Goal: Information Seeking & Learning: Learn about a topic

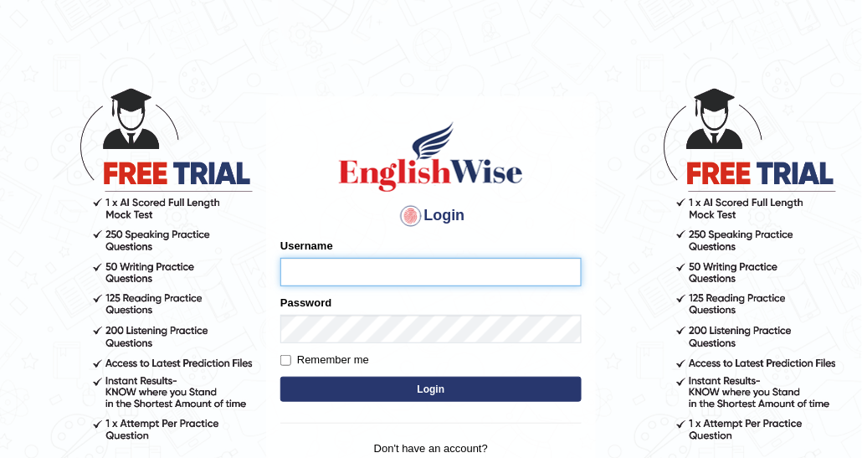
type input "DishaEw"
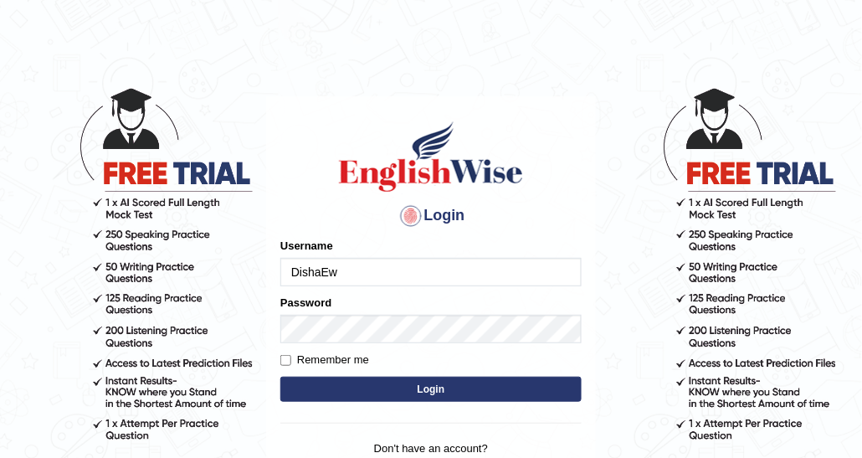
click at [380, 395] on button "Login" at bounding box center [430, 388] width 301 height 25
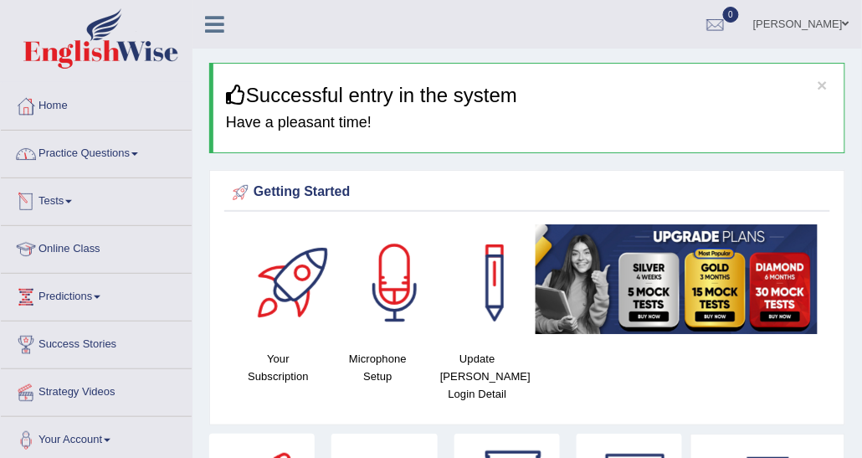
click at [105, 166] on link "Practice Questions" at bounding box center [96, 152] width 191 height 42
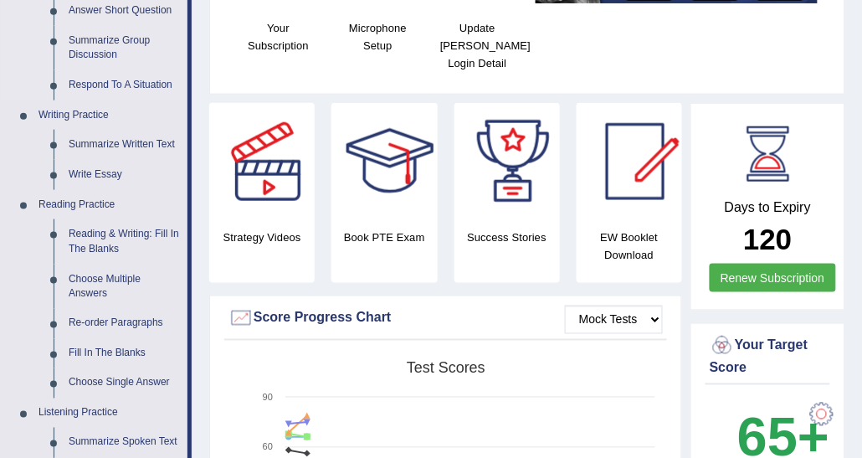
scroll to position [335, 0]
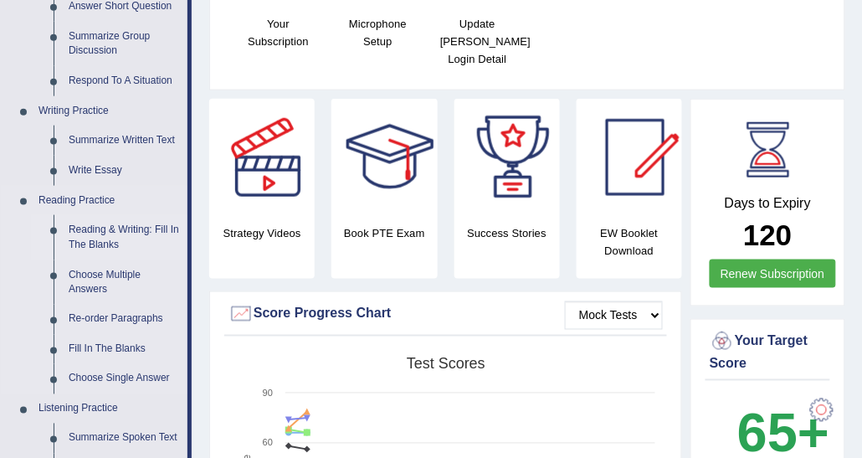
click at [109, 238] on link "Reading & Writing: Fill In The Blanks" at bounding box center [124, 237] width 126 height 44
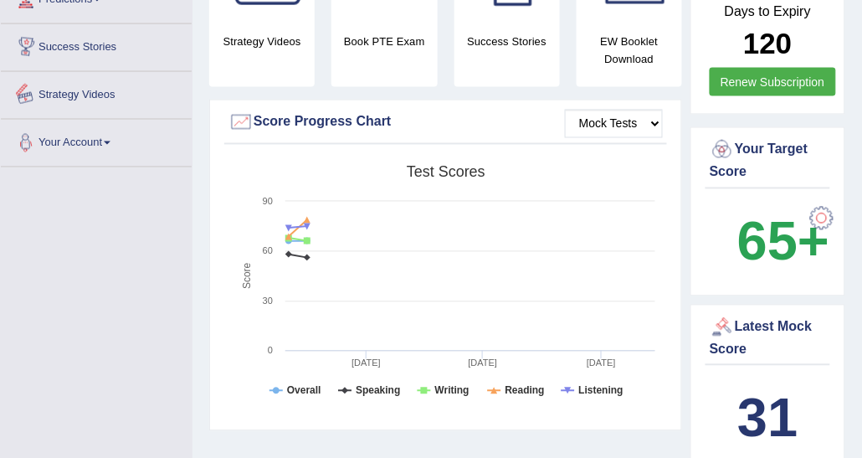
scroll to position [600, 0]
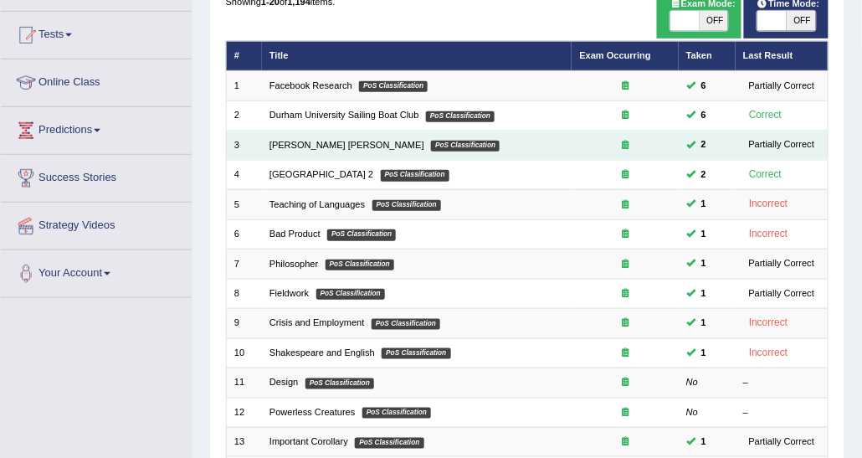
scroll to position [167, 0]
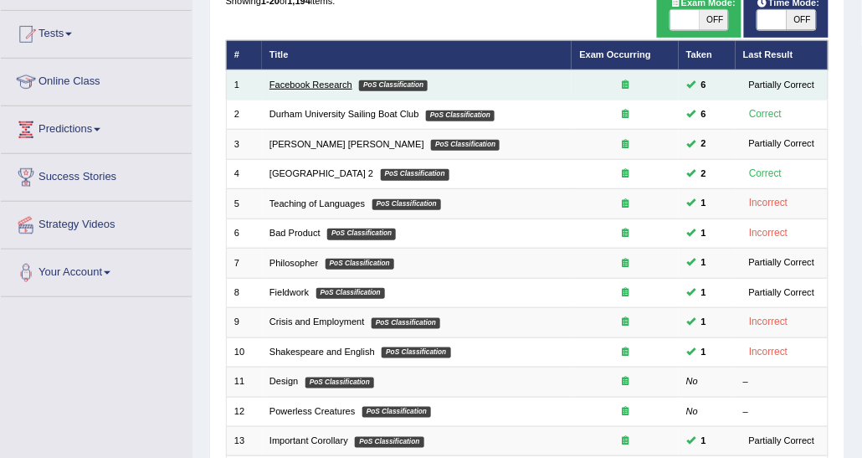
click at [289, 88] on link "Facebook Research" at bounding box center [310, 84] width 83 height 10
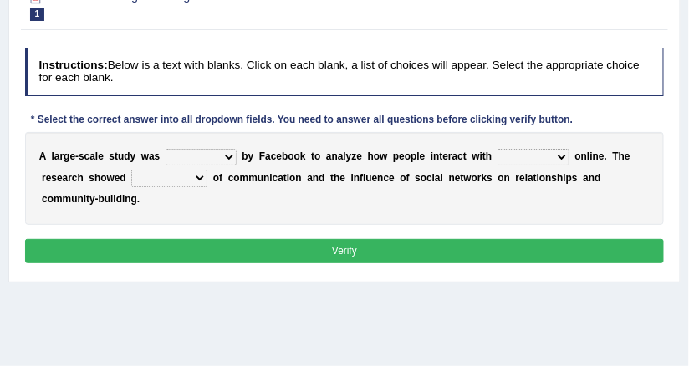
scroll to position [224, 0]
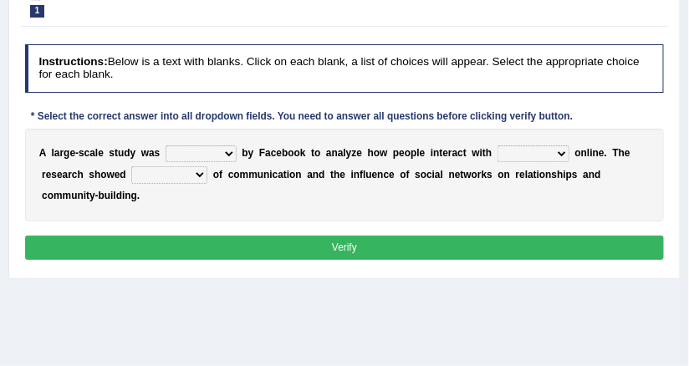
click at [223, 151] on select "surveyed had asked made" at bounding box center [201, 154] width 71 height 17
click at [230, 131] on div "A l a r g e - s c a l e s t u d y w a s surveyed had asked made b y F a c e b o…" at bounding box center [345, 175] width 640 height 93
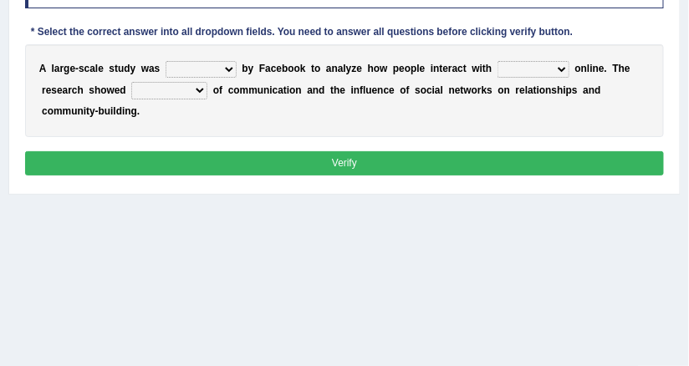
scroll to position [291, 0]
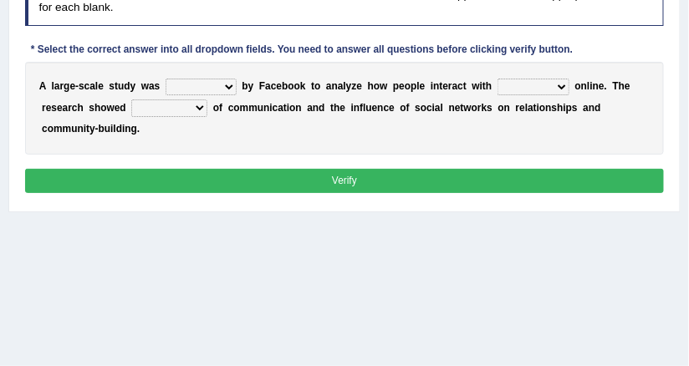
drag, startPoint x: 188, startPoint y: 93, endPoint x: 199, endPoint y: 83, distance: 14.8
click at [189, 93] on select "surveyed had asked made" at bounding box center [201, 87] width 71 height 17
drag, startPoint x: 288, startPoint y: 88, endPoint x: 336, endPoint y: 49, distance: 61.9
click at [300, 84] on b "k" at bounding box center [303, 86] width 6 height 12
drag, startPoint x: 524, startPoint y: 94, endPoint x: 556, endPoint y: 80, distance: 34.5
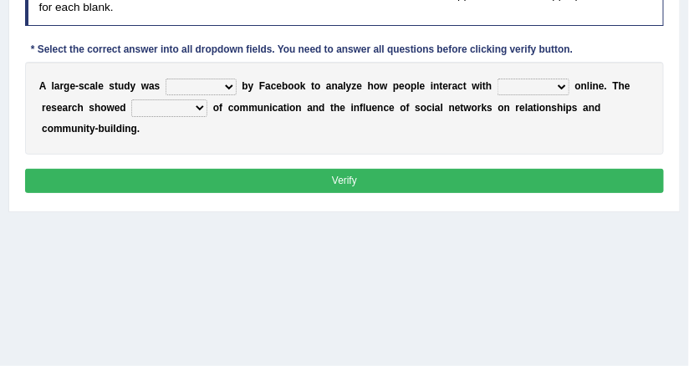
click at [524, 94] on select "together all each other another" at bounding box center [534, 87] width 72 height 17
click at [138, 111] on select "advantages standards fellowships patterns" at bounding box center [169, 108] width 76 height 17
click at [510, 289] on div "Home Practice Reading & Writing: Fill In The Blanks Facebook Research You have …" at bounding box center [344, 127] width 689 height 837
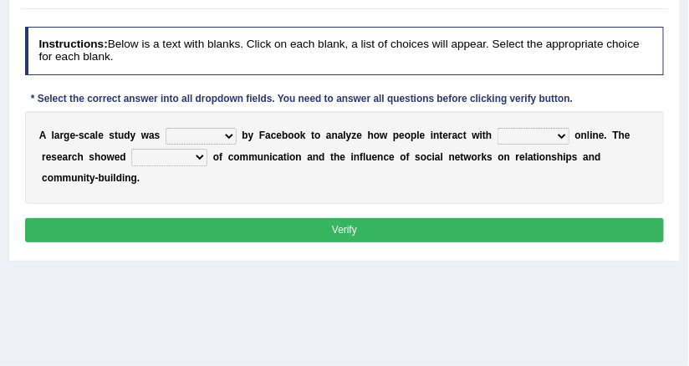
scroll to position [224, 0]
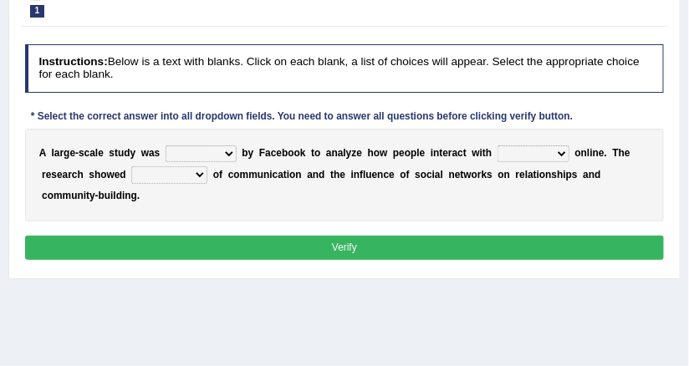
click at [361, 117] on div "* Select the correct answer into all dropdown fields. You need to answer all qu…" at bounding box center [302, 117] width 555 height 15
click at [218, 148] on select "surveyed had asked made" at bounding box center [201, 154] width 71 height 17
click at [288, 153] on b "o" at bounding box center [291, 153] width 6 height 12
click at [222, 156] on select "surveyed had asked made" at bounding box center [201, 154] width 71 height 17
click at [228, 151] on select "surveyed had asked made" at bounding box center [201, 154] width 71 height 17
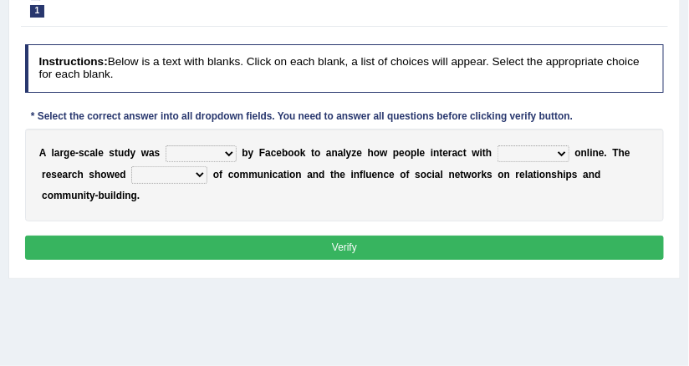
select select "made"
click at [166, 146] on select "surveyed had asked made" at bounding box center [201, 154] width 71 height 17
click at [498, 154] on select "together all each other another" at bounding box center [534, 154] width 72 height 17
select select "each other"
click at [498, 146] on select "together all each other another" at bounding box center [534, 154] width 72 height 17
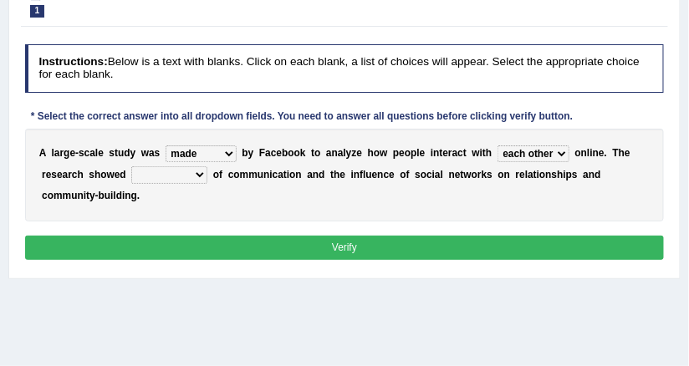
click at [141, 172] on select "advantages standards fellowships patterns" at bounding box center [169, 174] width 76 height 17
click at [207, 169] on b at bounding box center [210, 175] width 6 height 12
click at [147, 170] on select "advantages standards fellowships patterns" at bounding box center [169, 174] width 76 height 17
select select "patterns"
click at [131, 166] on select "advantages standards fellowships patterns" at bounding box center [169, 174] width 76 height 17
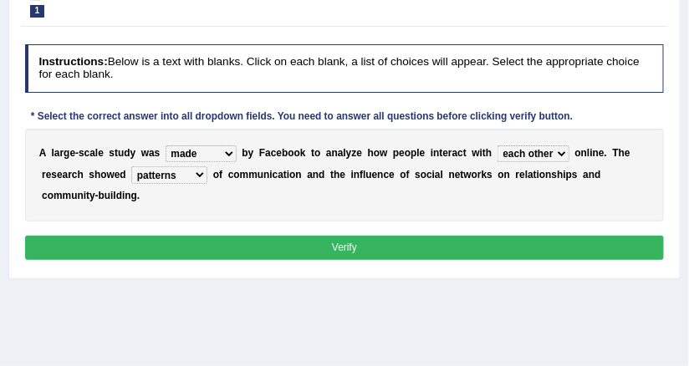
click at [131, 169] on select "advantages standards fellowships patterns" at bounding box center [169, 174] width 76 height 17
click at [226, 193] on div "A l a r g e - s c a l e s t u d y w a s surveyed had asked made b y F a c e b o…" at bounding box center [345, 175] width 640 height 93
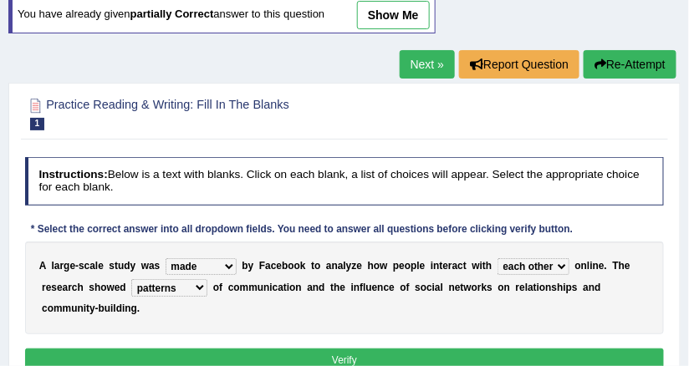
scroll to position [90, 0]
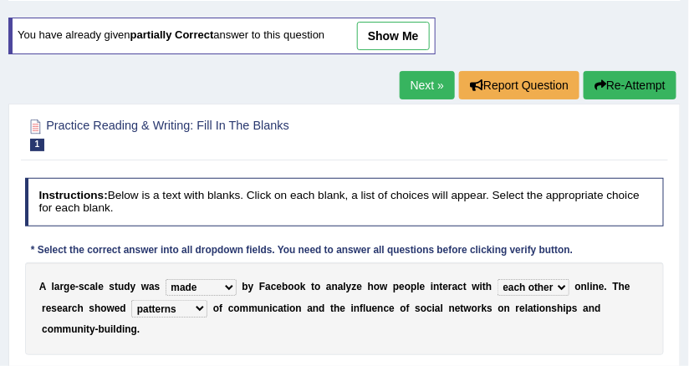
click at [426, 90] on link "Next »" at bounding box center [427, 85] width 55 height 28
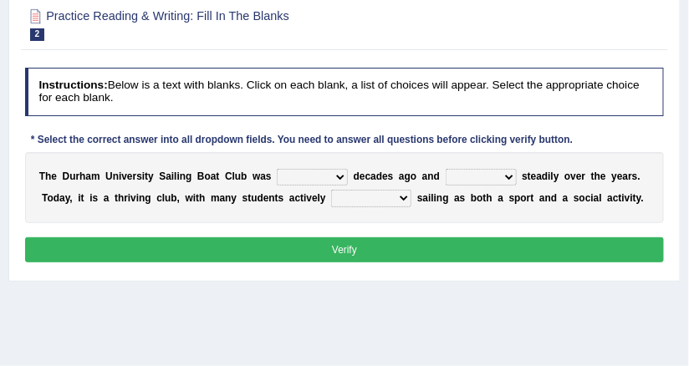
scroll to position [268, 0]
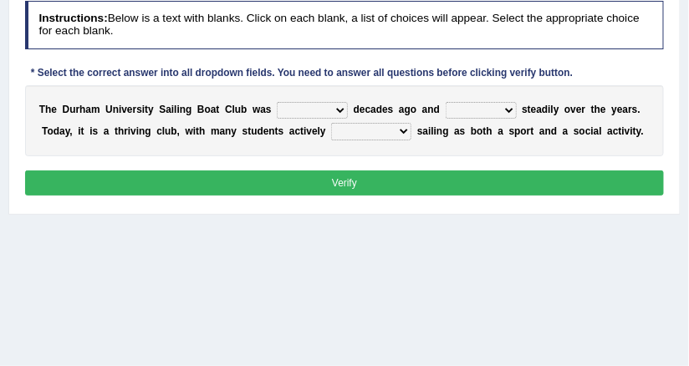
click at [312, 112] on select "found fund founded find" at bounding box center [312, 110] width 71 height 17
click at [321, 108] on select "found fund founded find" at bounding box center [312, 110] width 71 height 17
select select "founded"
click at [277, 102] on select "found fund founded find" at bounding box center [312, 110] width 71 height 17
click at [398, 140] on div "T h e D u r h a m U n i v e r s i t y S a i l i n g B o a t C l u b w a s found…" at bounding box center [345, 120] width 640 height 71
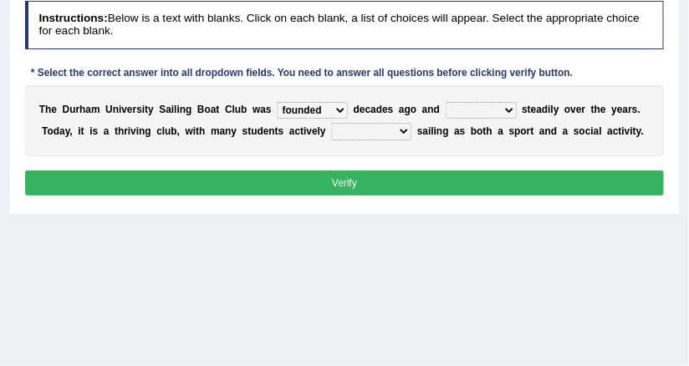
click at [446, 112] on select "grow growing has grown grown" at bounding box center [481, 110] width 71 height 17
click at [479, 107] on select "grow growing has grown grown" at bounding box center [481, 110] width 71 height 17
select select "grown"
click at [446, 102] on select "grow growing has grown grown" at bounding box center [481, 110] width 71 height 17
click at [387, 150] on div "T h e D u r h a m U n i v e r s i t y S a i l i n g B o a t C l u b w a s found…" at bounding box center [345, 120] width 640 height 71
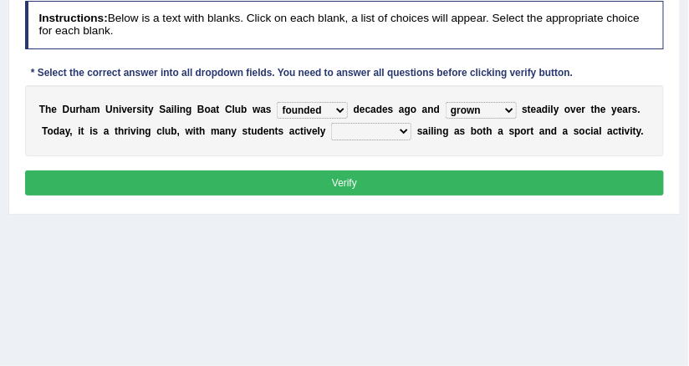
click at [336, 130] on select "enjoy enjoyed are enjoying enjoying" at bounding box center [371, 131] width 80 height 17
click at [338, 133] on select "enjoy enjoyed are enjoying enjoying" at bounding box center [371, 131] width 80 height 17
select select "enjoying"
click at [331, 123] on select "enjoy enjoyed are enjoying enjoying" at bounding box center [371, 131] width 80 height 17
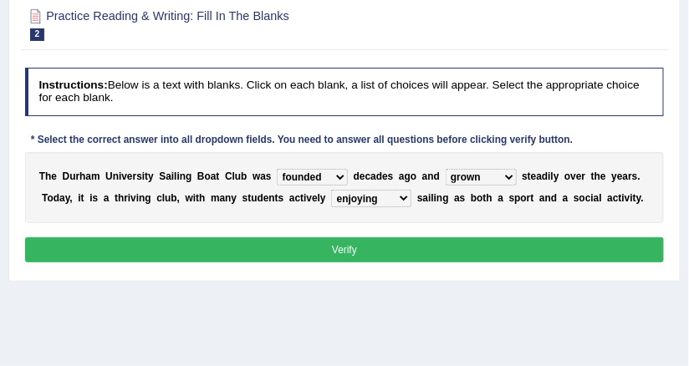
click at [317, 175] on select "found fund founded find" at bounding box center [312, 177] width 71 height 17
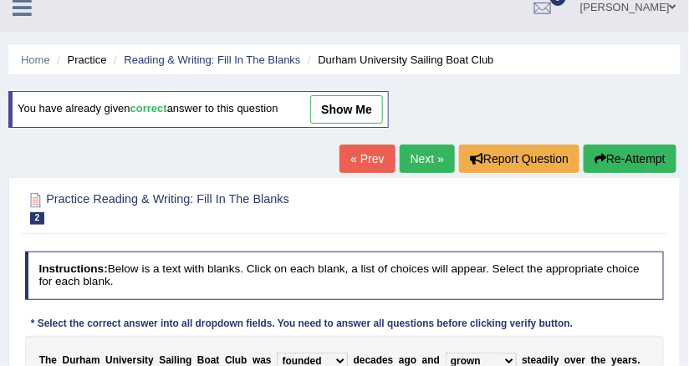
scroll to position [0, 0]
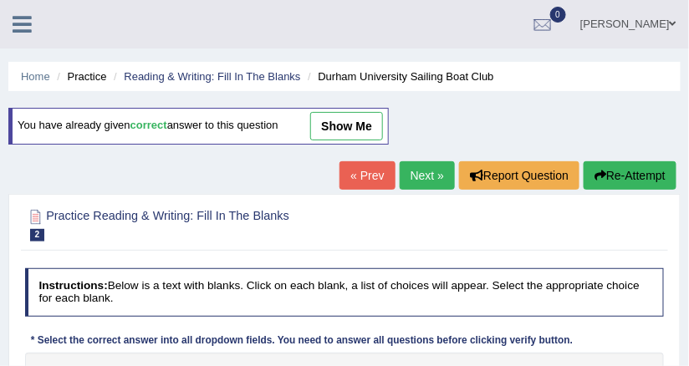
click at [425, 161] on link "Next »" at bounding box center [427, 175] width 55 height 28
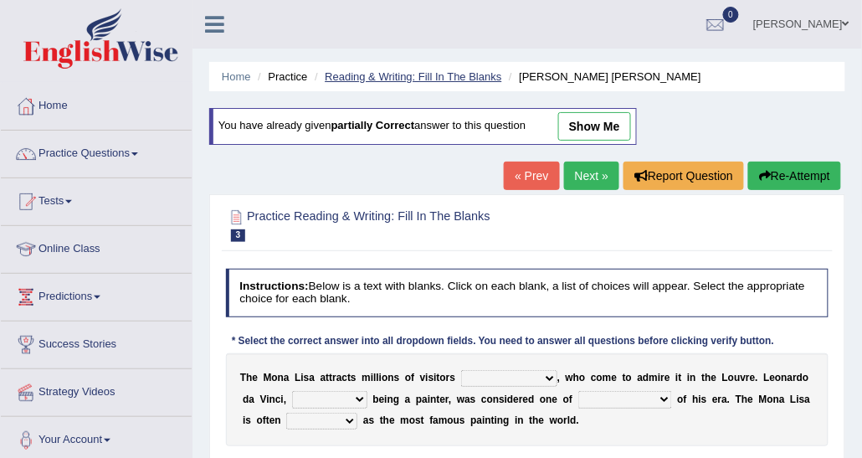
drag, startPoint x: 658, startPoint y: 1, endPoint x: 478, endPoint y: 80, distance: 196.6
click at [478, 80] on link "Reading & Writing: Fill In The Blanks" at bounding box center [413, 76] width 177 height 13
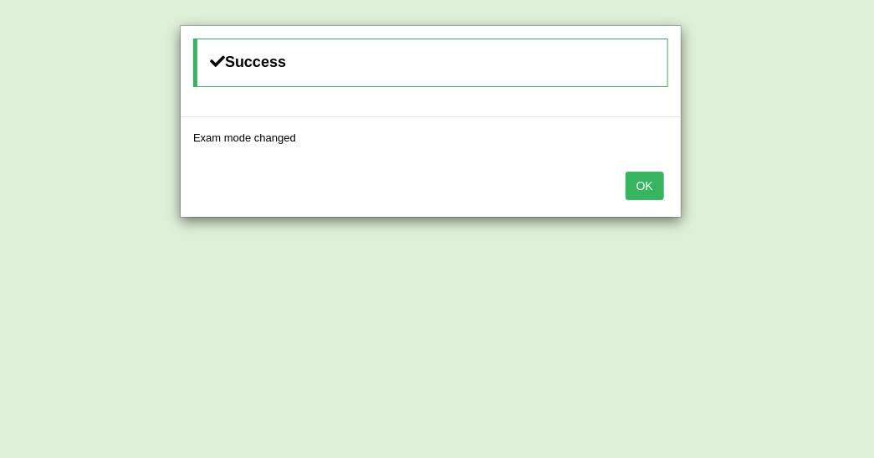
click at [635, 184] on button "OK" at bounding box center [645, 186] width 38 height 28
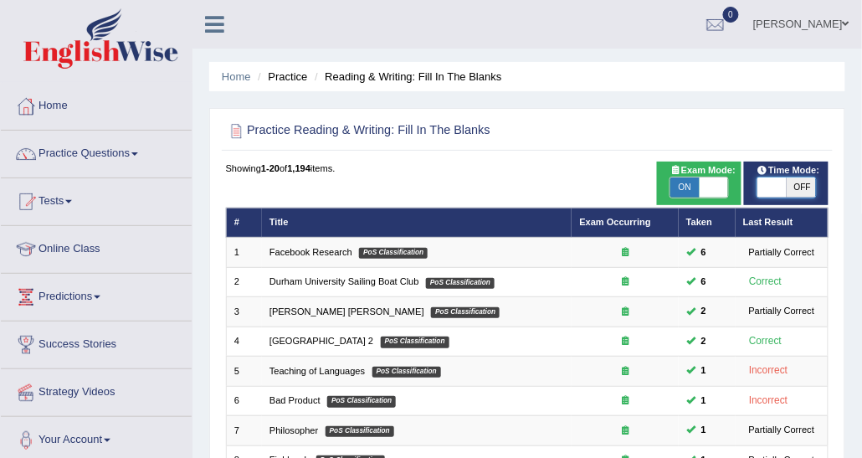
click at [778, 185] on span at bounding box center [771, 187] width 29 height 20
checkbox input "true"
click at [811, 192] on span "OFF" at bounding box center [800, 187] width 29 height 20
checkbox input "true"
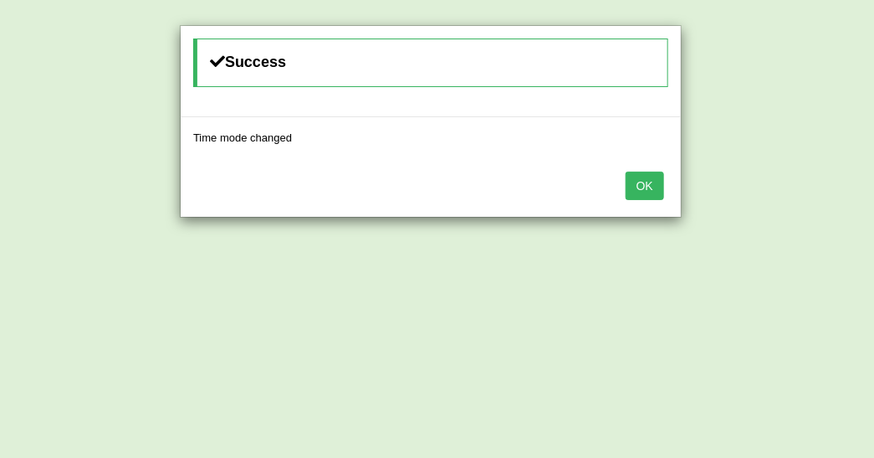
click at [656, 180] on button "OK" at bounding box center [645, 186] width 38 height 28
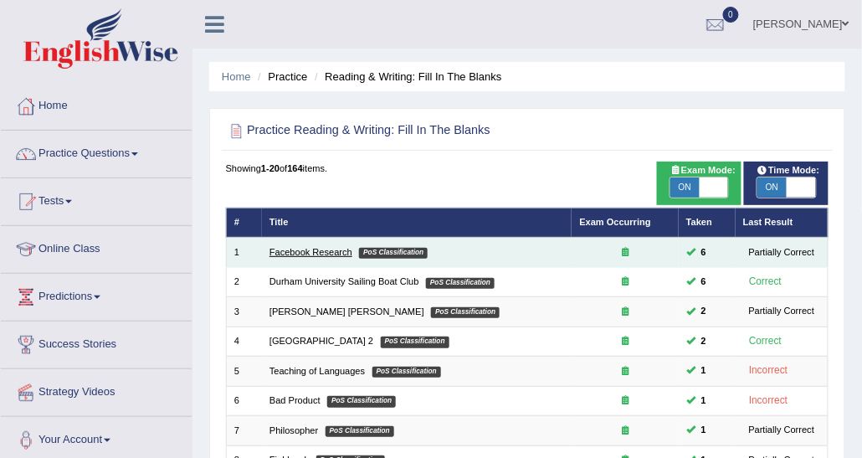
click at [280, 247] on link "Facebook Research" at bounding box center [310, 252] width 83 height 10
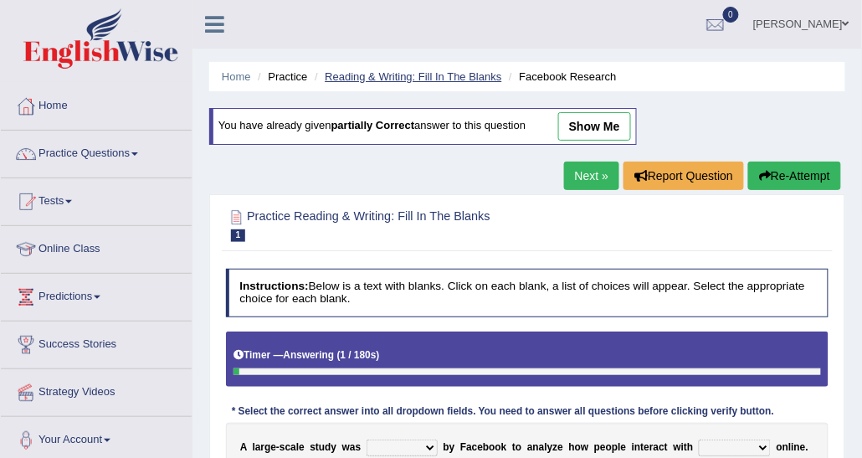
click at [359, 75] on link "Reading & Writing: Fill In The Blanks" at bounding box center [413, 76] width 177 height 13
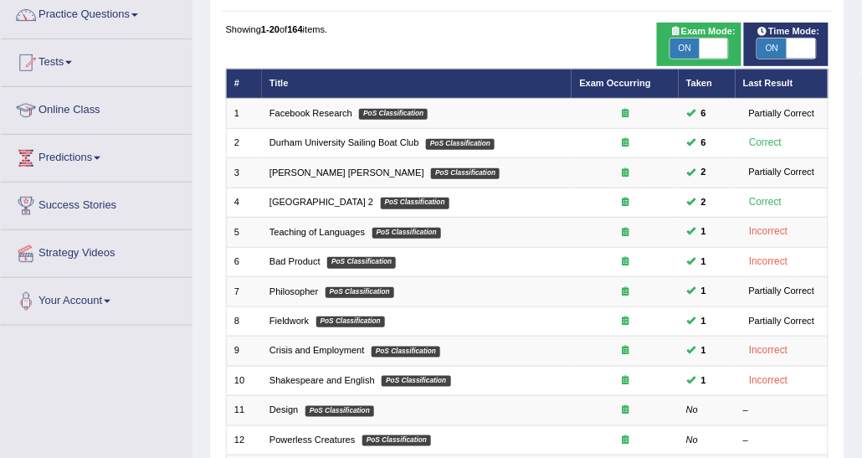
scroll to position [82, 0]
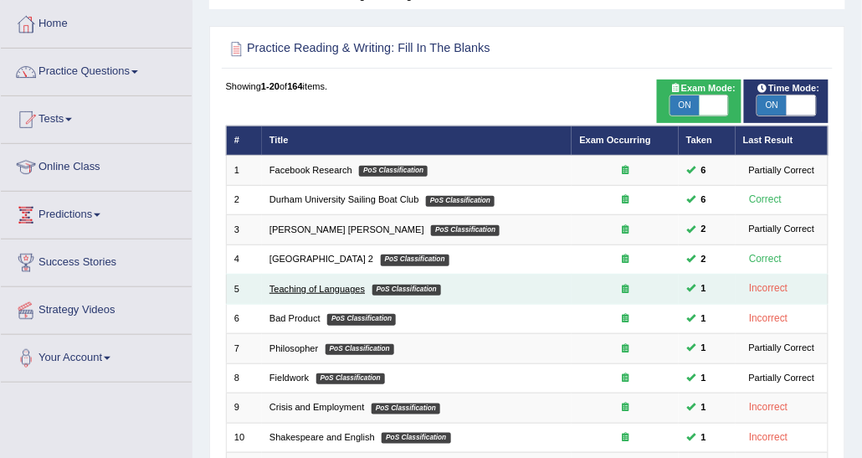
click at [335, 285] on link "Teaching of Languages" at bounding box center [316, 289] width 95 height 10
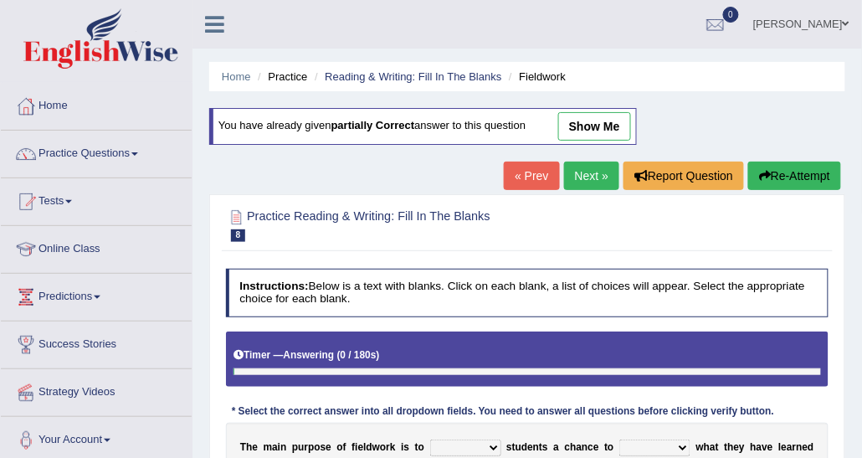
click at [604, 172] on link "Next »" at bounding box center [591, 175] width 55 height 28
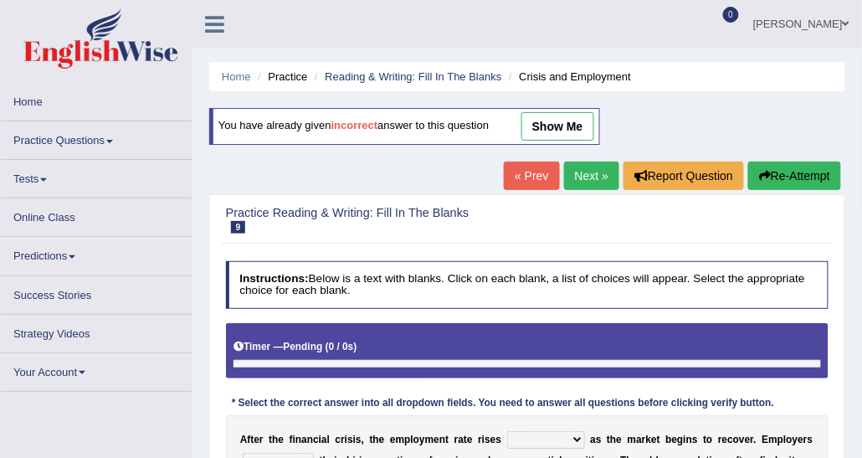
click at [604, 172] on link "Next »" at bounding box center [591, 175] width 55 height 28
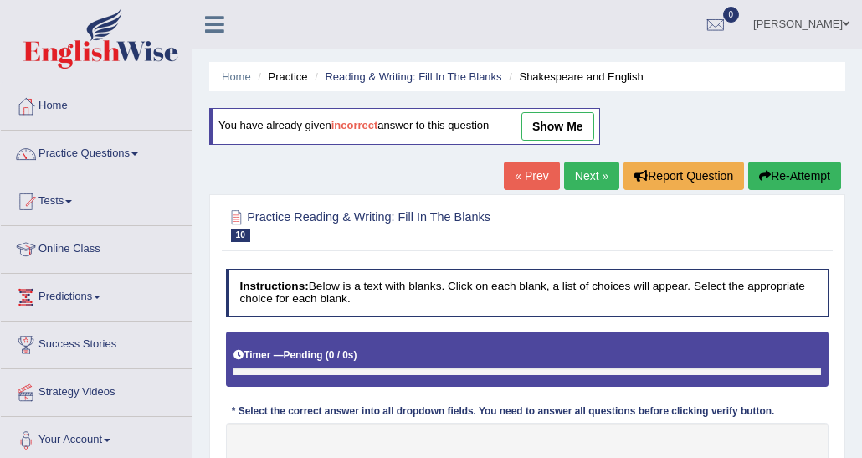
click at [604, 172] on link "Next »" at bounding box center [591, 175] width 55 height 28
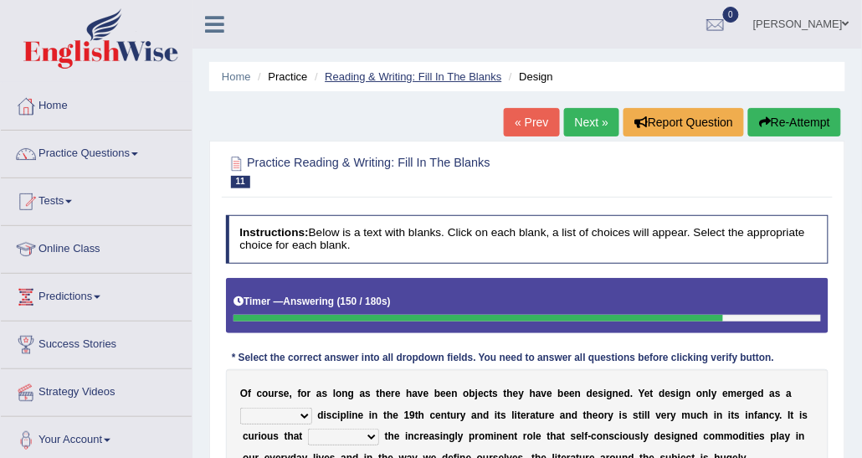
click at [397, 83] on link "Reading & Writing: Fill In The Blanks" at bounding box center [413, 76] width 177 height 13
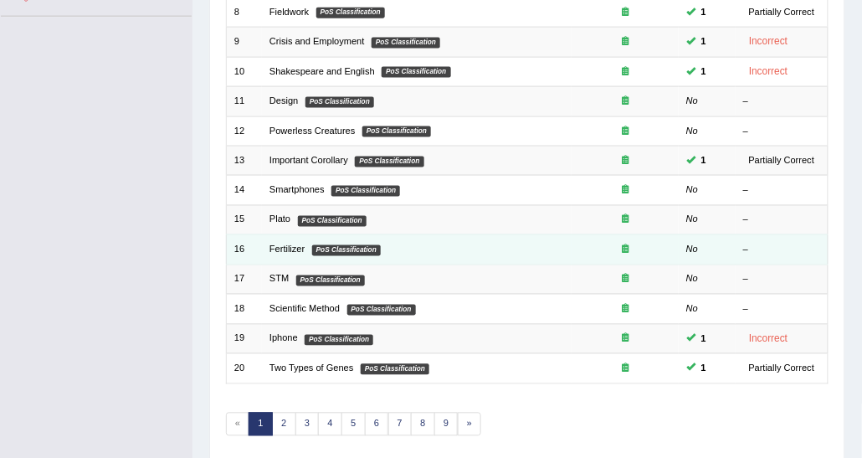
scroll to position [499, 0]
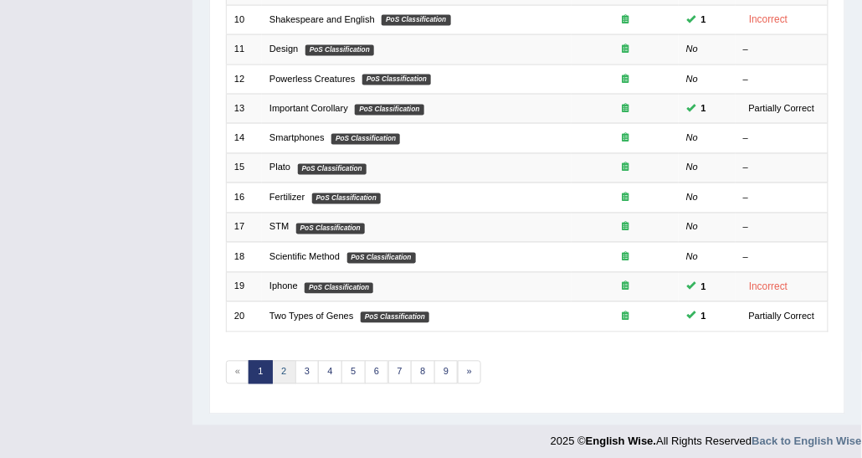
click at [285, 363] on link "2" at bounding box center [284, 372] width 24 height 23
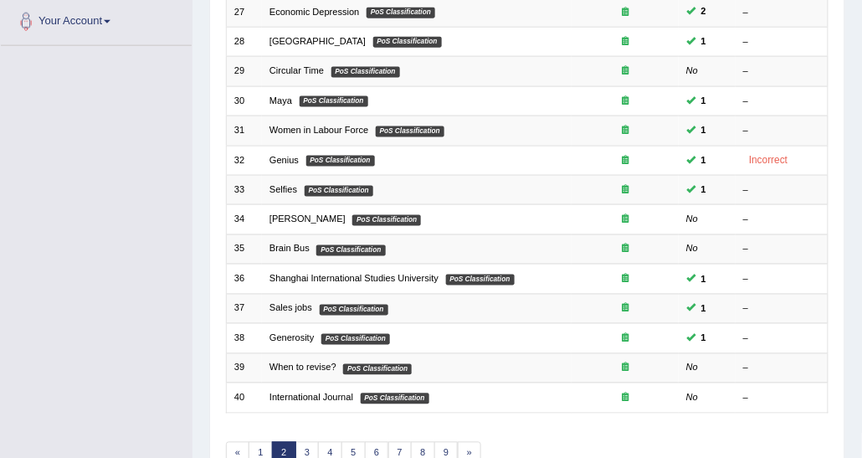
scroll to position [499, 0]
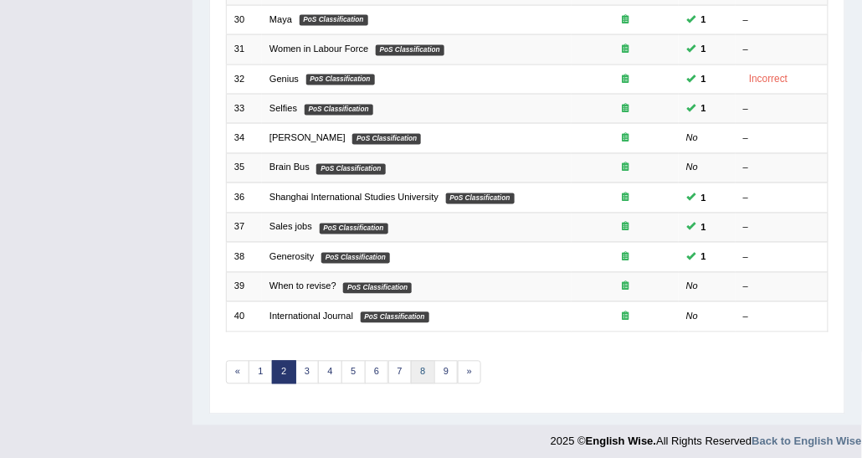
click at [424, 361] on link "8" at bounding box center [423, 372] width 24 height 23
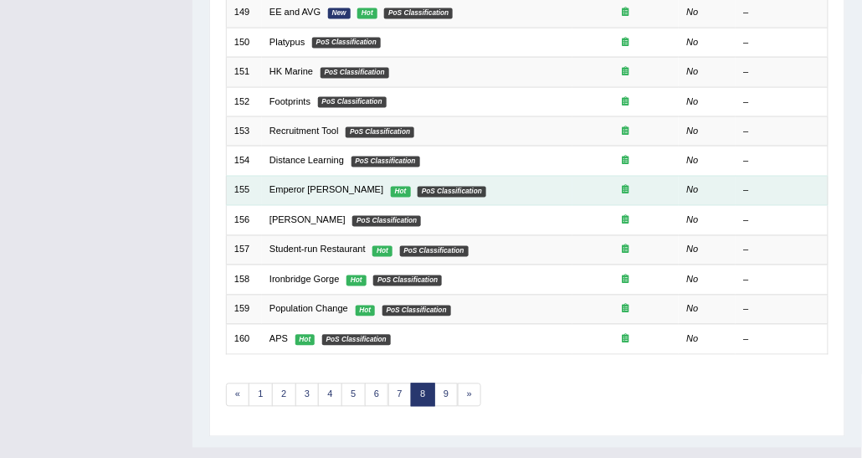
scroll to position [499, 0]
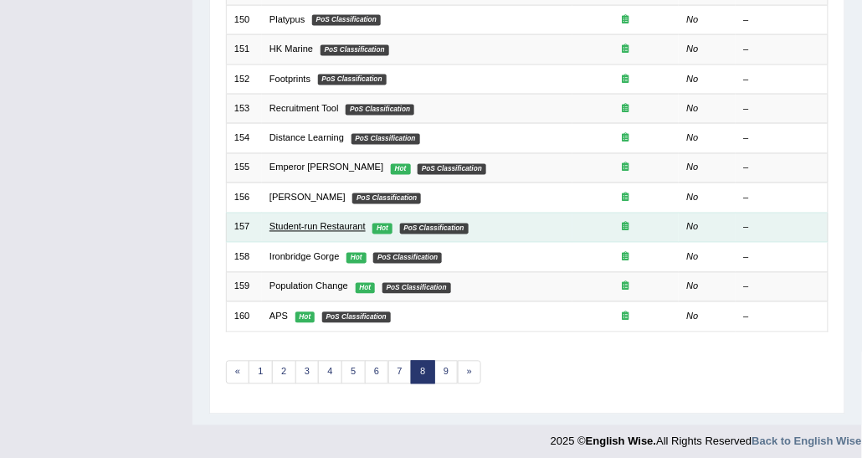
click at [318, 222] on link "Student-run Restaurant" at bounding box center [317, 227] width 96 height 10
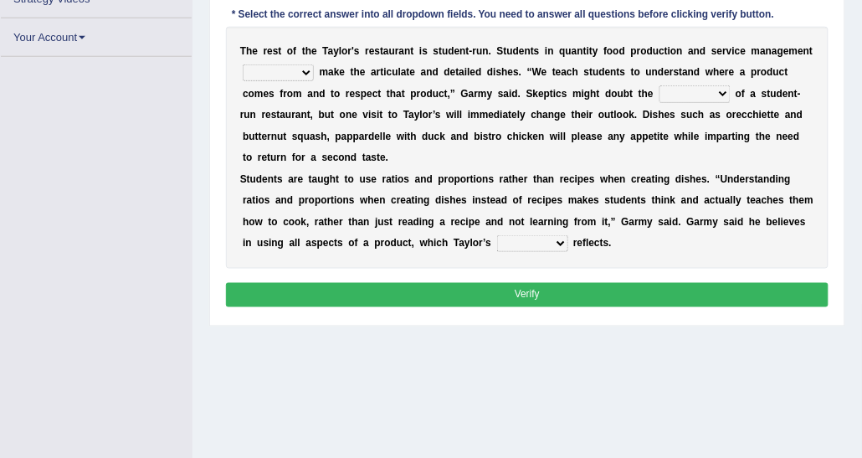
scroll to position [300, 0]
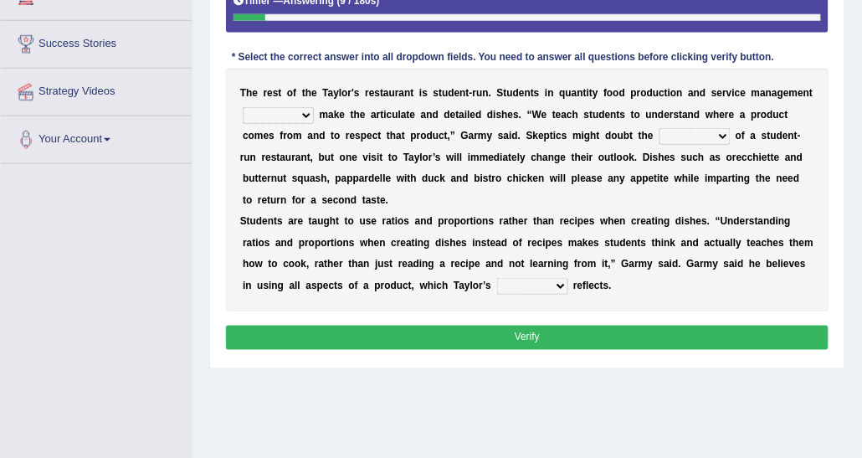
click at [295, 113] on select "issues handling classes decisions" at bounding box center [278, 115] width 71 height 17
click at [461, 136] on b "G" at bounding box center [465, 136] width 8 height 12
click at [659, 139] on select "sanctity quality frailty futility" at bounding box center [694, 136] width 71 height 17
select select "quality"
click at [659, 128] on select "sanctity quality frailty futility" at bounding box center [694, 136] width 71 height 17
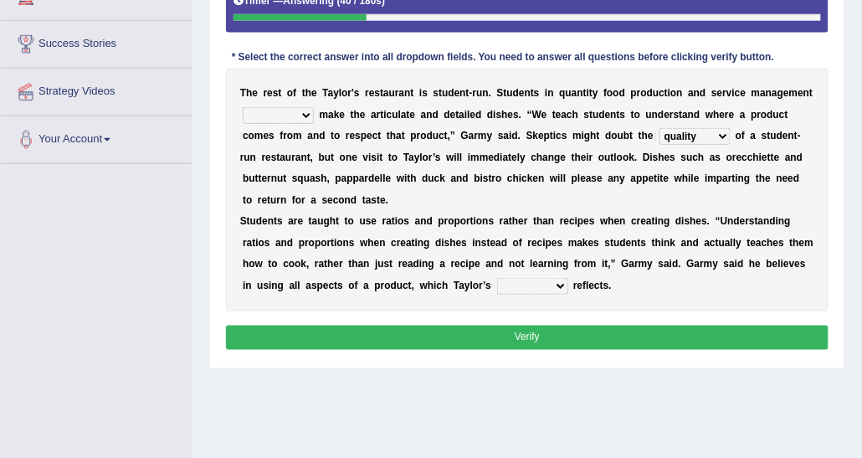
click at [582, 285] on b "f" at bounding box center [583, 285] width 3 height 12
click at [497, 285] on select "course opinion mirror menu" at bounding box center [532, 286] width 71 height 17
select select "menu"
click at [497, 278] on select "course opinion mirror menu" at bounding box center [532, 286] width 71 height 17
click at [304, 107] on select "issues handling classes decisions" at bounding box center [278, 115] width 71 height 17
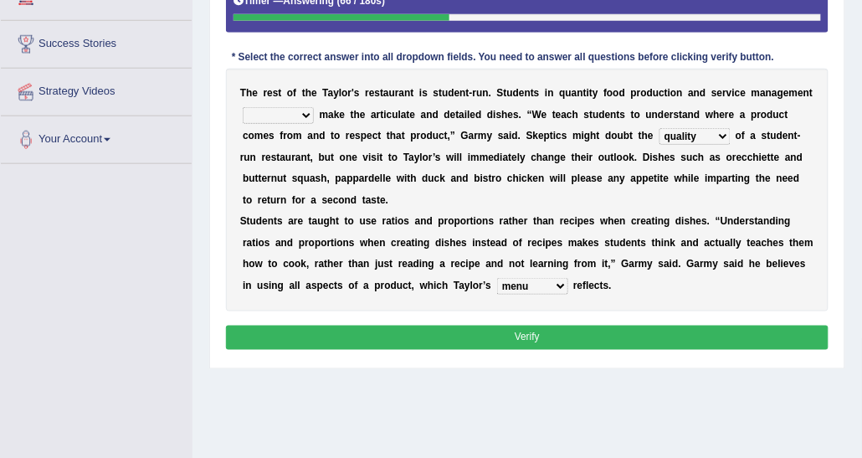
select select "handling"
click at [243, 107] on select "issues handling classes decisions" at bounding box center [278, 115] width 71 height 17
click at [417, 325] on button "Verify" at bounding box center [527, 337] width 603 height 24
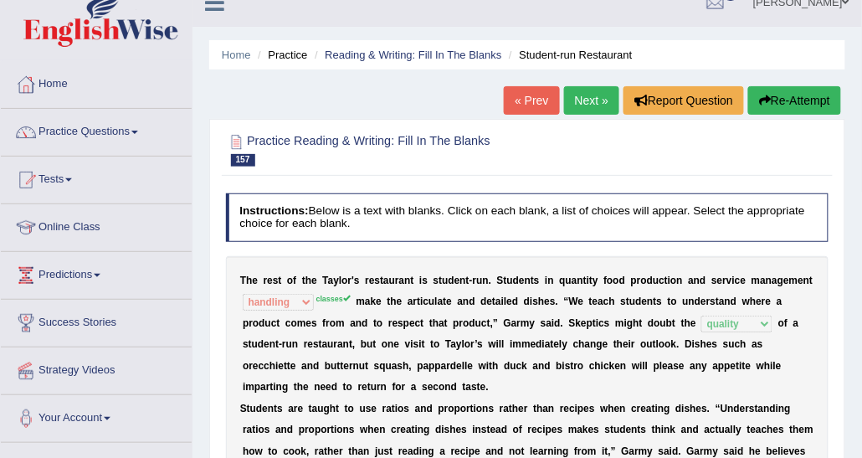
scroll to position [0, 0]
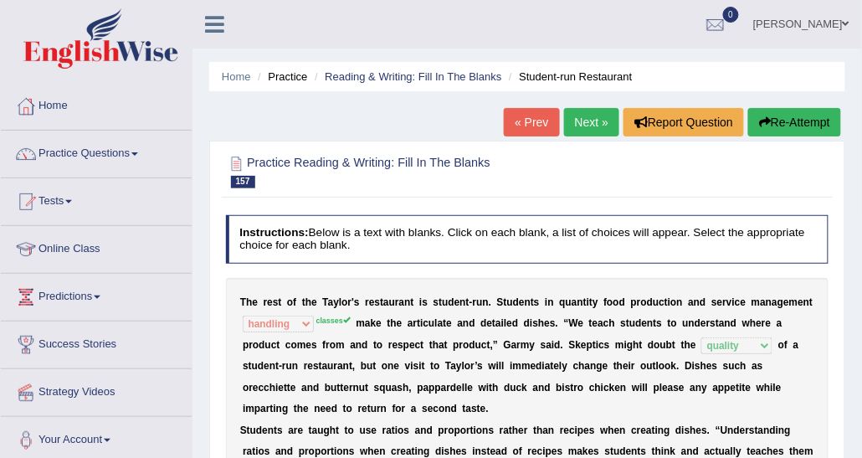
click at [424, 64] on ul "Home Practice Reading & Writing: Fill In The Blanks Student-run Restaurant" at bounding box center [527, 76] width 636 height 29
click at [432, 73] on link "Reading & Writing: Fill In The Blanks" at bounding box center [413, 76] width 177 height 13
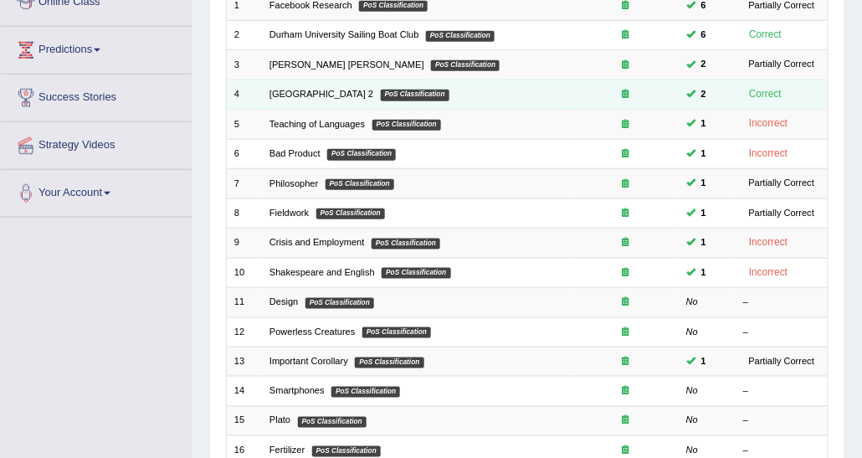
scroll to position [251, 0]
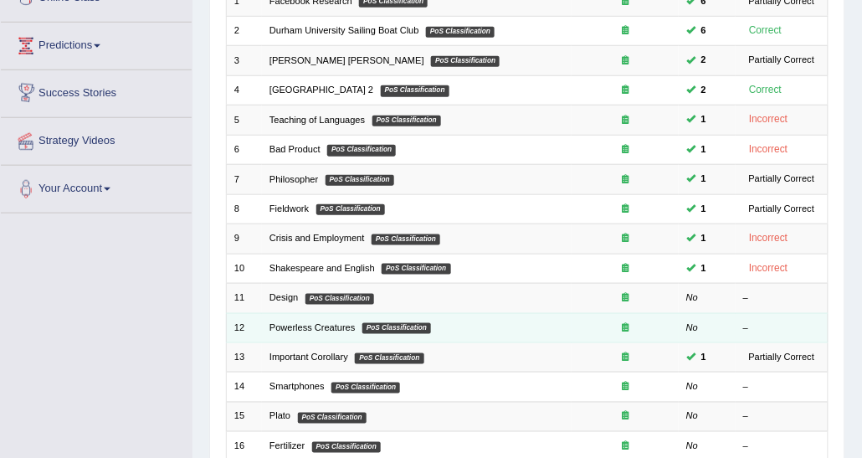
click at [279, 329] on td "Powerless Creatures PoS Classification" at bounding box center [417, 327] width 310 height 29
click at [289, 316] on td "Powerless Creatures PoS Classification" at bounding box center [417, 327] width 310 height 29
click at [296, 322] on link "Powerless Creatures" at bounding box center [312, 327] width 86 height 10
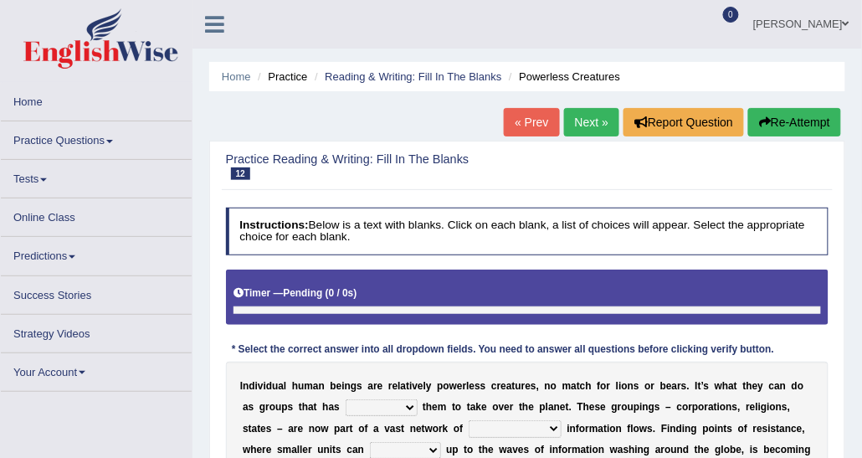
click at [576, 144] on div "Practice Reading & Writing: Fill In The Blanks 12 Powerless Creatures Instructi…" at bounding box center [527, 332] width 636 height 382
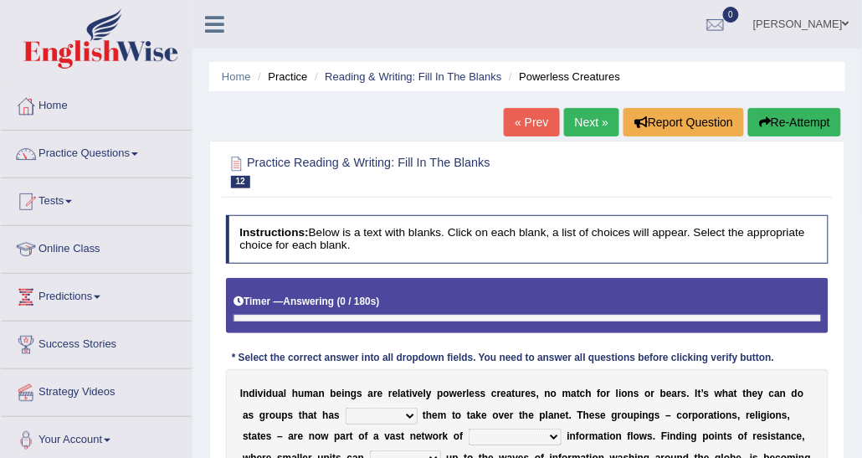
click at [578, 131] on link "Next »" at bounding box center [591, 122] width 55 height 28
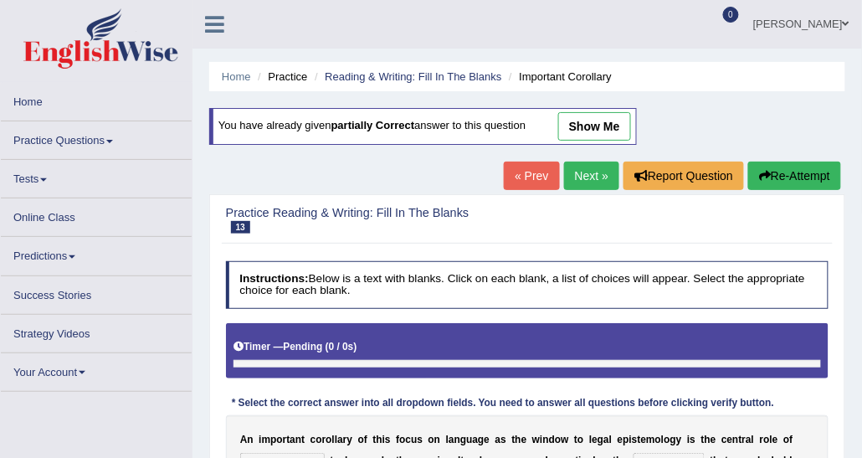
click at [578, 131] on link "show me" at bounding box center [594, 126] width 73 height 28
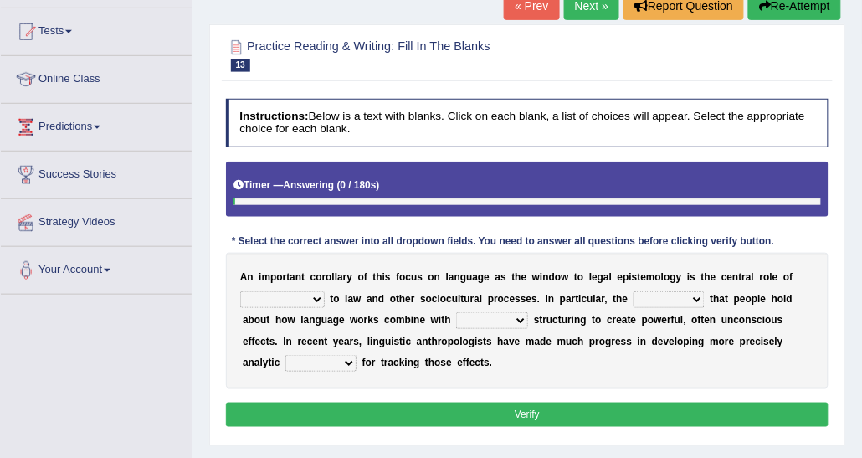
scroll to position [84, 0]
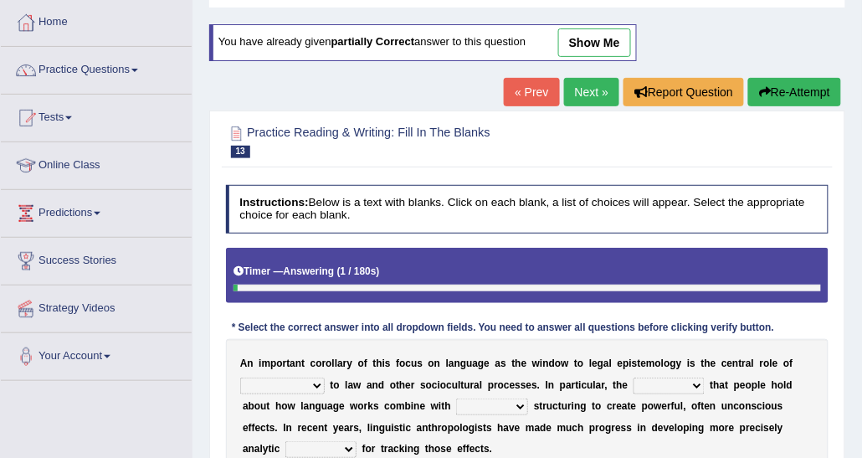
click at [581, 100] on link "Next »" at bounding box center [591, 92] width 55 height 28
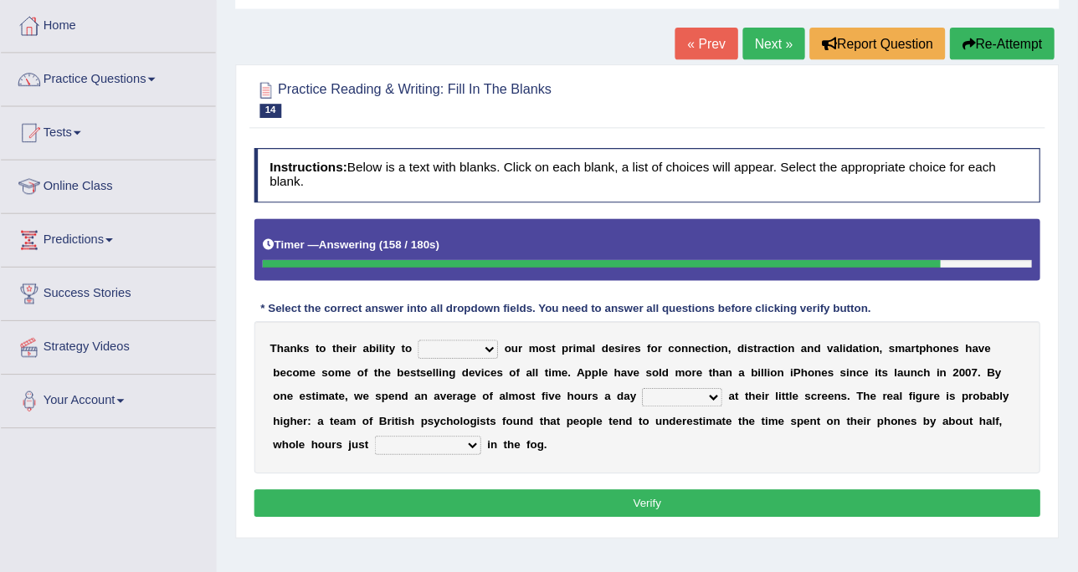
scroll to position [84, 0]
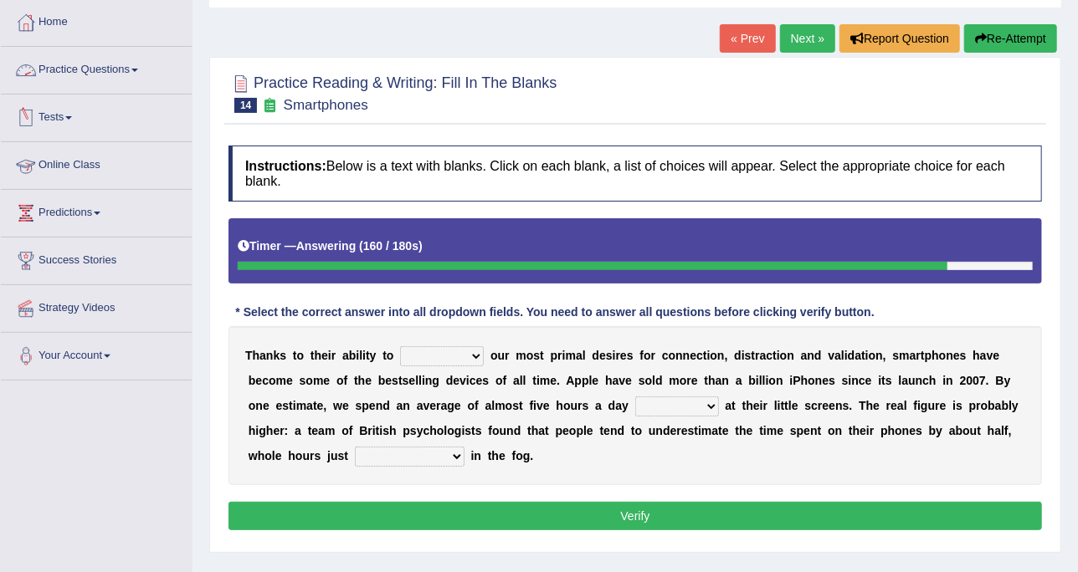
click at [95, 47] on link "Practice Questions" at bounding box center [96, 68] width 191 height 42
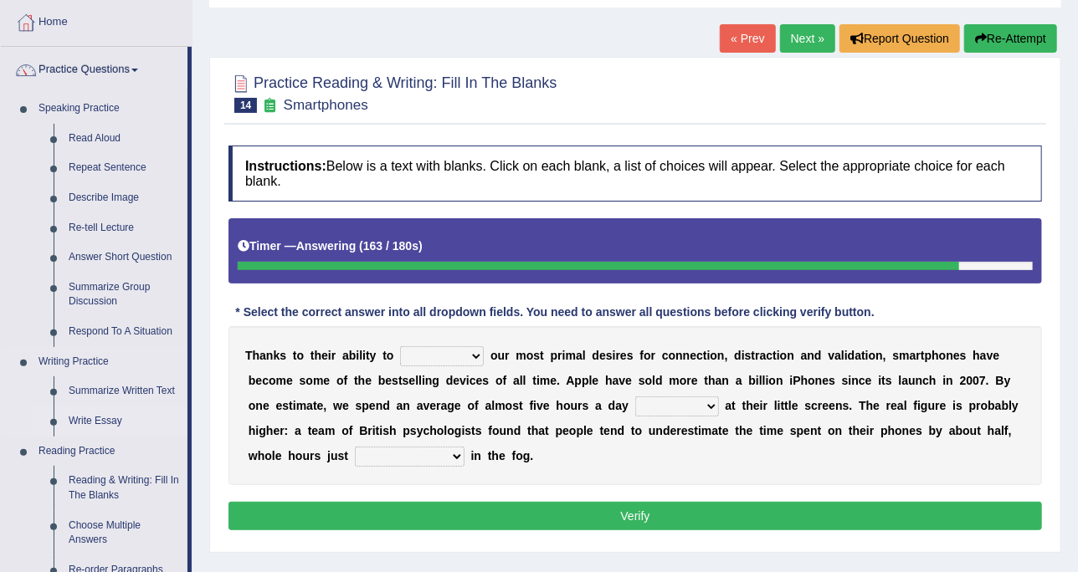
click at [106, 412] on link "Write Essay" at bounding box center [124, 422] width 126 height 30
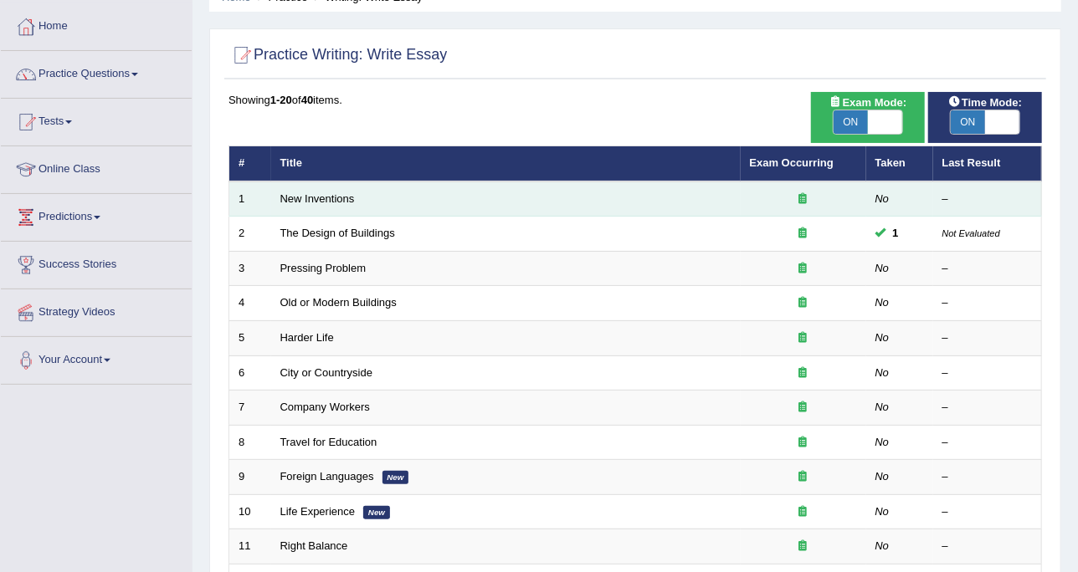
scroll to position [105, 0]
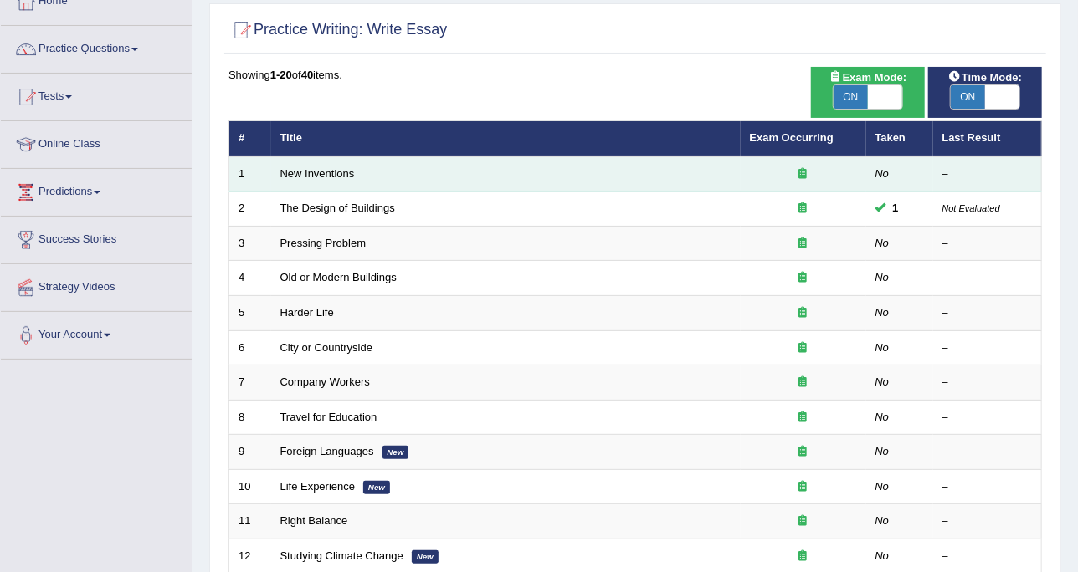
click at [326, 178] on td "New Inventions" at bounding box center [505, 173] width 469 height 35
click at [350, 171] on link "New Inventions" at bounding box center [317, 173] width 74 height 13
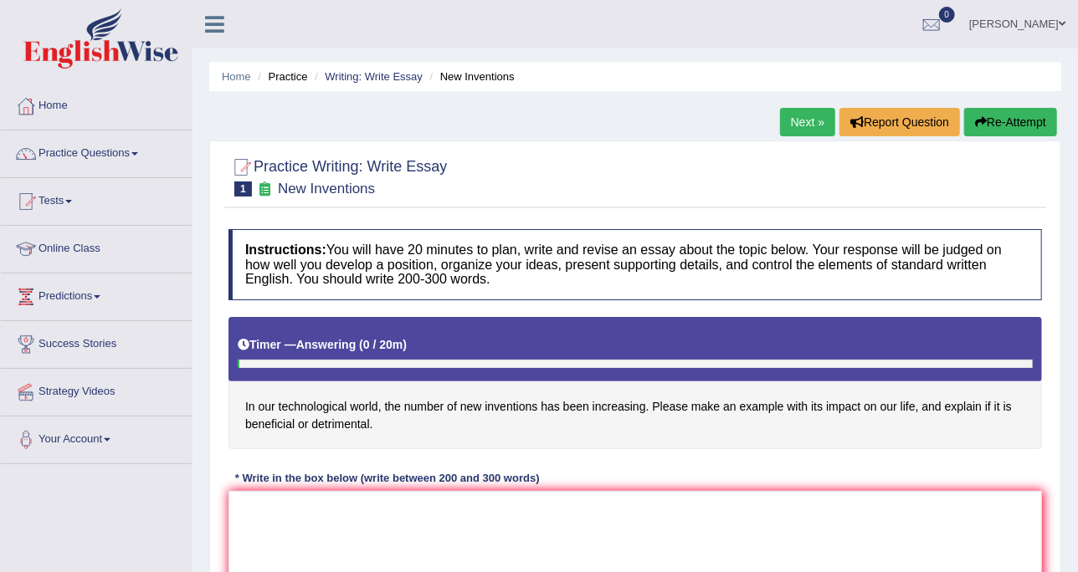
click at [371, 61] on div "Home Practice Writing: Write Essay New Inventions Next » Report Question Re-Att…" at bounding box center [634, 418] width 885 height 837
click at [377, 75] on link "Writing: Write Essay" at bounding box center [374, 76] width 98 height 13
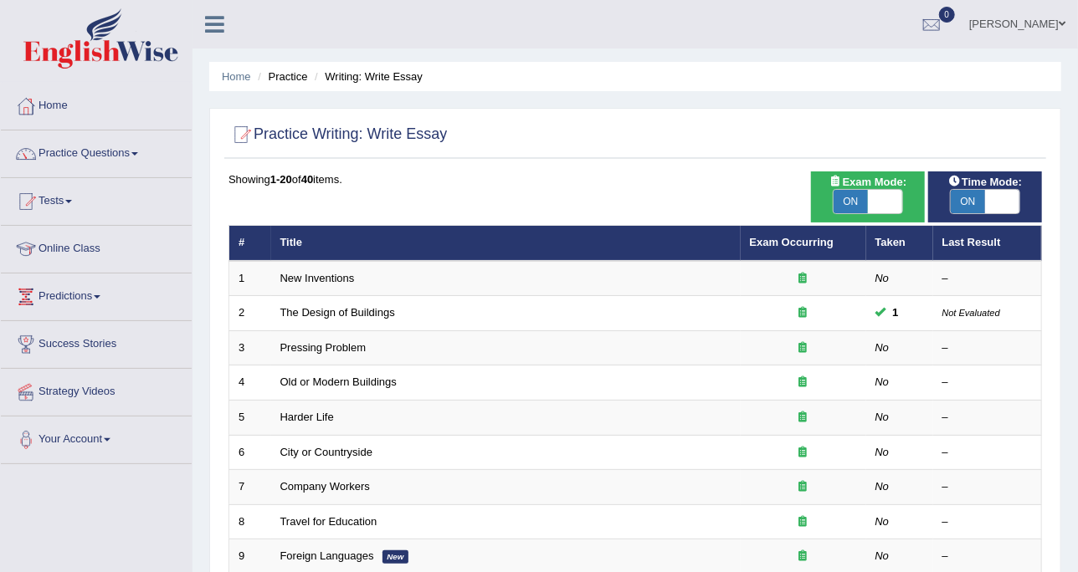
click at [861, 190] on span "ON" at bounding box center [850, 201] width 35 height 23
checkbox input "false"
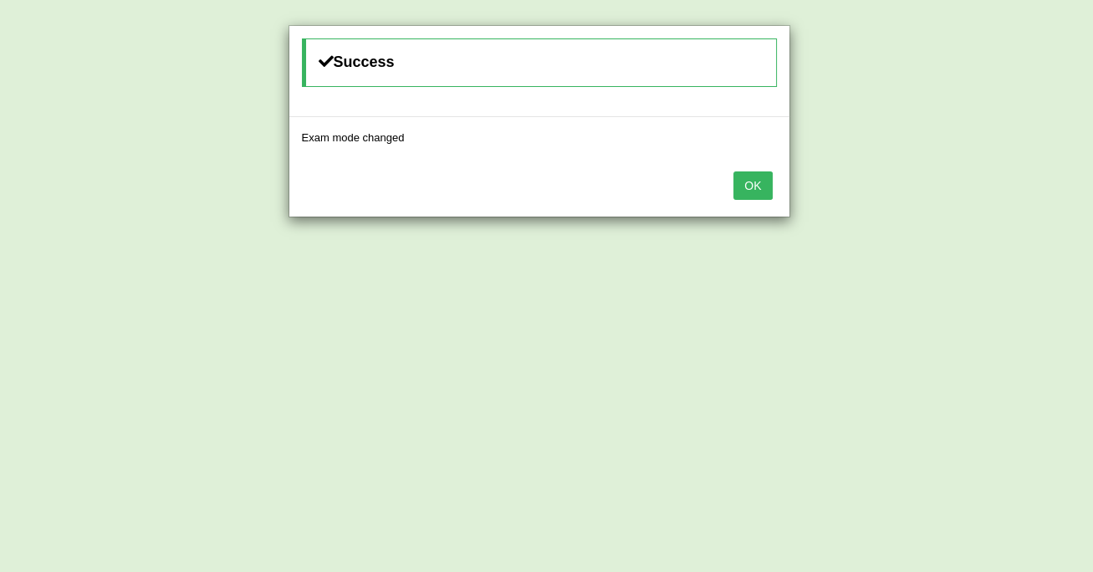
click at [772, 187] on button "OK" at bounding box center [753, 186] width 38 height 28
click at [734, 171] on div "OK" at bounding box center [539, 187] width 500 height 59
click at [748, 179] on button "OK" at bounding box center [753, 186] width 38 height 28
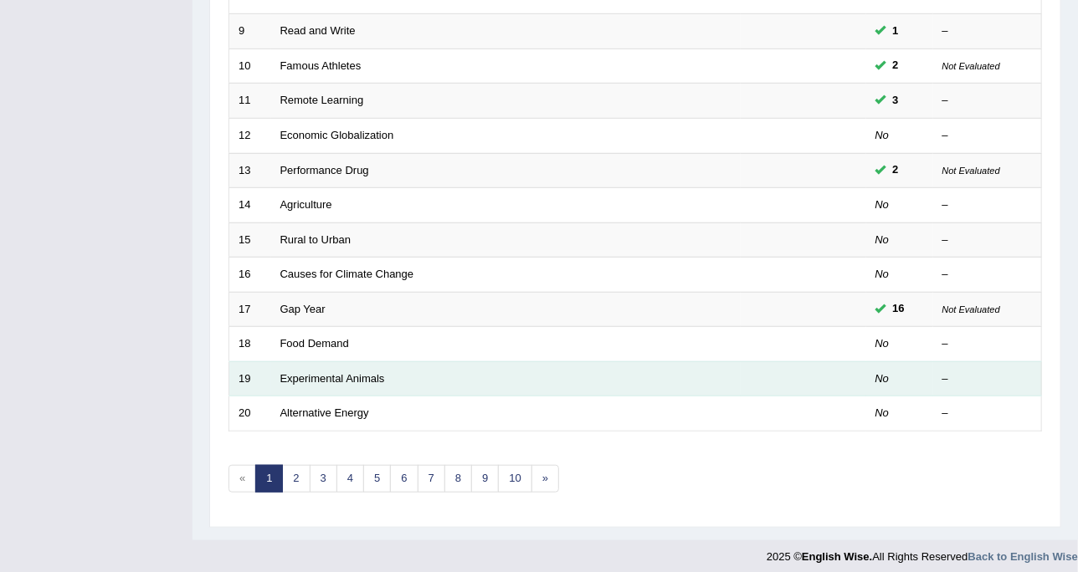
scroll to position [527, 0]
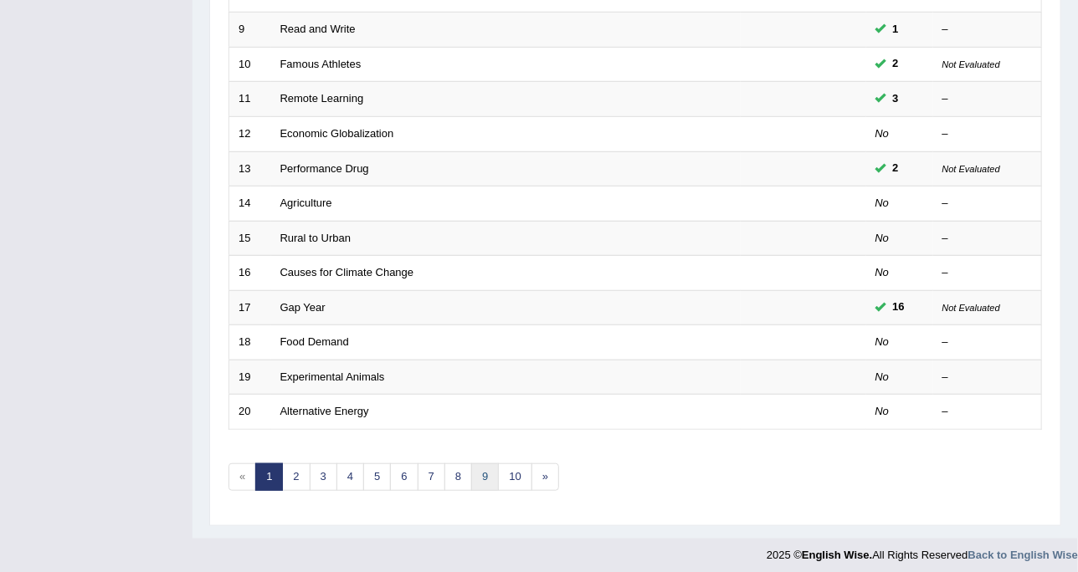
click at [471, 467] on link "9" at bounding box center [485, 477] width 28 height 28
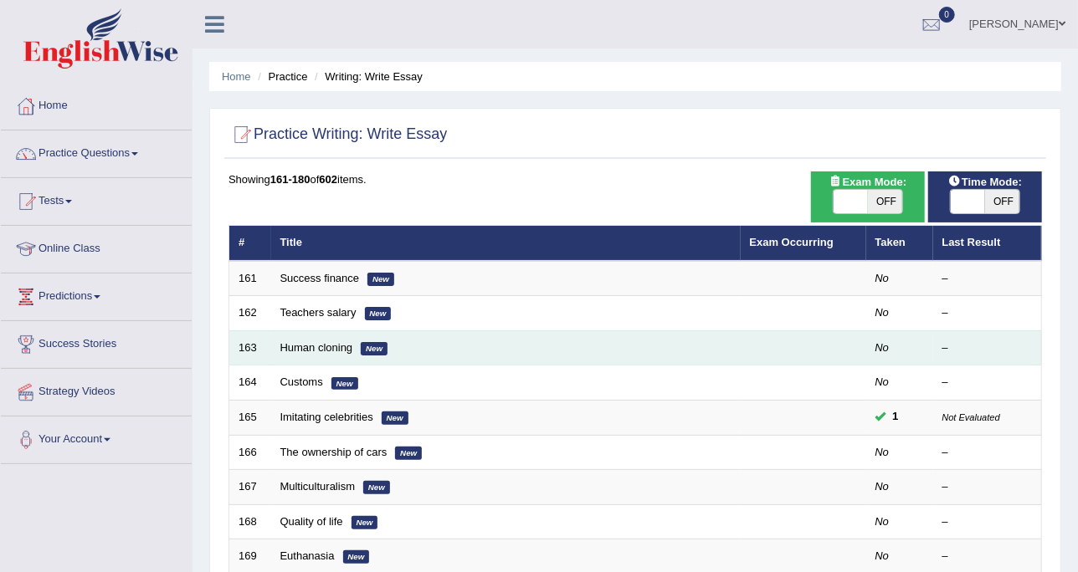
scroll to position [105, 0]
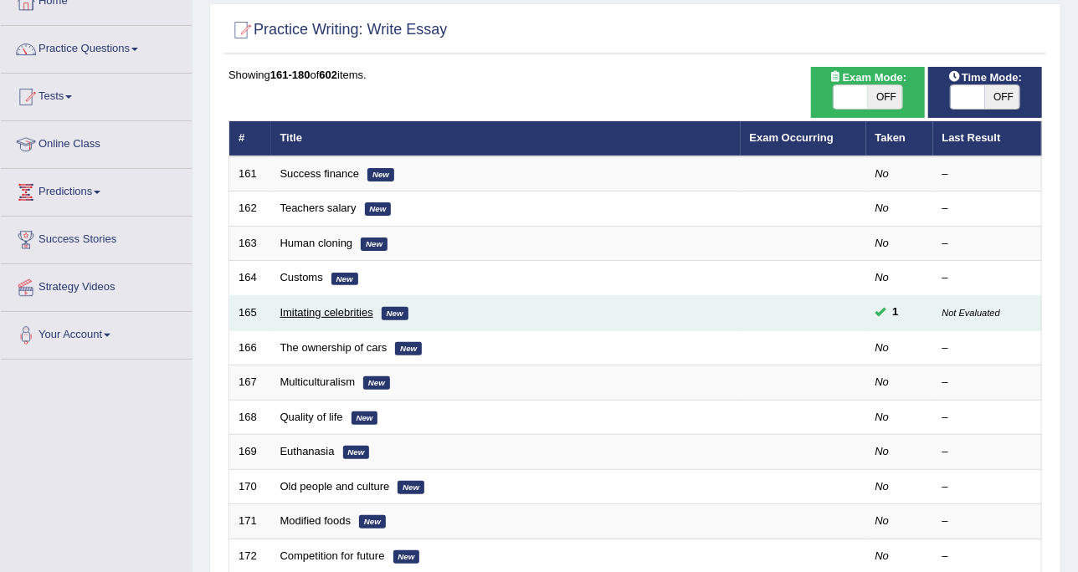
click at [363, 306] on link "Imitating celebrities" at bounding box center [326, 312] width 93 height 13
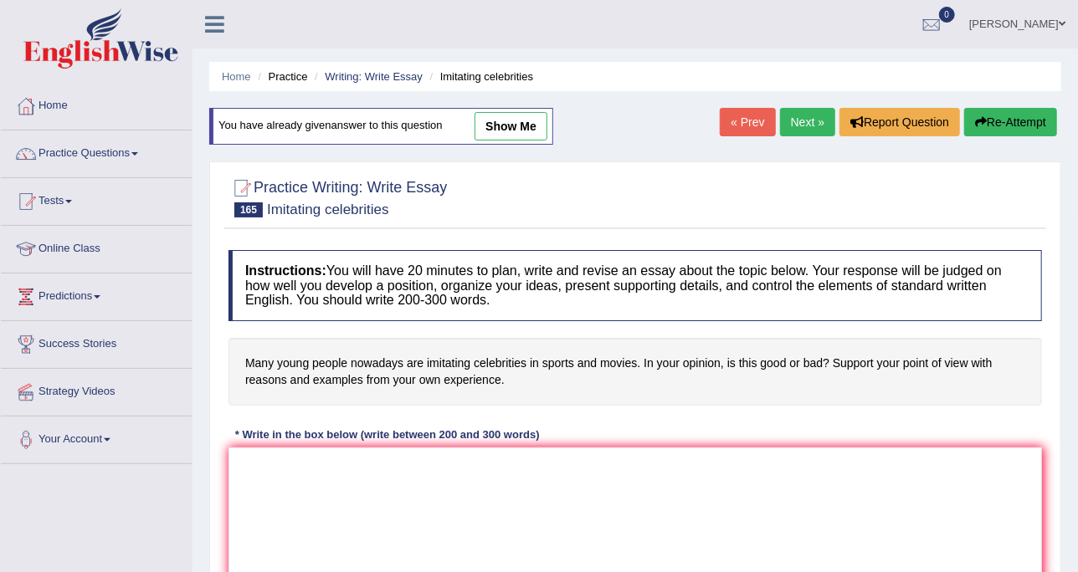
click at [808, 107] on div "Home Practice Writing: Write Essay Imitating celebrities You have already given…" at bounding box center [634, 418] width 885 height 837
click at [806, 113] on link "Next »" at bounding box center [807, 122] width 55 height 28
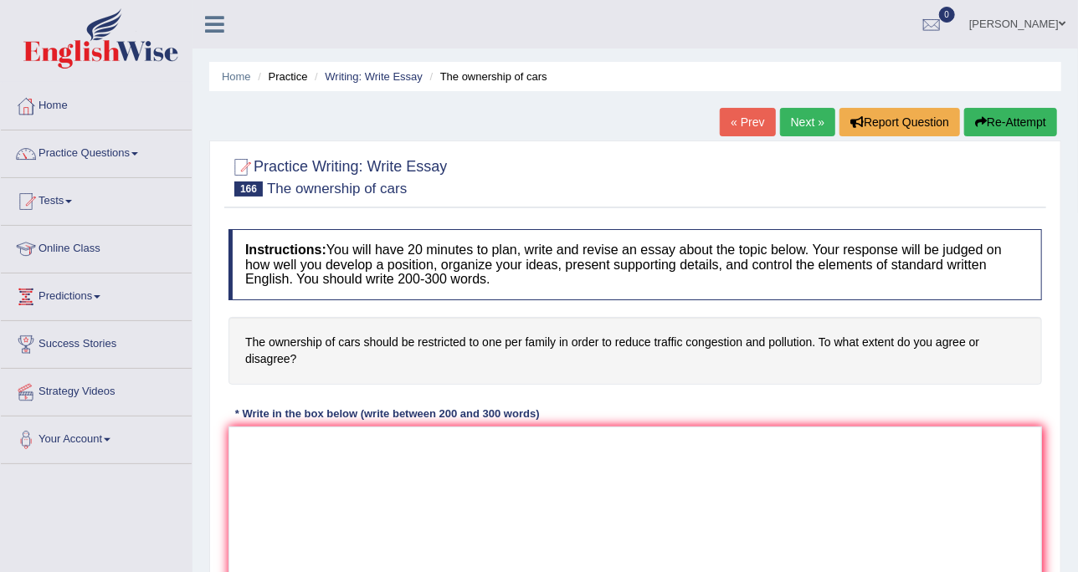
click at [808, 126] on link "Next »" at bounding box center [807, 122] width 55 height 28
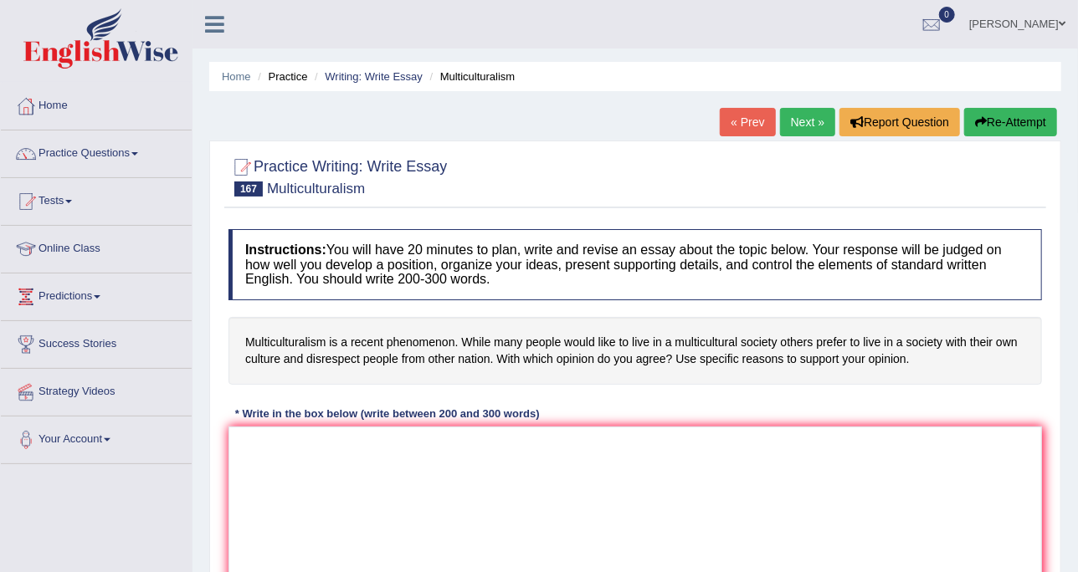
drag, startPoint x: 0, startPoint y: 0, endPoint x: 808, endPoint y: 126, distance: 818.0
click at [808, 126] on link "Next »" at bounding box center [807, 122] width 55 height 28
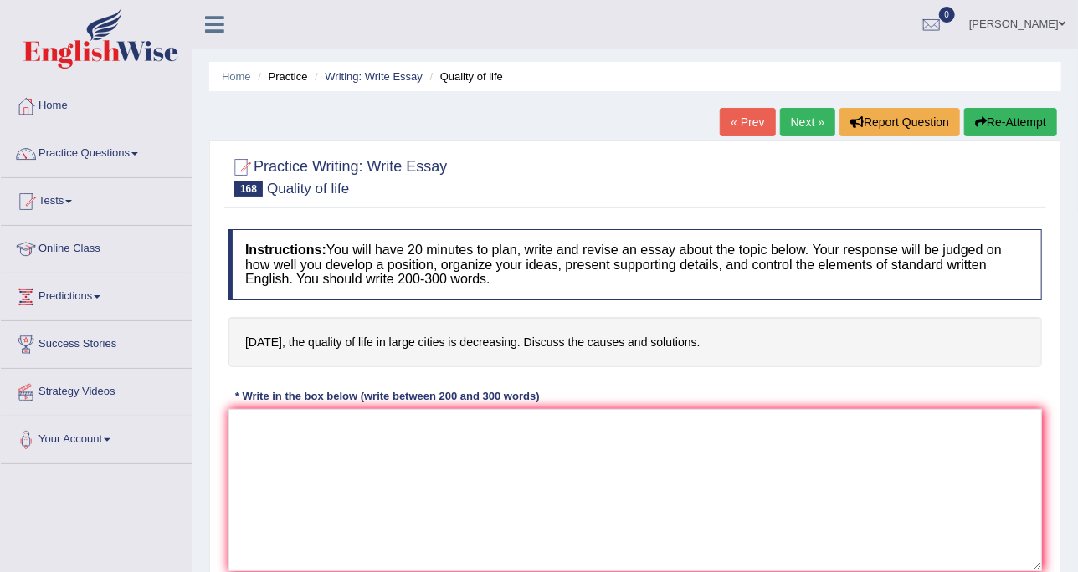
click at [808, 126] on link "Next »" at bounding box center [807, 122] width 55 height 28
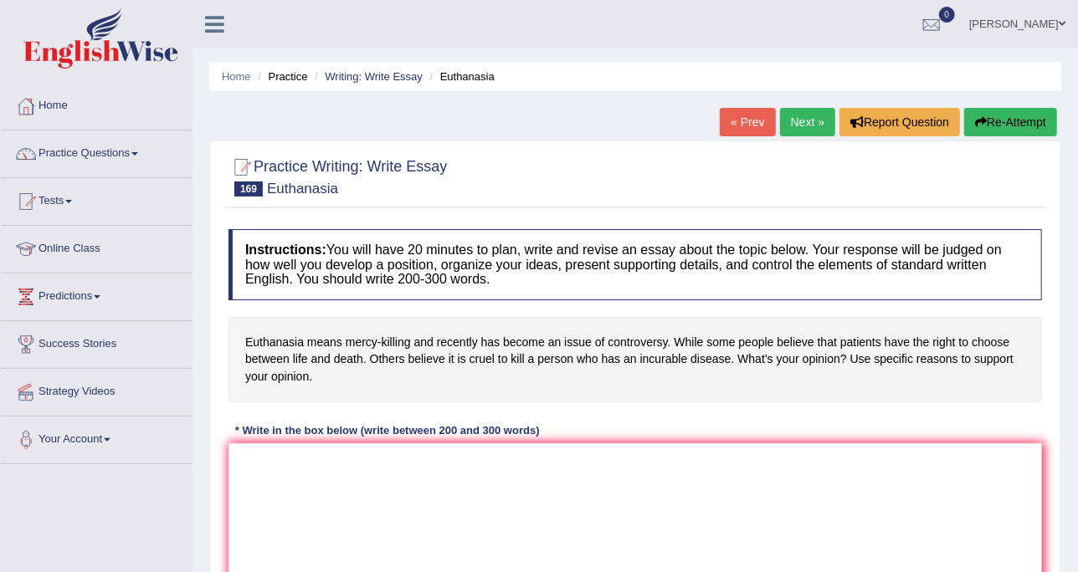
click at [808, 126] on link "Next »" at bounding box center [807, 122] width 55 height 28
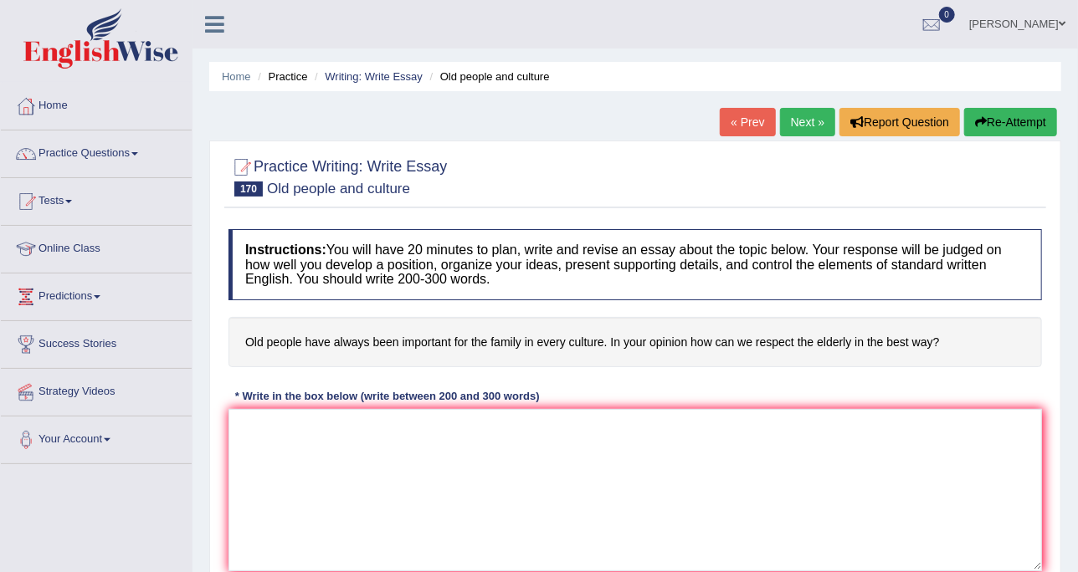
click at [806, 128] on link "Next »" at bounding box center [807, 122] width 55 height 28
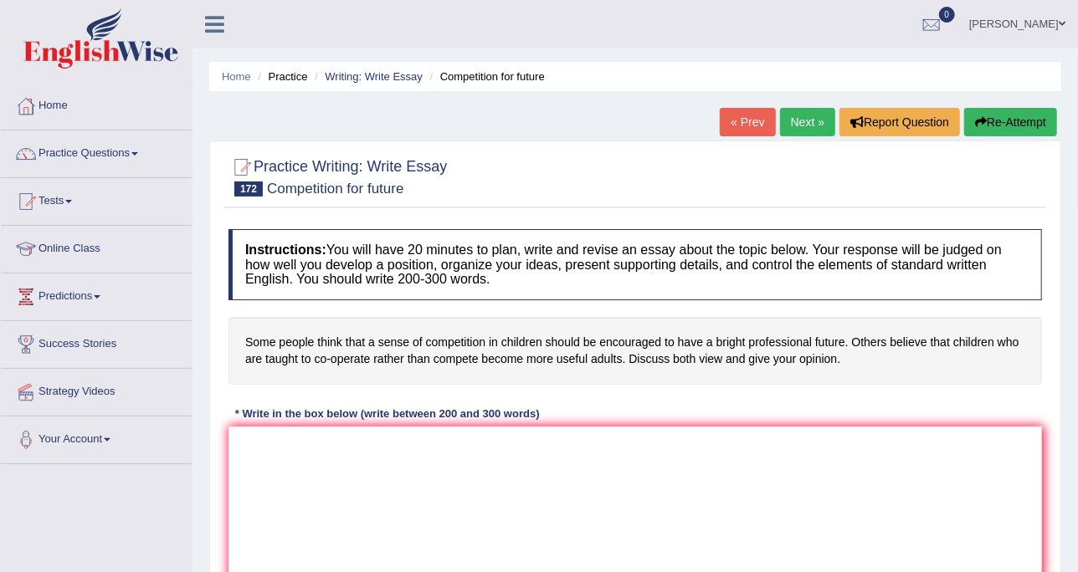
click at [806, 128] on link "Next »" at bounding box center [807, 122] width 55 height 28
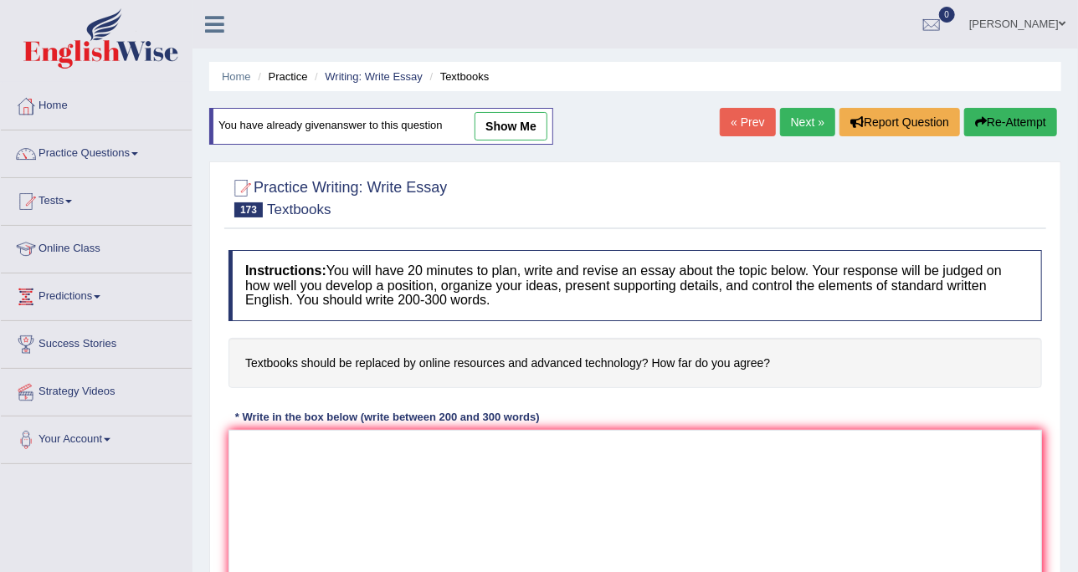
click at [806, 128] on link "Next »" at bounding box center [807, 122] width 55 height 28
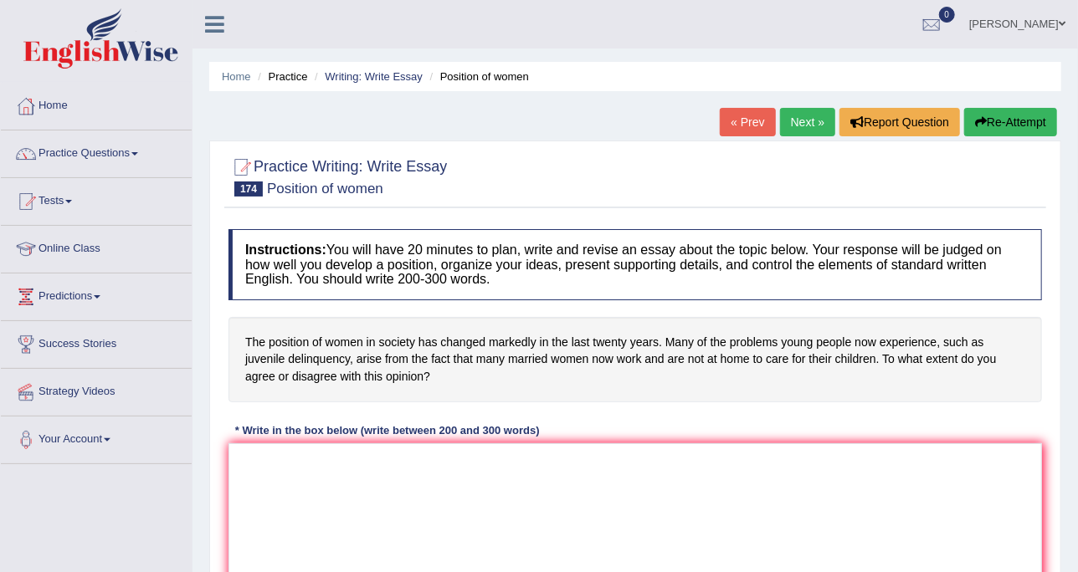
click at [806, 128] on link "Next »" at bounding box center [807, 122] width 55 height 28
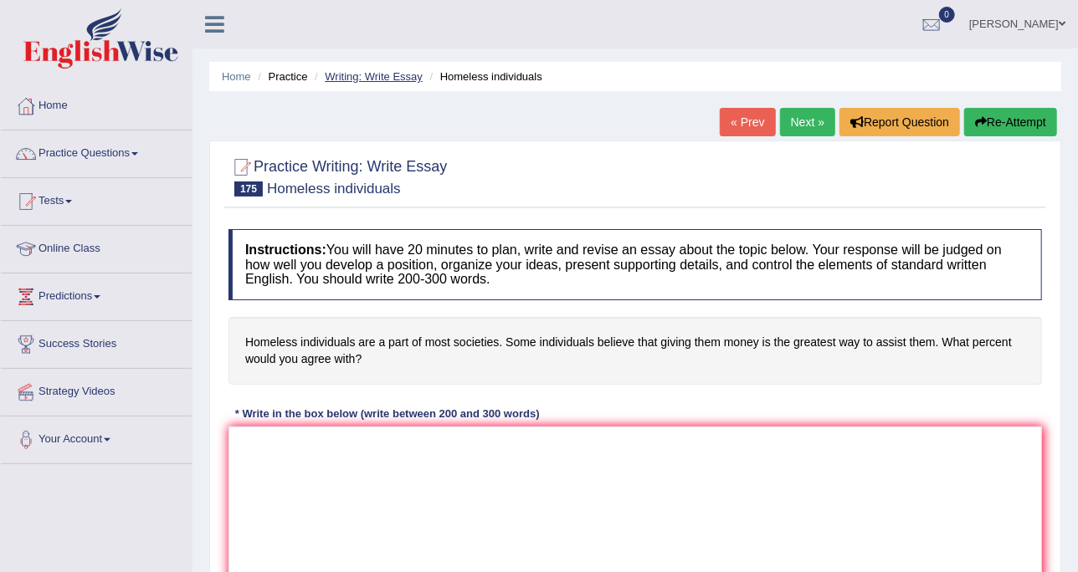
click at [388, 72] on link "Writing: Write Essay" at bounding box center [374, 76] width 98 height 13
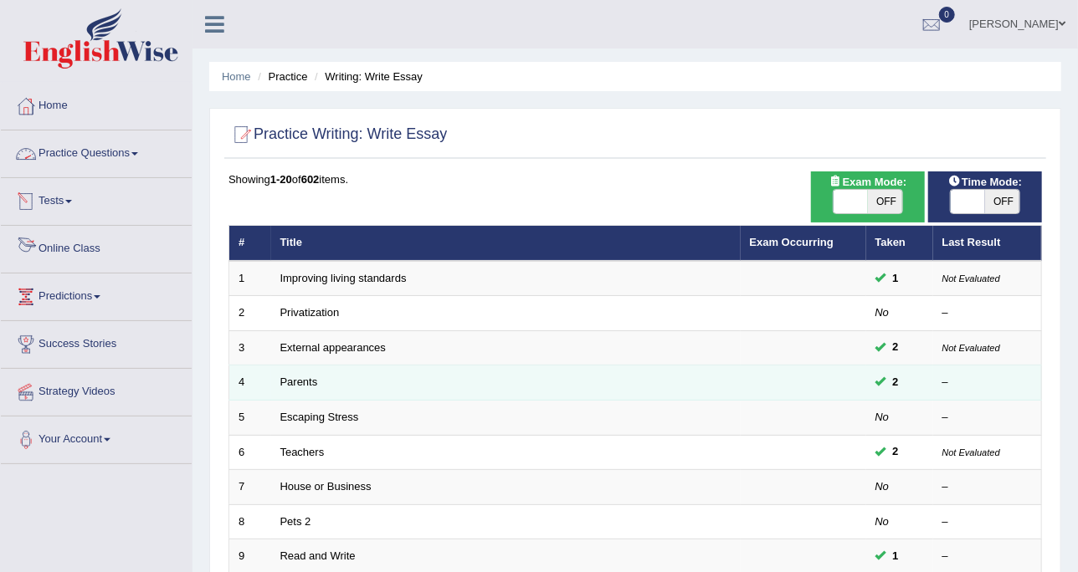
scroll to position [105, 0]
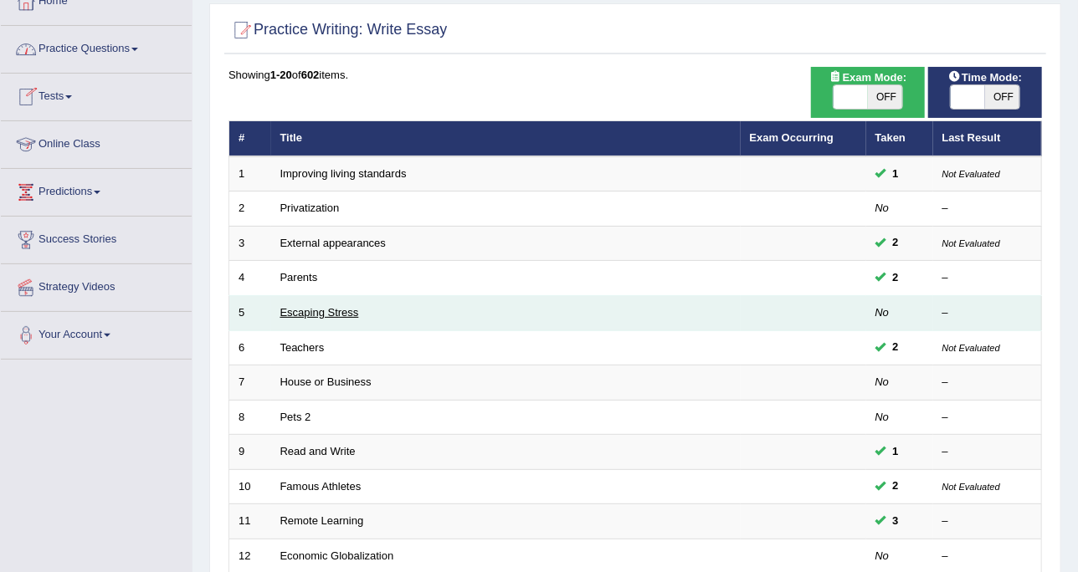
click at [306, 316] on link "Escaping Stress" at bounding box center [319, 312] width 79 height 13
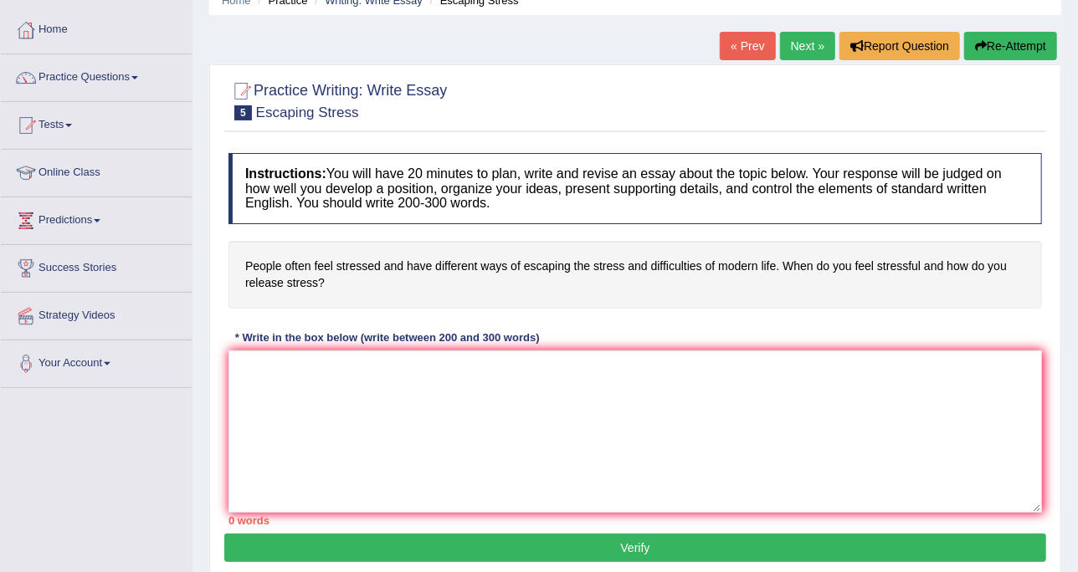
scroll to position [105, 0]
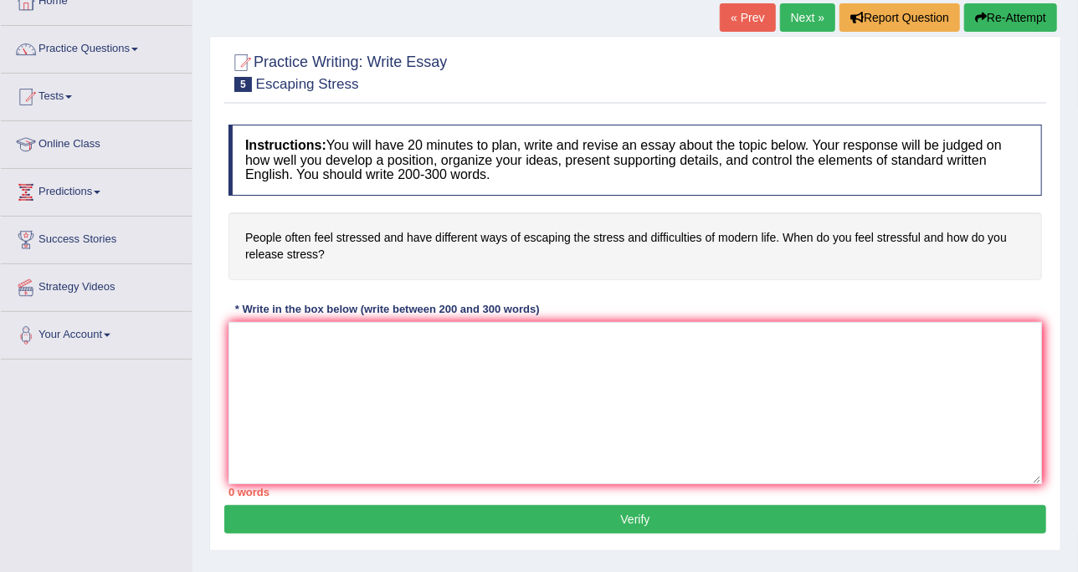
click at [786, 120] on div "Instructions: You will have 20 minutes to plan, write and revise an essay about…" at bounding box center [635, 310] width 822 height 389
click at [597, 204] on div "Instructions: You will have 20 minutes to plan, write and revise an essay about…" at bounding box center [635, 310] width 822 height 389
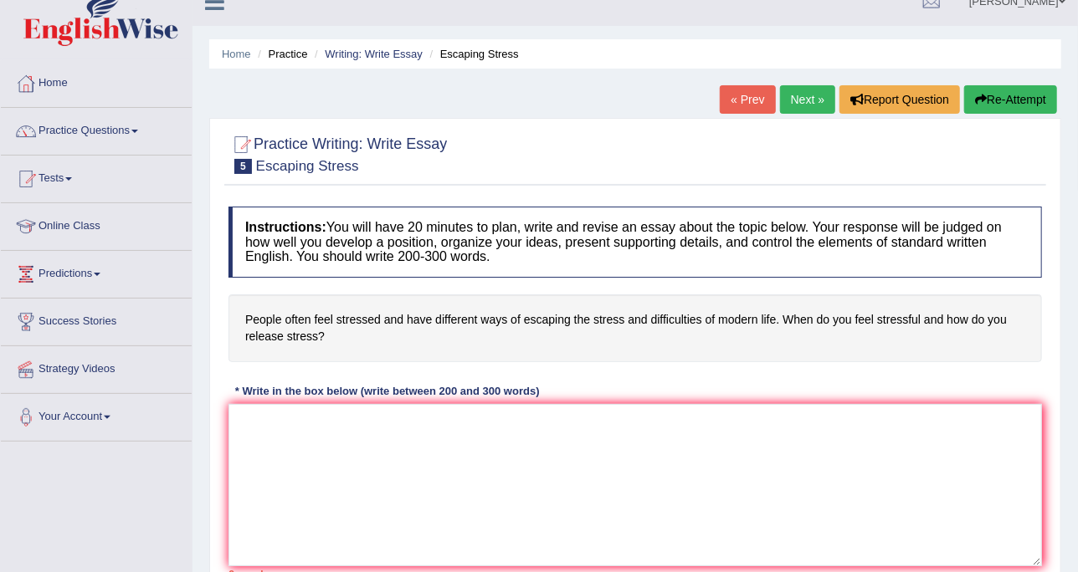
scroll to position [0, 0]
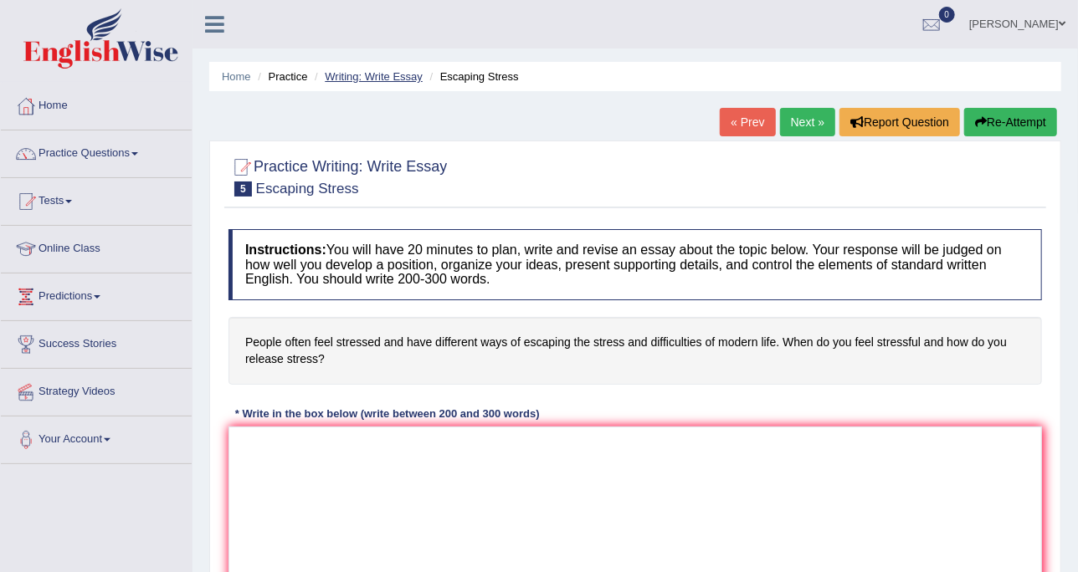
click at [377, 80] on link "Writing: Write Essay" at bounding box center [374, 76] width 98 height 13
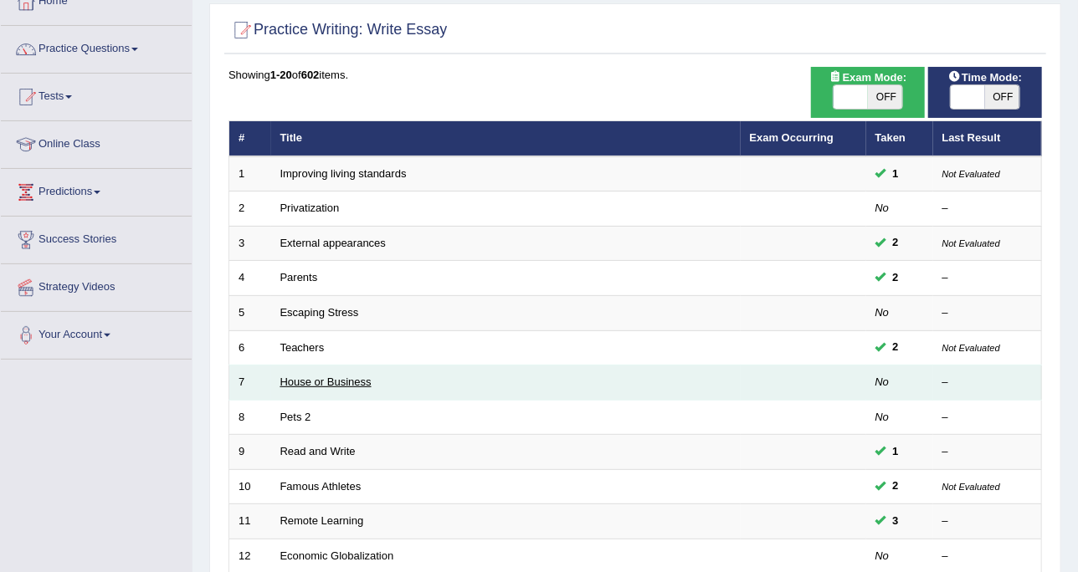
click at [326, 376] on link "House or Business" at bounding box center [325, 382] width 91 height 13
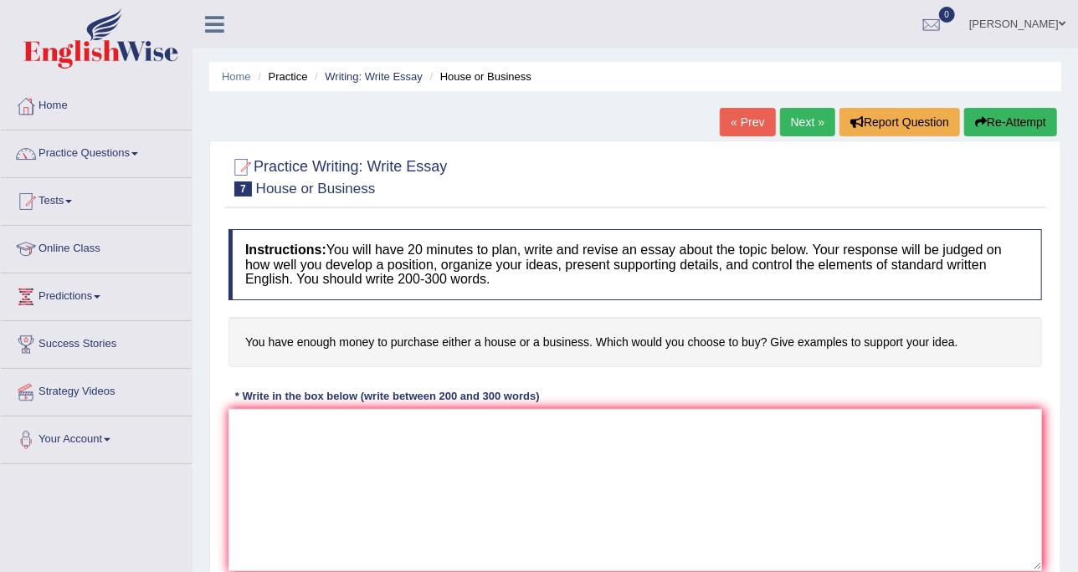
click at [474, 231] on h4 "Instructions: You will have 20 minutes to plan, write and revise an essay about…" at bounding box center [634, 264] width 813 height 71
click at [359, 72] on link "Writing: Write Essay" at bounding box center [374, 76] width 98 height 13
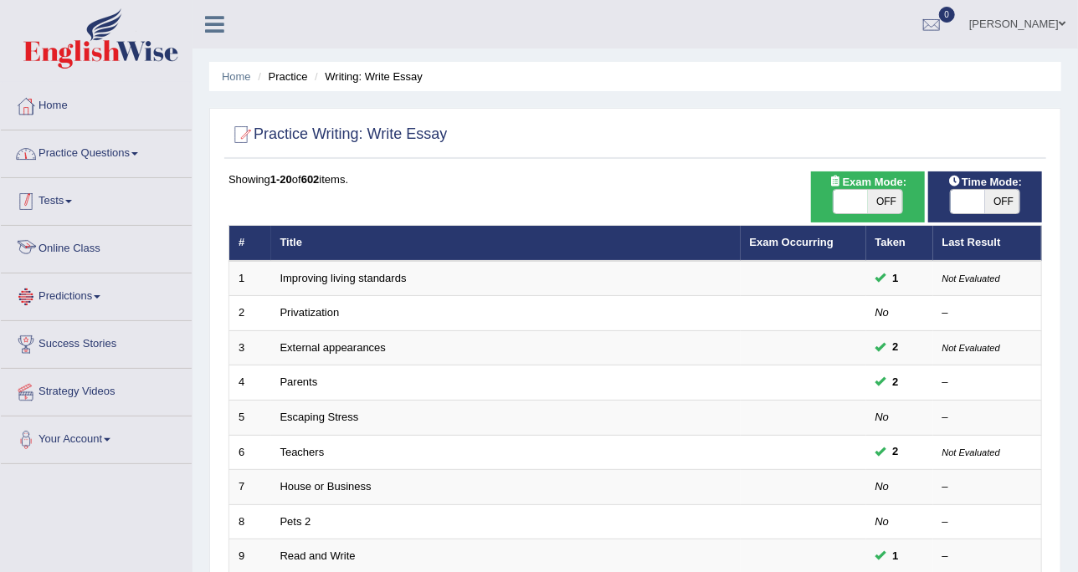
click at [108, 160] on link "Practice Questions" at bounding box center [96, 152] width 191 height 42
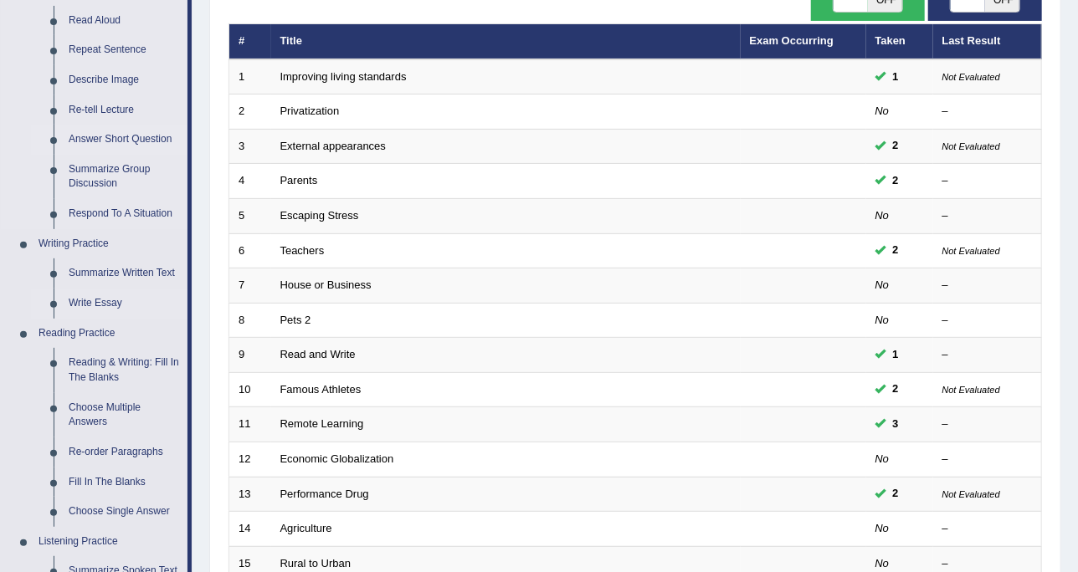
scroll to position [314, 0]
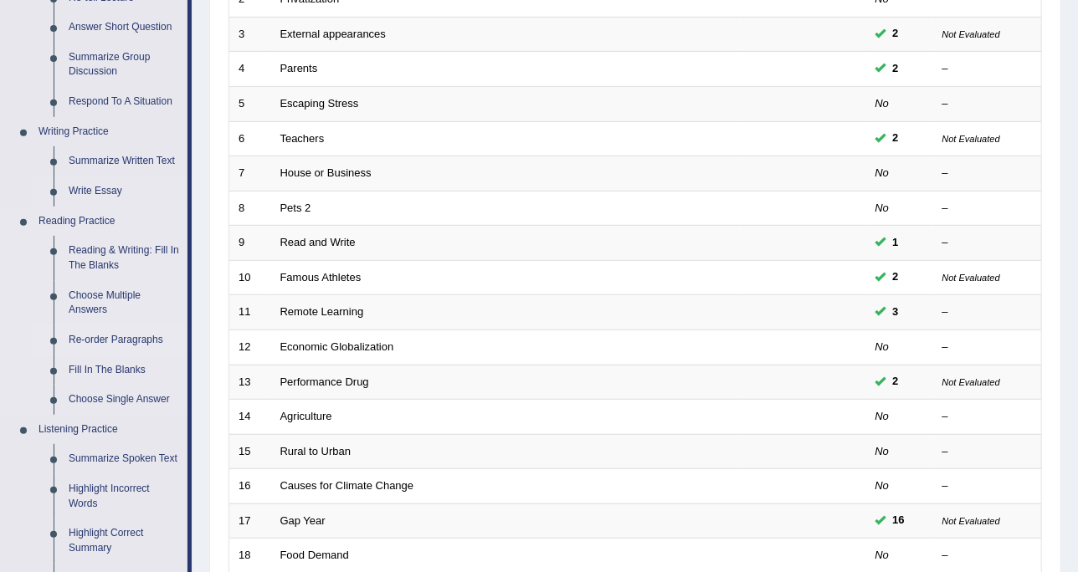
click at [126, 336] on link "Re-order Paragraphs" at bounding box center [124, 340] width 126 height 30
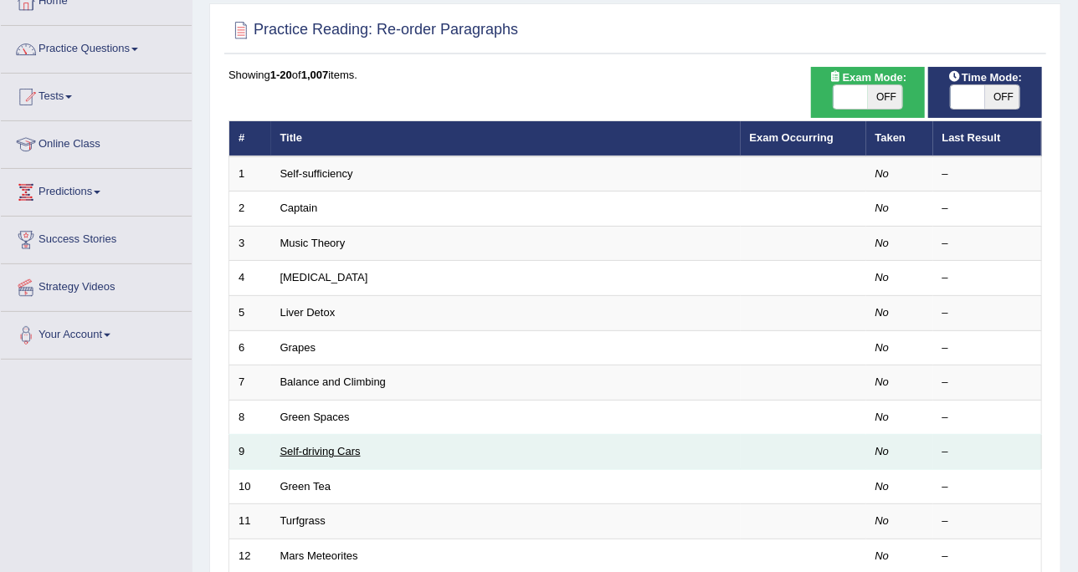
scroll to position [527, 0]
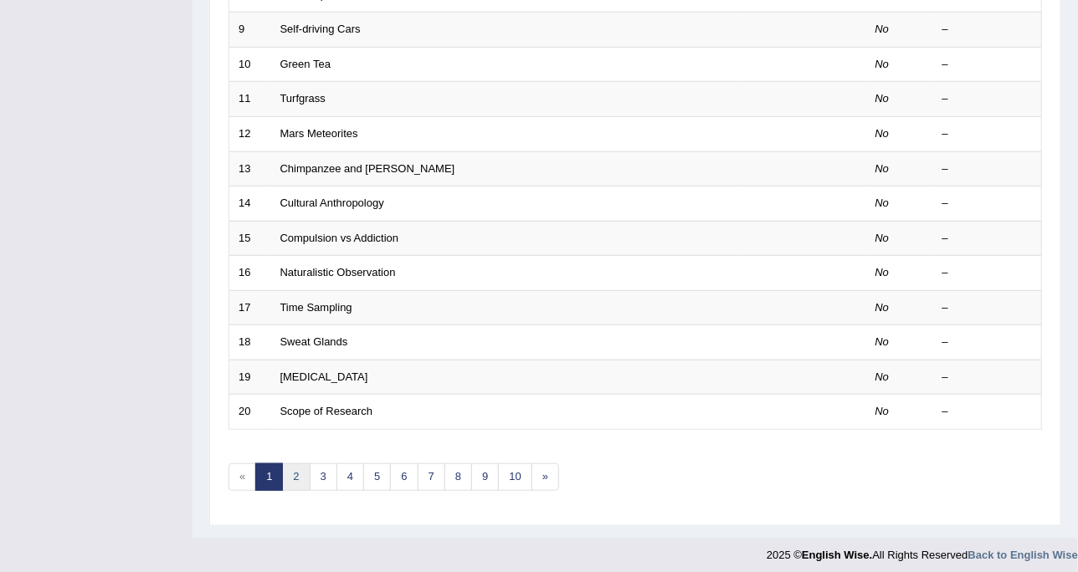
click at [296, 476] on link "2" at bounding box center [296, 477] width 28 height 28
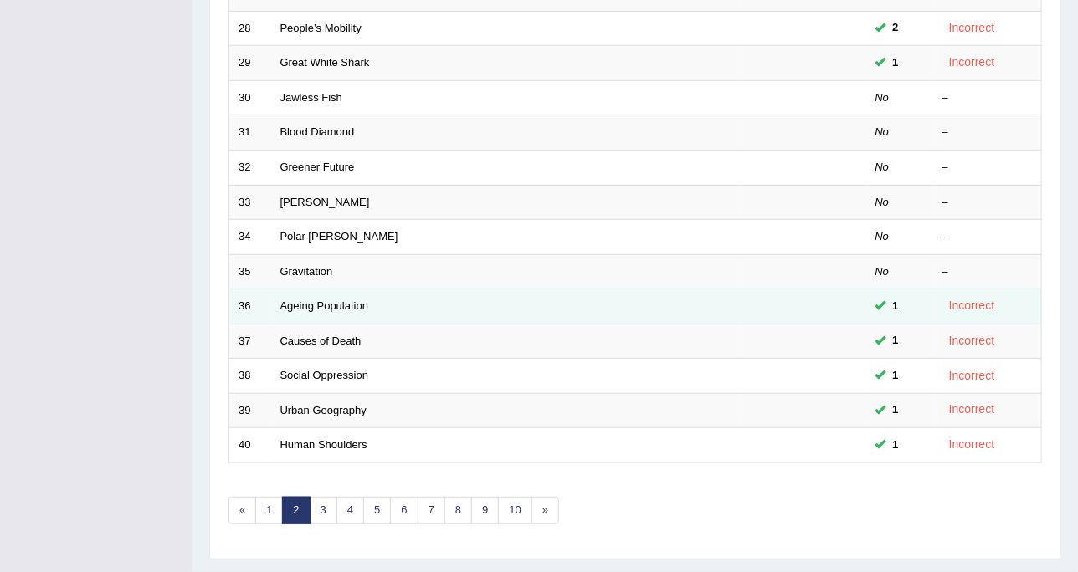
scroll to position [527, 0]
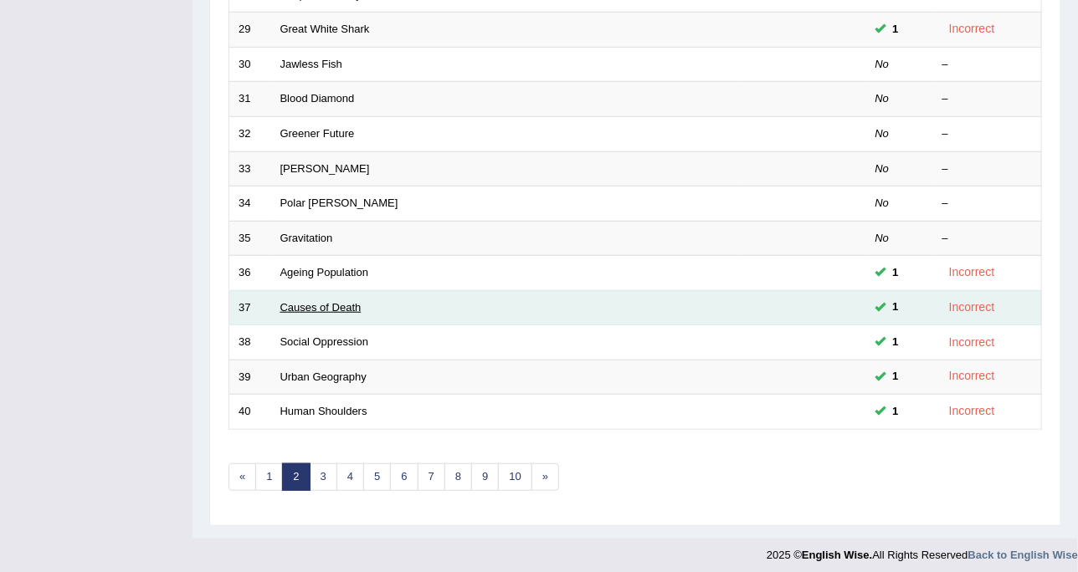
click at [337, 301] on link "Causes of Death" at bounding box center [320, 307] width 81 height 13
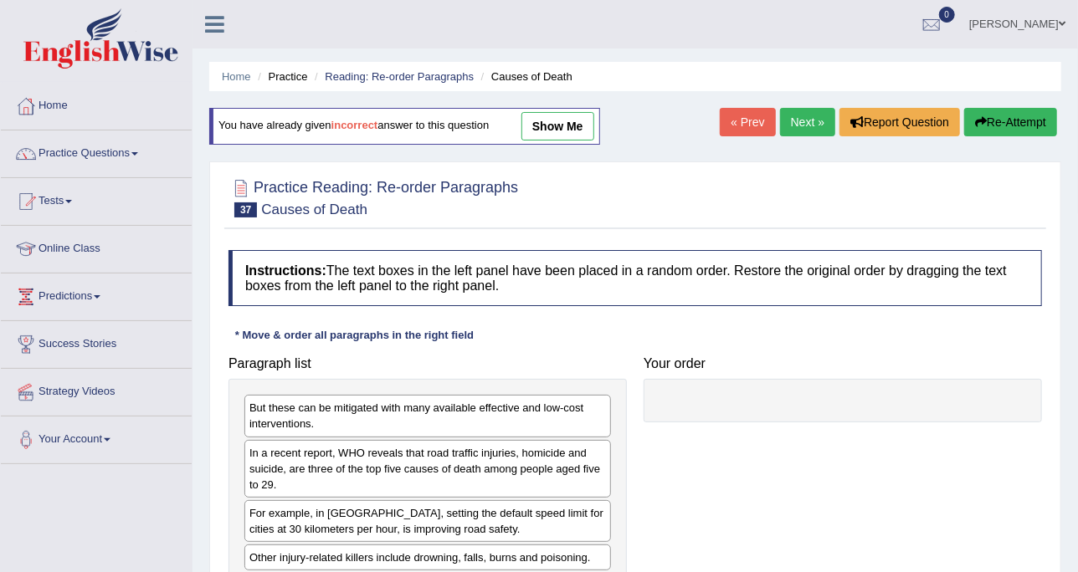
click at [797, 140] on div "« Prev Next » Report Question Re-Attempt" at bounding box center [889, 124] width 341 height 33
click at [801, 122] on link "Next »" at bounding box center [807, 122] width 55 height 28
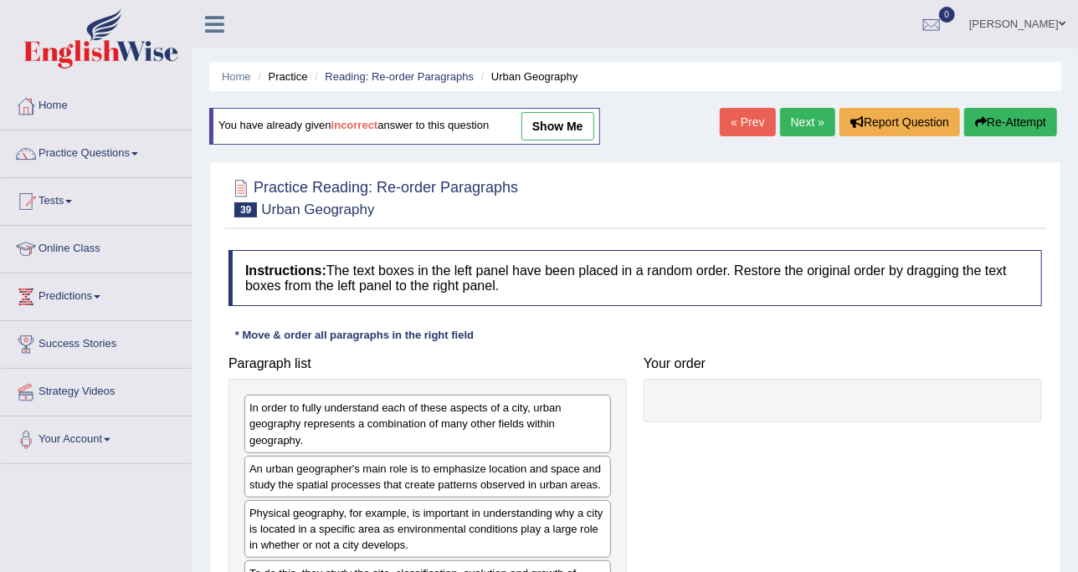
click at [801, 121] on link "Next »" at bounding box center [807, 122] width 55 height 28
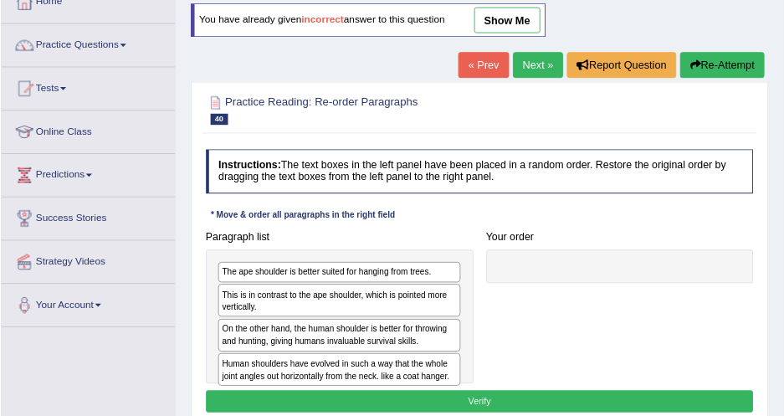
scroll to position [105, 0]
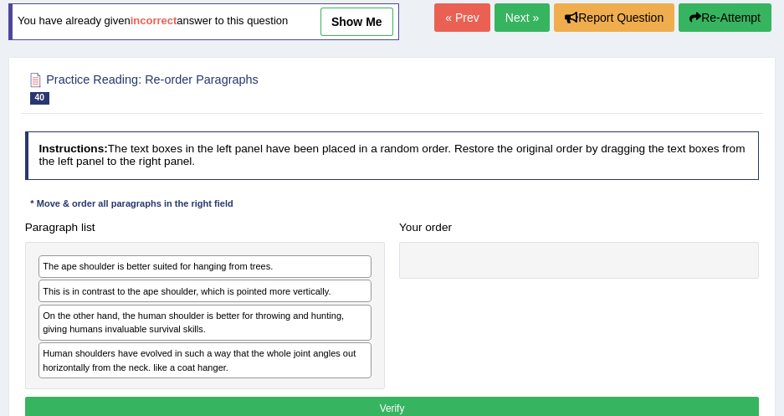
drag, startPoint x: 1057, startPoint y: 1, endPoint x: 325, endPoint y: 87, distance: 737.1
click at [325, 87] on h2 "Practice Reading: Re-order Paragraphs 40 Human Shoulders" at bounding box center [252, 86] width 455 height 35
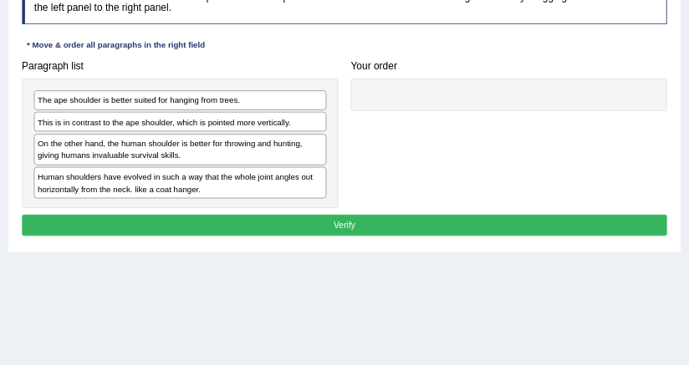
scroll to position [257, 0]
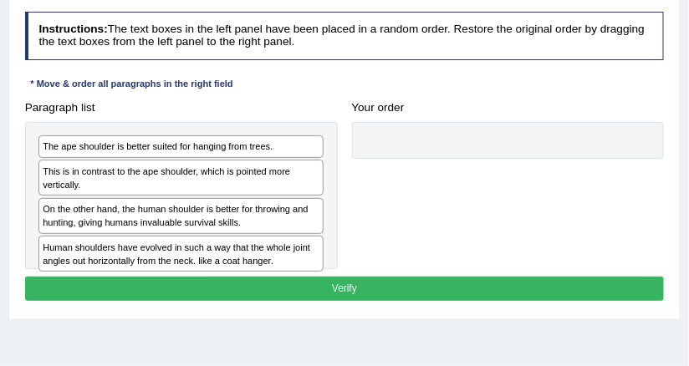
drag, startPoint x: 776, startPoint y: 1, endPoint x: 390, endPoint y: 74, distance: 392.5
click at [390, 74] on div "Instructions: The text boxes in the left panel have been placed in a random ord…" at bounding box center [344, 159] width 647 height 308
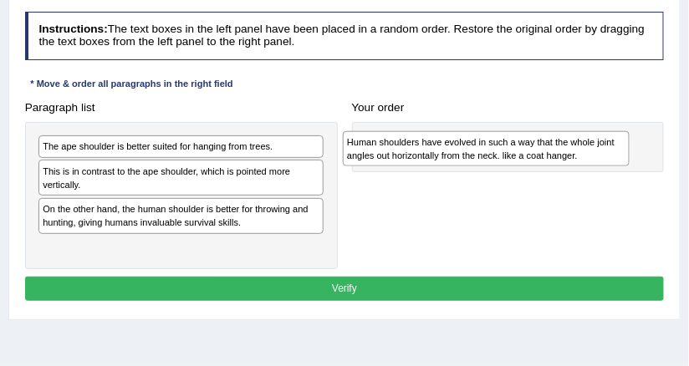
drag, startPoint x: 228, startPoint y: 253, endPoint x: 612, endPoint y: 147, distance: 398.2
click at [612, 147] on div "Human shoulders have evolved in such a way that the whole joint angles out hori…" at bounding box center [486, 148] width 287 height 35
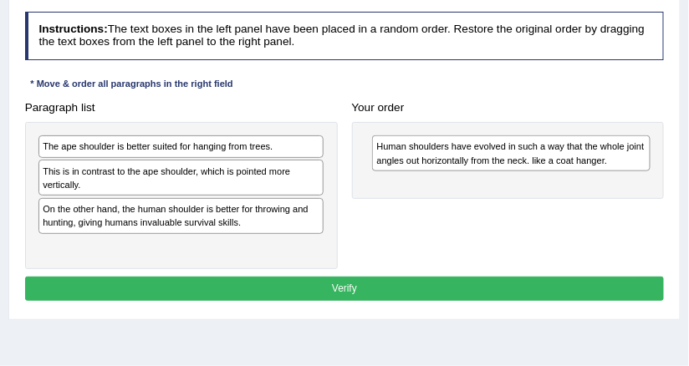
click at [487, 104] on h4 "Your order" at bounding box center [508, 108] width 313 height 13
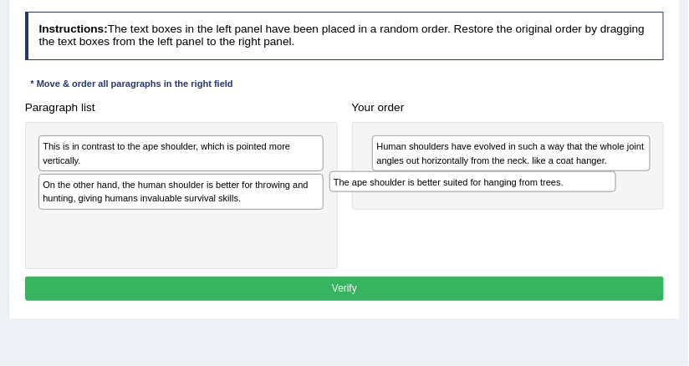
drag, startPoint x: 216, startPoint y: 147, endPoint x: 577, endPoint y: 191, distance: 364.0
click at [577, 191] on div "Paragraph list The ape shoulder is better suited for hanging from trees. This i…" at bounding box center [345, 182] width 654 height 174
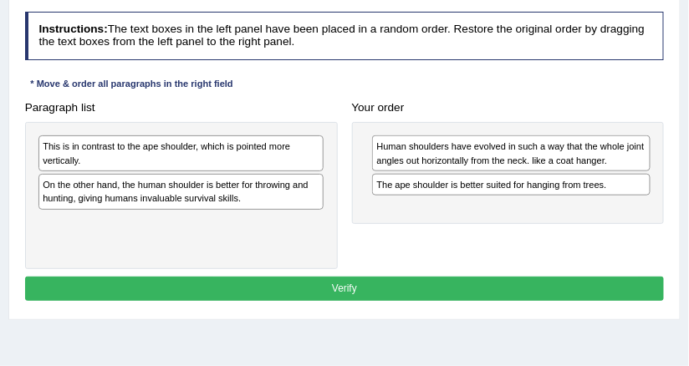
click at [269, 240] on div "This is in contrast to the ape shoulder, which is pointed more vertically. On t…" at bounding box center [181, 195] width 313 height 147
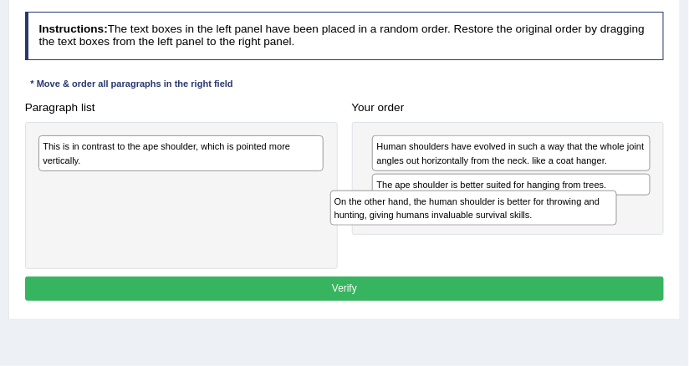
drag, startPoint x: 417, startPoint y: 205, endPoint x: 594, endPoint y: 223, distance: 178.2
click at [594, 223] on div "On the other hand, the human shoulder is better for throwing and hunting, givin…" at bounding box center [473, 208] width 287 height 35
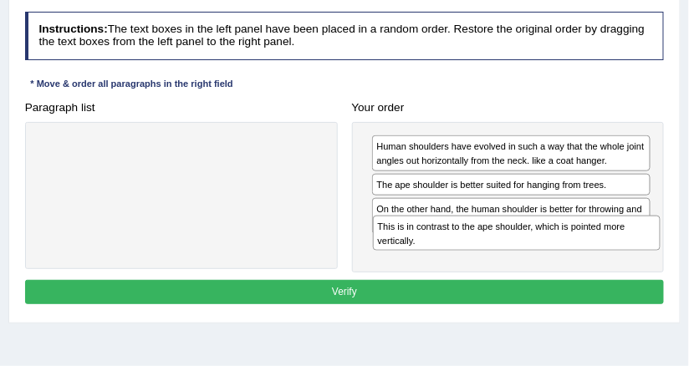
drag, startPoint x: 279, startPoint y: 143, endPoint x: 691, endPoint y: 251, distance: 425.5
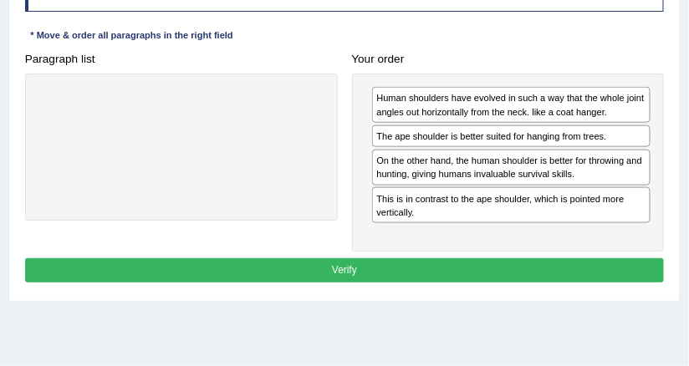
scroll to position [324, 0]
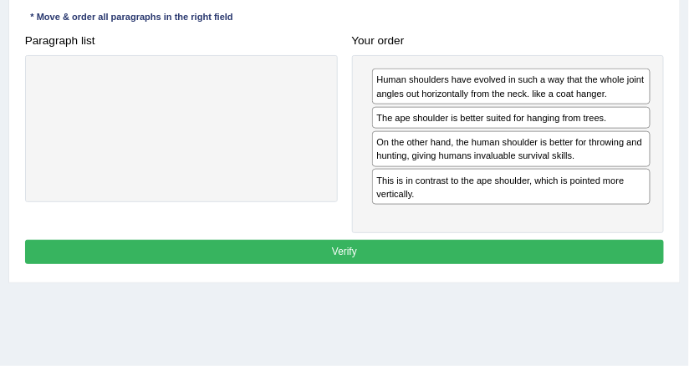
click at [413, 254] on button "Verify" at bounding box center [345, 252] width 640 height 24
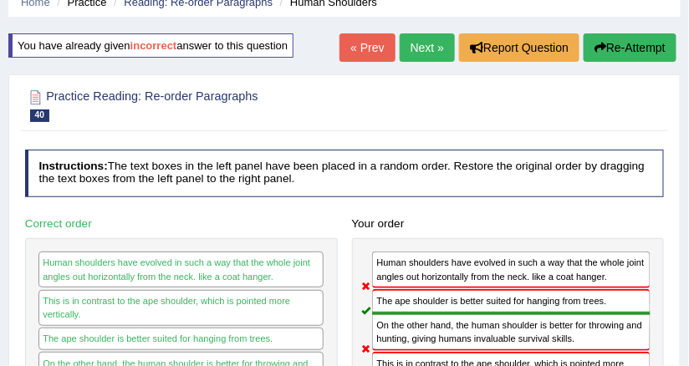
scroll to position [57, 0]
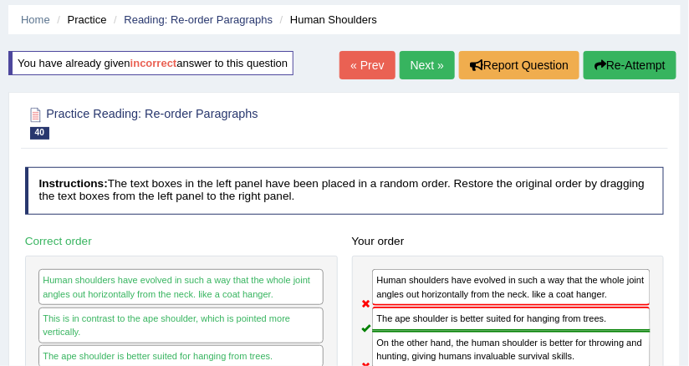
click at [422, 52] on link "Next »" at bounding box center [427, 65] width 55 height 28
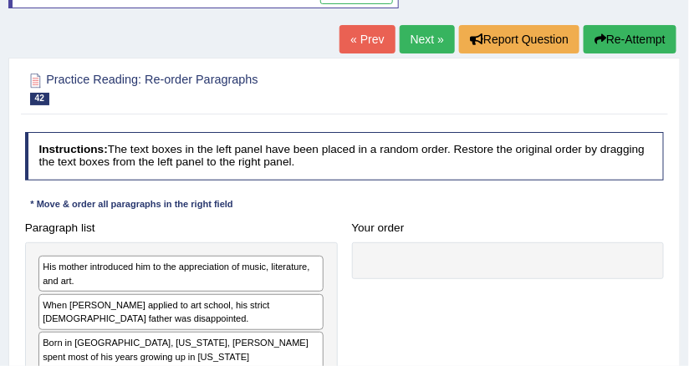
scroll to position [67, 0]
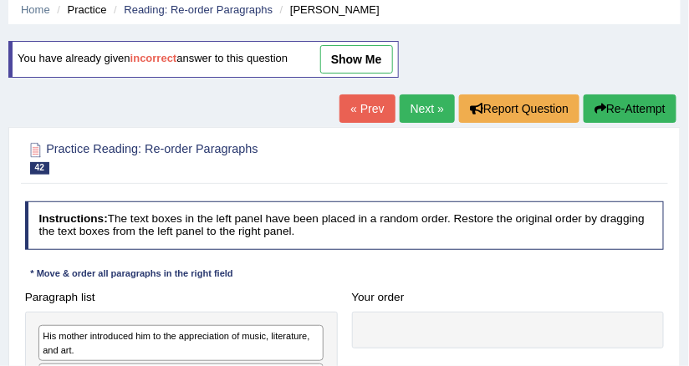
click at [413, 114] on link "Next »" at bounding box center [427, 109] width 55 height 28
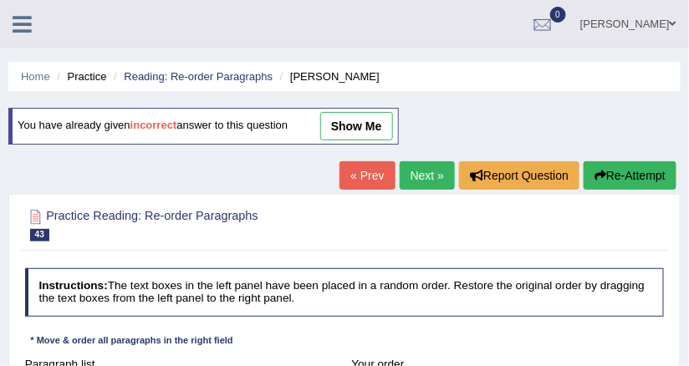
click at [434, 178] on link "Next »" at bounding box center [427, 175] width 55 height 28
click at [225, 79] on link "Reading: Re-order Paragraphs" at bounding box center [198, 76] width 149 height 13
click at [239, 79] on link "Reading: Re-order Paragraphs" at bounding box center [198, 76] width 149 height 13
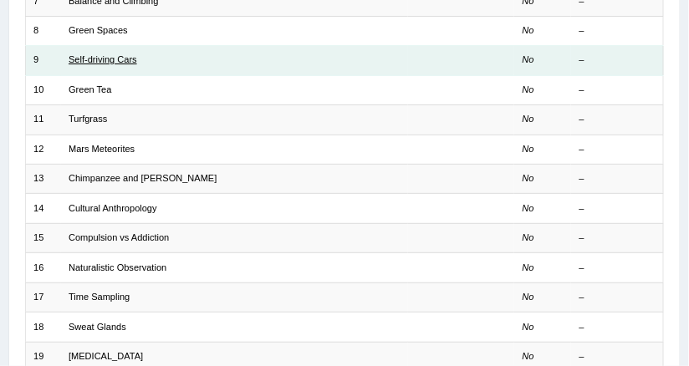
scroll to position [402, 0]
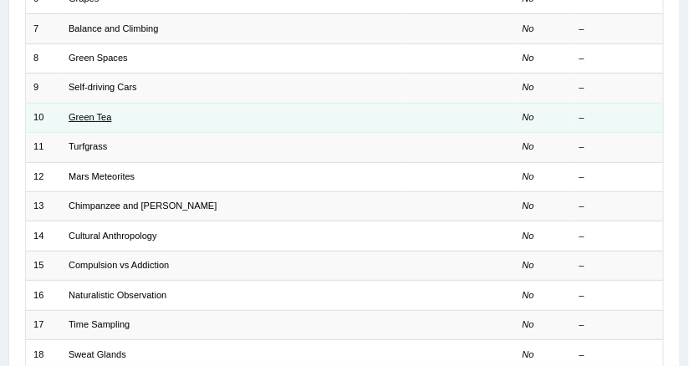
click at [86, 112] on link "Green Tea" at bounding box center [90, 117] width 43 height 10
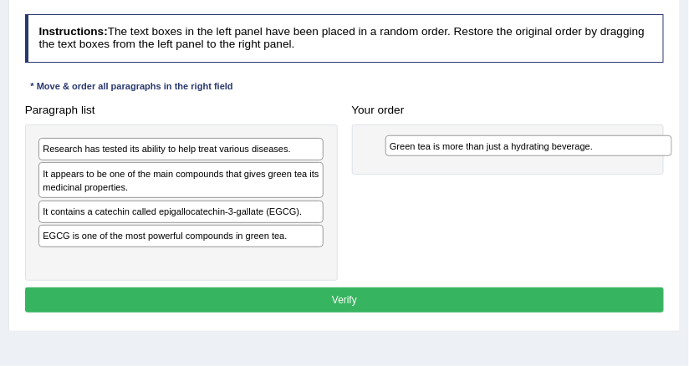
drag, startPoint x: 209, startPoint y: 259, endPoint x: 617, endPoint y: 151, distance: 422.1
click at [617, 151] on div "Green tea is more than just a hydrating beverage." at bounding box center [529, 147] width 287 height 22
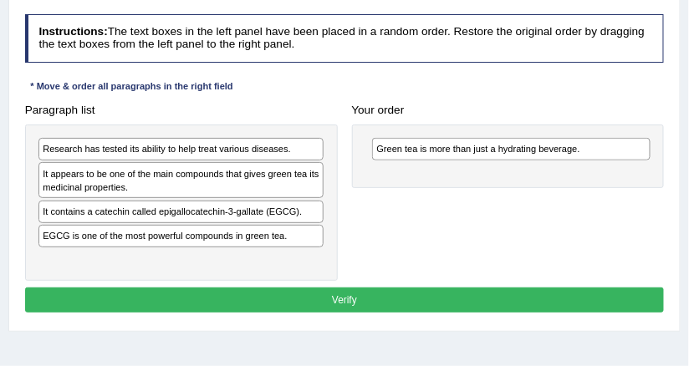
click at [433, 92] on div "Instructions: The text boxes in the left panel have been placed in a random ord…" at bounding box center [344, 166] width 647 height 316
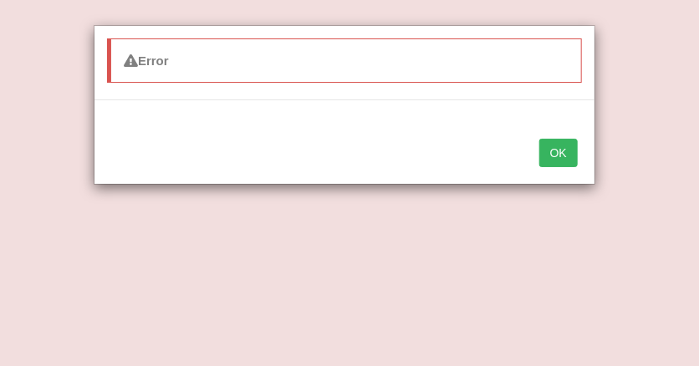
click at [563, 142] on button "OK" at bounding box center [559, 153] width 38 height 28
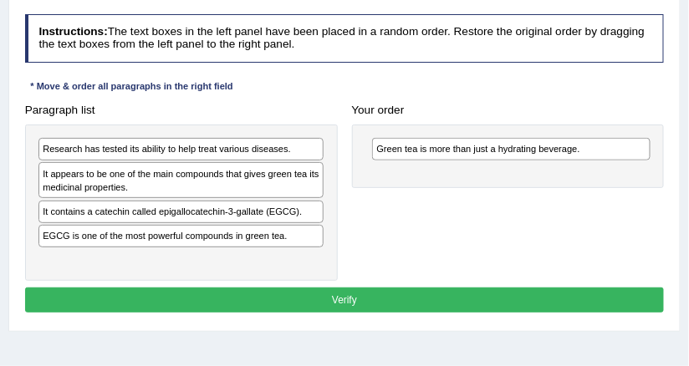
drag, startPoint x: 611, startPoint y: 275, endPoint x: 471, endPoint y: 33, distance: 280.0
click at [473, 36] on div "Instructions: The text boxes in the left panel have been placed in a random ord…" at bounding box center [344, 166] width 647 height 316
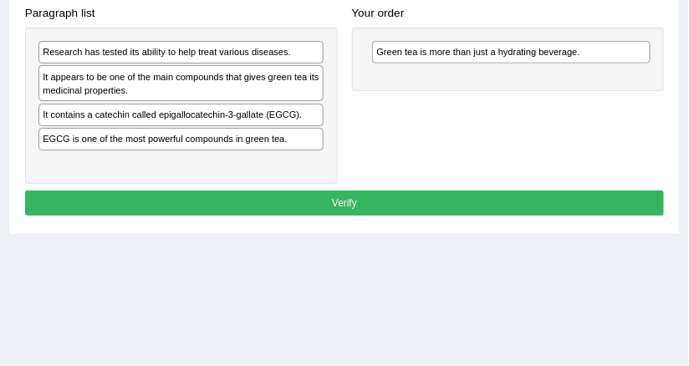
scroll to position [201, 0]
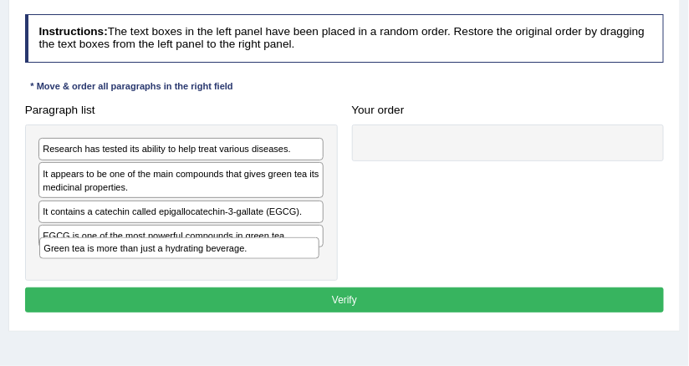
drag, startPoint x: 465, startPoint y: 141, endPoint x: 79, endPoint y: 259, distance: 403.1
click at [75, 274] on div "Paragraph list Research has tested its ability to help treat various diseases. …" at bounding box center [345, 189] width 654 height 183
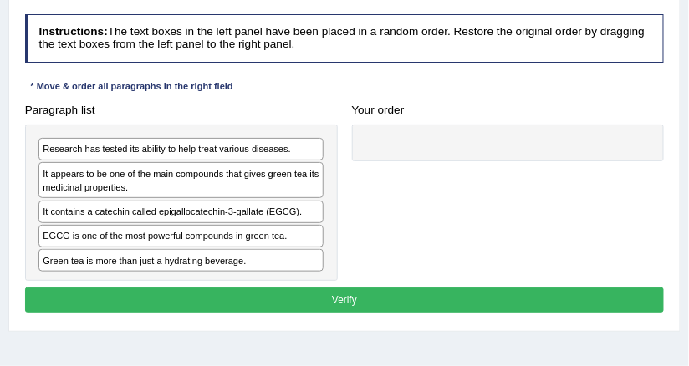
scroll to position [268, 0]
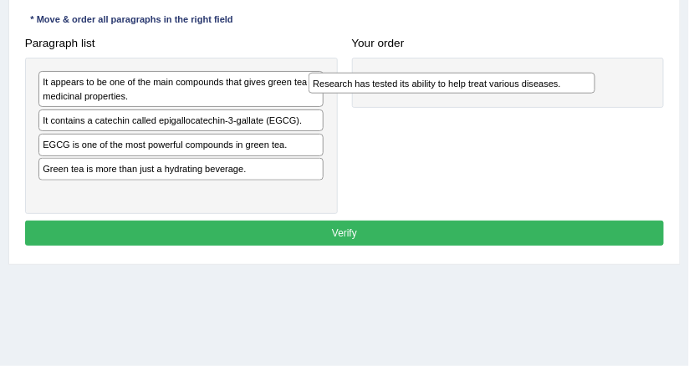
drag, startPoint x: 281, startPoint y: 83, endPoint x: 603, endPoint y: 92, distance: 322.2
click at [603, 92] on div "Paragraph list Research has tested its ability to help treat various diseases. …" at bounding box center [345, 122] width 654 height 183
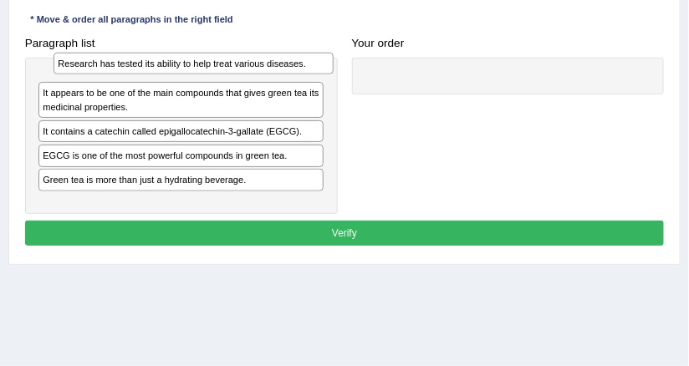
drag, startPoint x: 448, startPoint y: 78, endPoint x: 76, endPoint y: 65, distance: 372.5
click at [76, 65] on div "Research has tested its ability to help treat various diseases." at bounding box center [194, 64] width 280 height 22
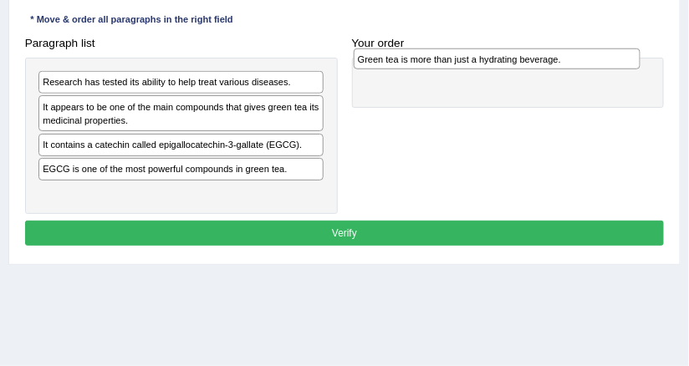
drag, startPoint x: 146, startPoint y: 192, endPoint x: 531, endPoint y: 67, distance: 405.6
click at [522, 65] on div "Green tea is more than just a hydrating beverage." at bounding box center [497, 60] width 287 height 22
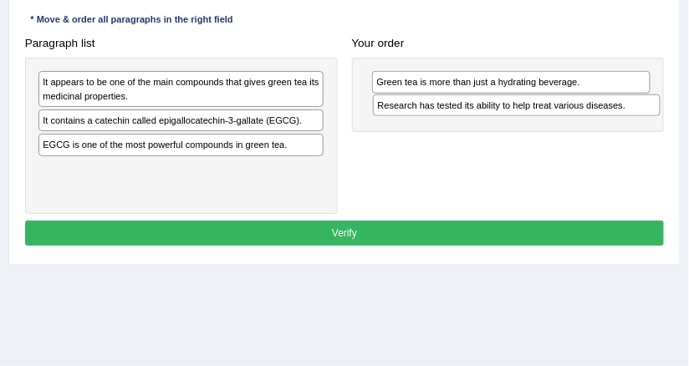
drag, startPoint x: 190, startPoint y: 84, endPoint x: 588, endPoint y: 119, distance: 399.7
click at [588, 119] on div "Paragraph list Research has tested its ability to help treat various diseases. …" at bounding box center [345, 122] width 654 height 183
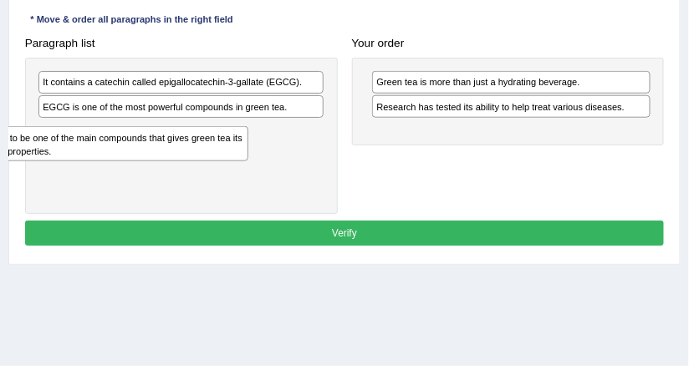
drag, startPoint x: 318, startPoint y: 124, endPoint x: 157, endPoint y: 158, distance: 164.3
click at [156, 158] on div "It appears to be one of the main compounds that gives green tea its medicinal p…" at bounding box center [181, 136] width 313 height 156
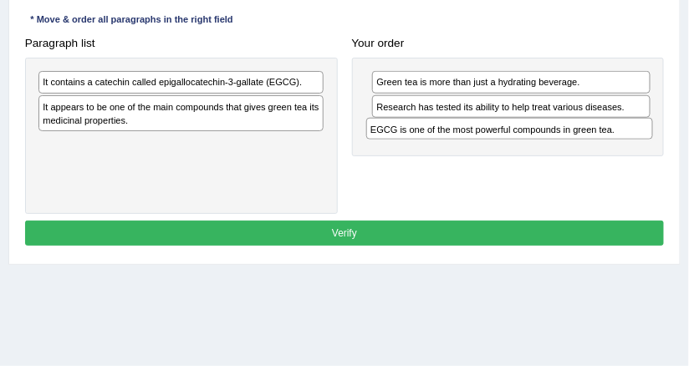
drag, startPoint x: 203, startPoint y: 105, endPoint x: 595, endPoint y: 144, distance: 393.5
click at [595, 144] on div "Paragraph list It contains a catechin called epigallocatechin-3-gallate (EGCG).…" at bounding box center [345, 122] width 654 height 183
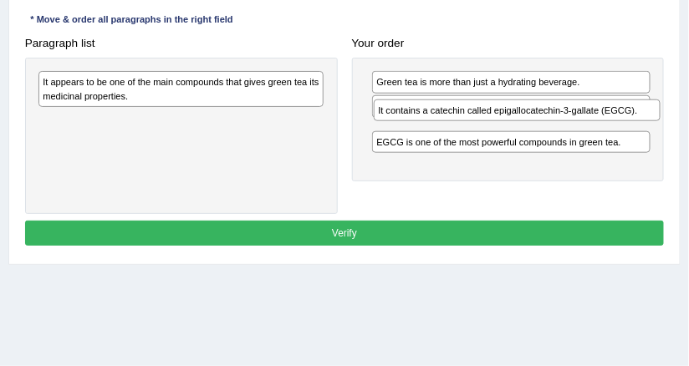
drag, startPoint x: 168, startPoint y: 86, endPoint x: 552, endPoint y: 127, distance: 386.2
click at [552, 127] on div "Paragraph list It contains a catechin called epigallocatechin-3-gallate (EGCG).…" at bounding box center [345, 122] width 654 height 183
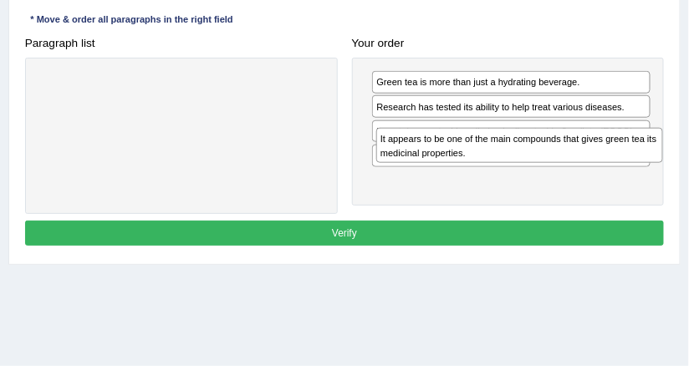
drag, startPoint x: 141, startPoint y: 90, endPoint x: 525, endPoint y: 159, distance: 390.2
click at [525, 159] on div "It appears to be one of the main compounds that gives green tea its medicinal p…" at bounding box center [519, 145] width 287 height 35
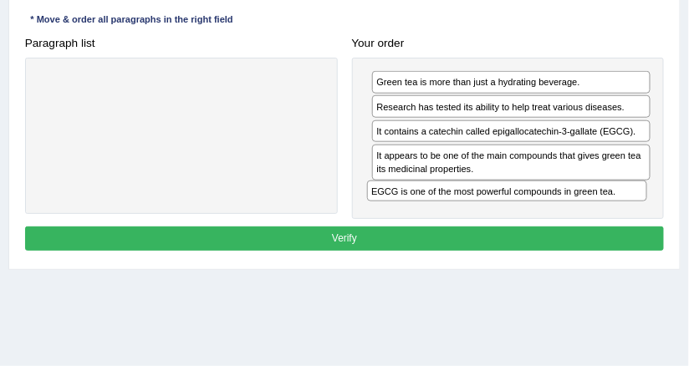
drag, startPoint x: 499, startPoint y: 150, endPoint x: 498, endPoint y: 215, distance: 65.3
click at [498, 215] on div "Instructions: The text boxes in the left panel have been placed in a random ord…" at bounding box center [344, 102] width 647 height 322
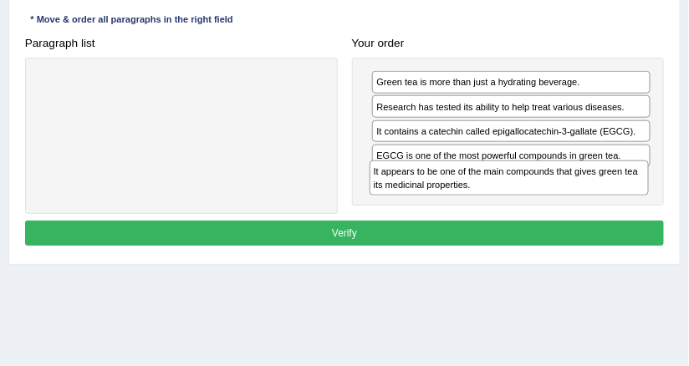
drag, startPoint x: 580, startPoint y: 170, endPoint x: 582, endPoint y: 213, distance: 43.6
click at [582, 213] on div "Instructions: The text boxes in the left panel have been placed in a random ord…" at bounding box center [344, 99] width 647 height 316
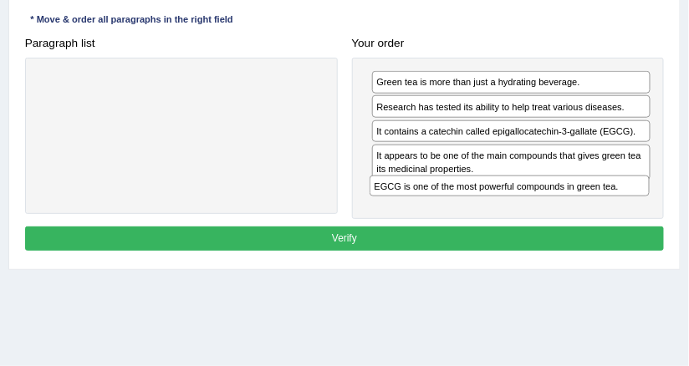
drag, startPoint x: 516, startPoint y: 157, endPoint x: 519, endPoint y: 219, distance: 62.0
click at [519, 219] on div "Instructions: The text boxes in the left panel have been placed in a random ord…" at bounding box center [344, 102] width 647 height 322
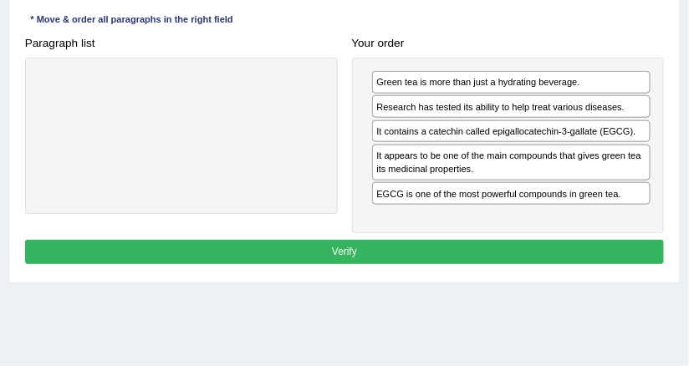
click at [676, 208] on div "Practice Reading: Re-order Paragraphs 10 Green Tea Instructions: The text boxes…" at bounding box center [344, 78] width 673 height 411
click at [371, 243] on button "Verify" at bounding box center [345, 252] width 640 height 24
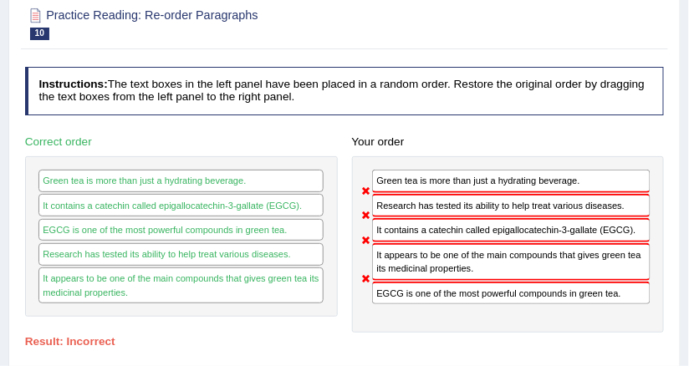
scroll to position [113, 0]
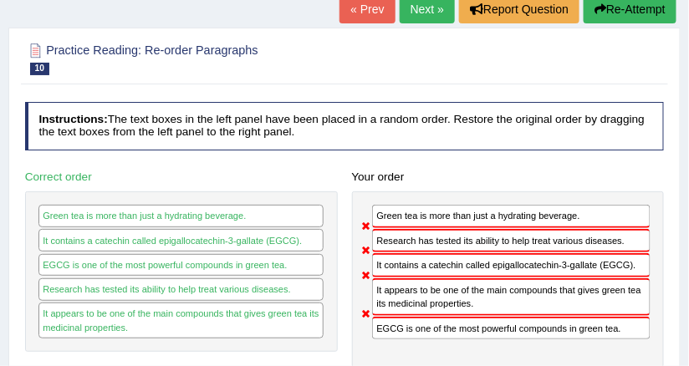
click at [407, 16] on link "Next »" at bounding box center [427, 9] width 55 height 28
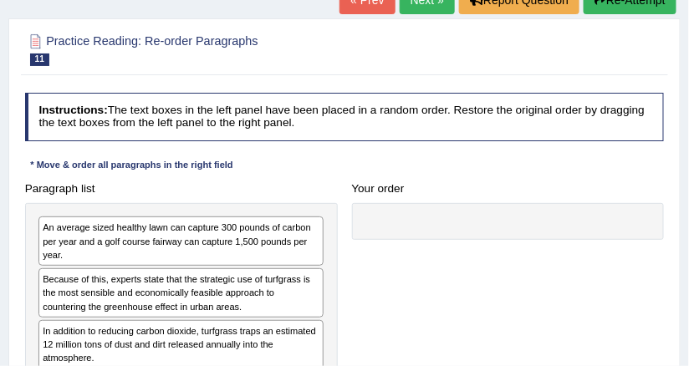
scroll to position [67, 0]
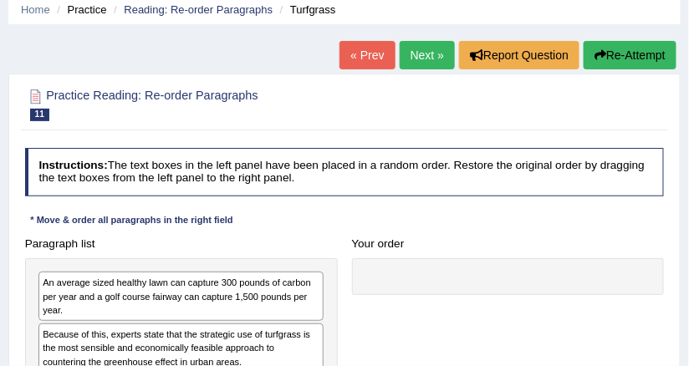
click at [437, 65] on link "Next »" at bounding box center [427, 55] width 55 height 28
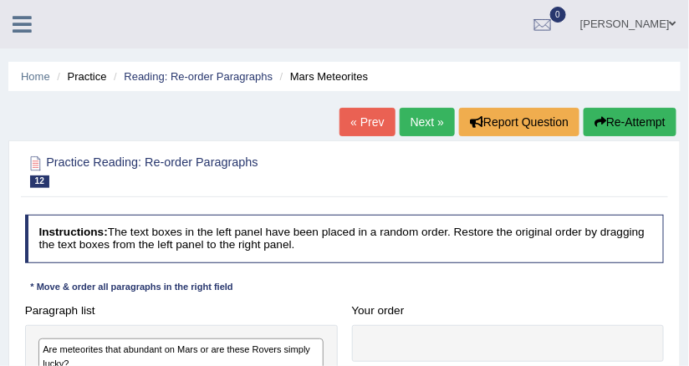
click at [421, 125] on link "Next »" at bounding box center [427, 122] width 55 height 28
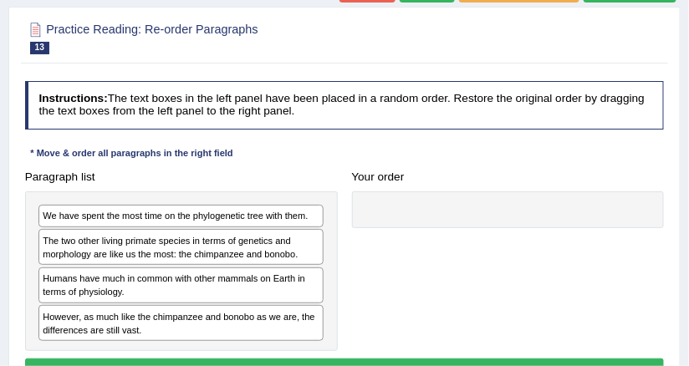
scroll to position [201, 0]
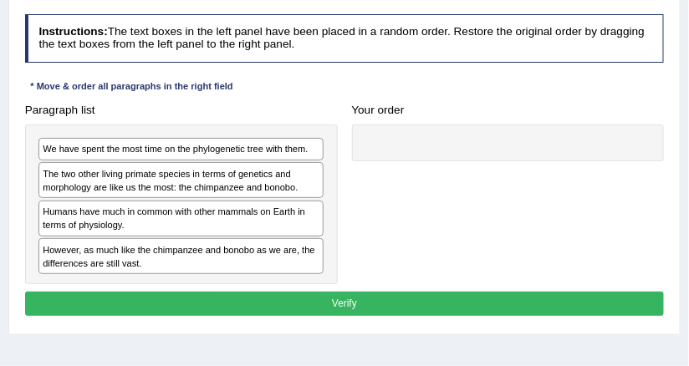
click at [161, 98] on div "Paragraph list We have spent the most time on the phylogenetic tree with them. …" at bounding box center [181, 191] width 327 height 187
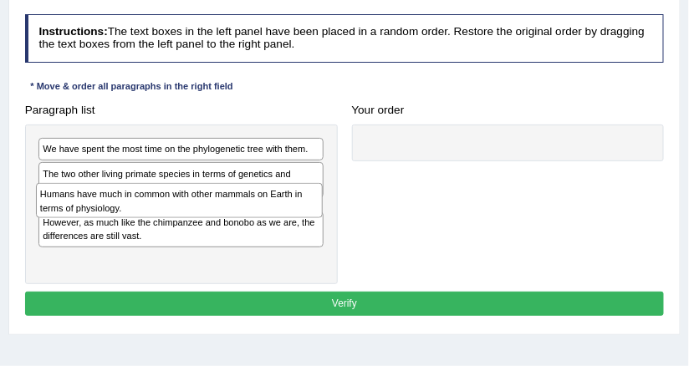
click at [134, 226] on div "We have spent the most time on the phylogenetic tree with them. The two other l…" at bounding box center [181, 205] width 313 height 160
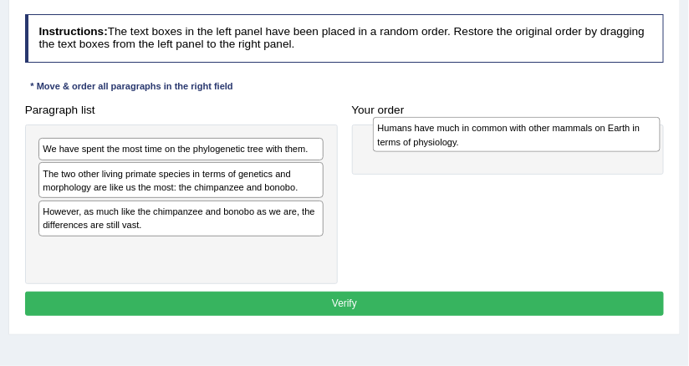
drag, startPoint x: 120, startPoint y: 225, endPoint x: 519, endPoint y: 147, distance: 405.8
click at [519, 147] on div "Humans have much in common with other mammals on Earth in terms of physiology." at bounding box center [516, 134] width 287 height 35
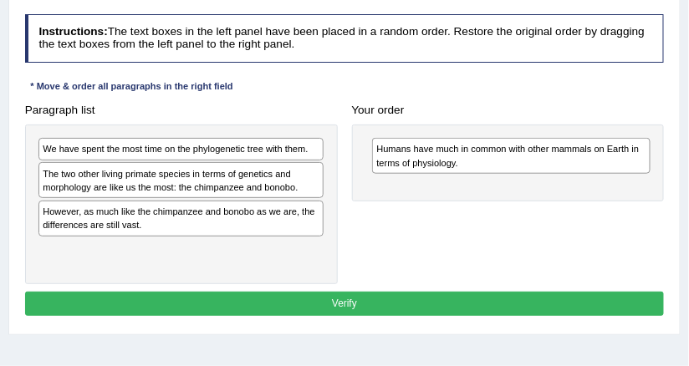
click at [500, 79] on div "Instructions: The text boxes in the left panel have been placed in a random ord…" at bounding box center [344, 168] width 647 height 320
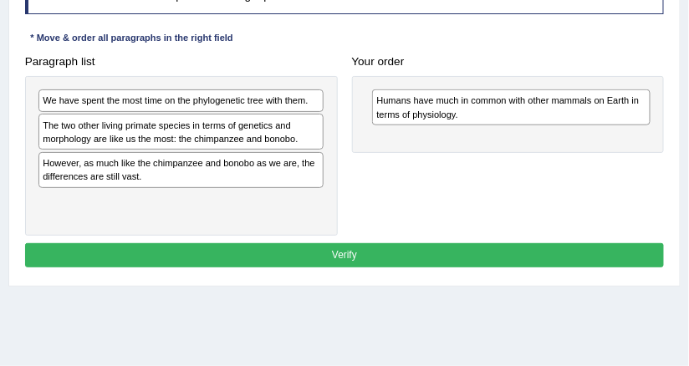
scroll to position [256, 0]
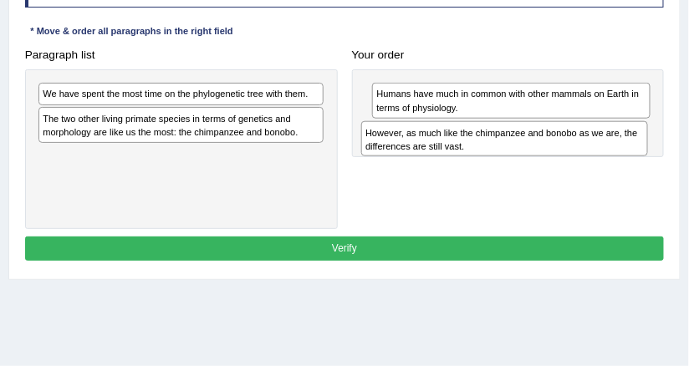
drag, startPoint x: 274, startPoint y: 164, endPoint x: 658, endPoint y: 156, distance: 384.1
click at [658, 156] on div "Paragraph list We have spent the most time on the phylogenetic tree with them. …" at bounding box center [345, 136] width 654 height 187
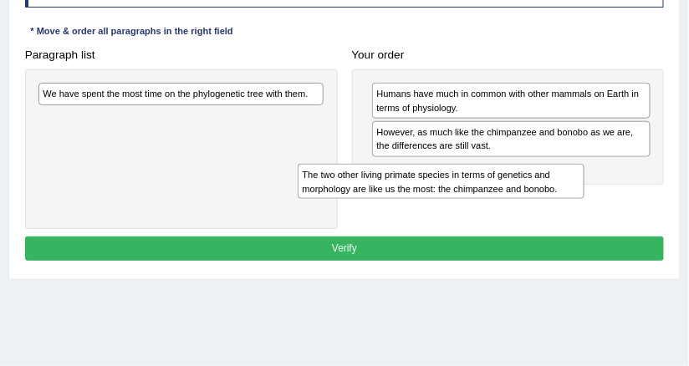
drag, startPoint x: 345, startPoint y: 163, endPoint x: 636, endPoint y: 175, distance: 291.4
click at [636, 175] on div "Paragraph list We have spent the most time on the phylogenetic tree with them. …" at bounding box center [345, 136] width 654 height 187
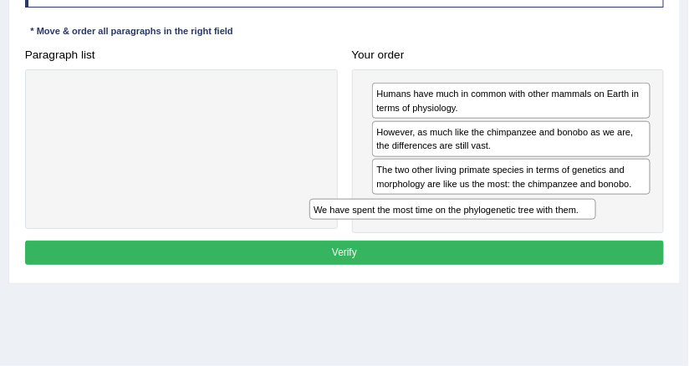
drag, startPoint x: 244, startPoint y: 93, endPoint x: 607, endPoint y: 223, distance: 385.6
click at [607, 223] on div "Paragraph list We have spent the most time on the phylogenetic tree with them. …" at bounding box center [345, 139] width 654 height 192
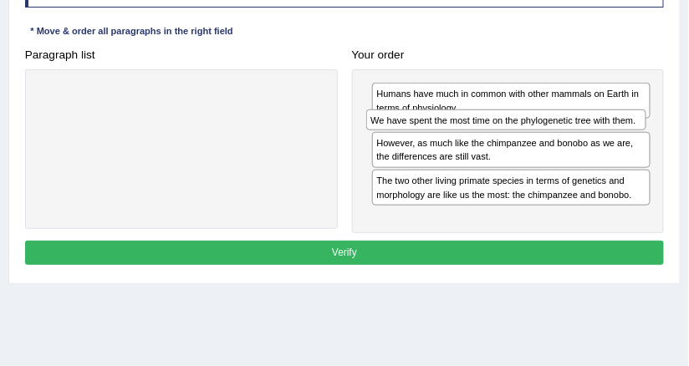
drag, startPoint x: 467, startPoint y: 205, endPoint x: 466, endPoint y: 133, distance: 72.0
click at [466, 133] on div "Humans have much in common with other mammals on Earth in terms of physiology. …" at bounding box center [508, 151] width 313 height 165
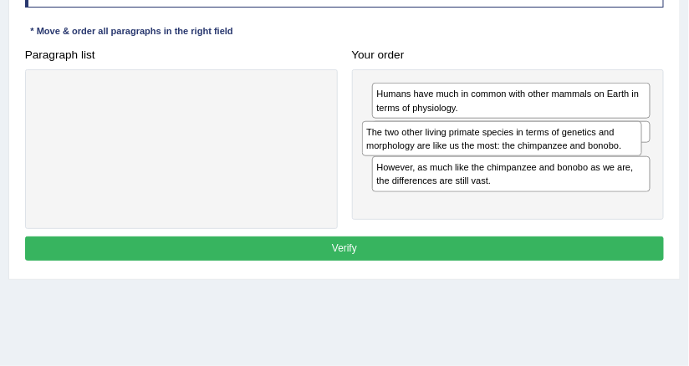
drag, startPoint x: 622, startPoint y: 202, endPoint x: 615, endPoint y: 158, distance: 44.8
click at [615, 158] on div "Humans have much in common with other mammals on Earth in terms of physiology. …" at bounding box center [508, 144] width 313 height 151
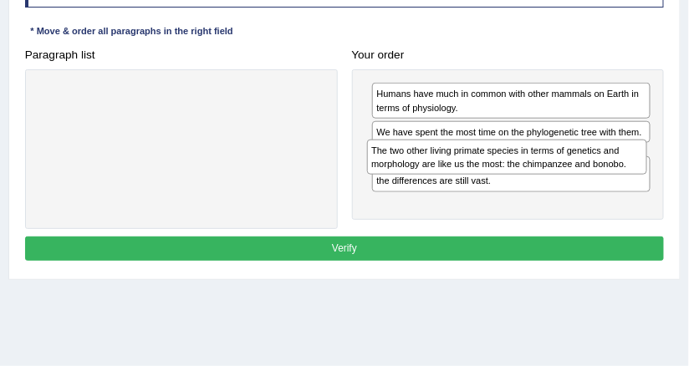
drag, startPoint x: 434, startPoint y: 151, endPoint x: 433, endPoint y: 166, distance: 14.2
click at [433, 166] on div "The two other living primate species in terms of genetics and morphology are li…" at bounding box center [507, 157] width 280 height 35
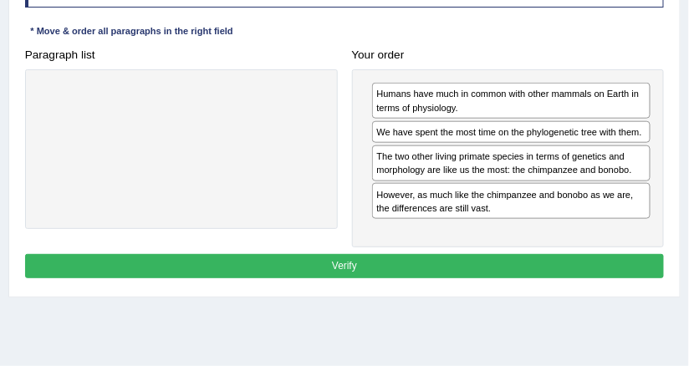
drag, startPoint x: 433, startPoint y: 177, endPoint x: 433, endPoint y: 151, distance: 25.9
click at [433, 151] on div "Humans have much in common with other mammals on Earth in terms of physiology. …" at bounding box center [508, 158] width 313 height 178
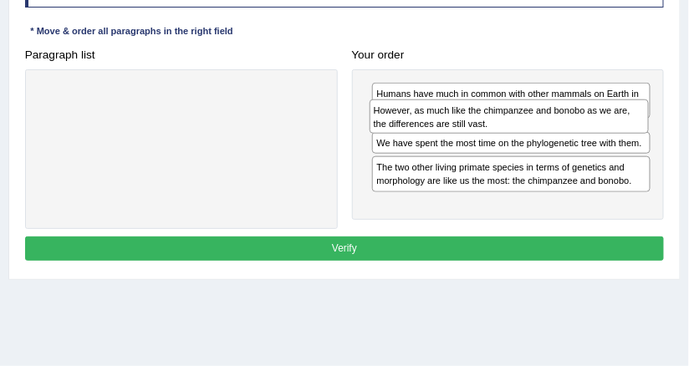
drag, startPoint x: 430, startPoint y: 199, endPoint x: 432, endPoint y: 128, distance: 71.1
click at [432, 128] on div "However, as much like the chimpanzee and bonobo as we are, the differences are …" at bounding box center [510, 117] width 280 height 35
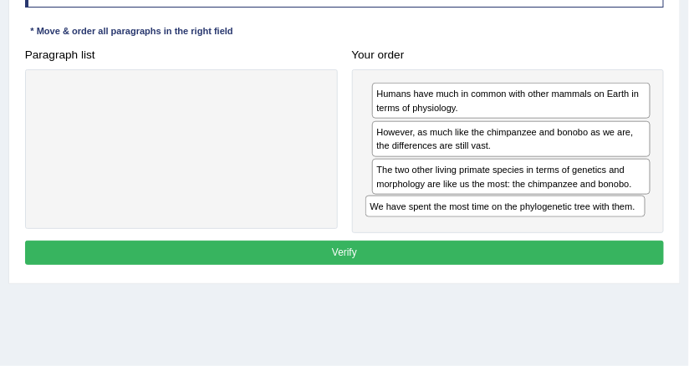
drag, startPoint x: 440, startPoint y: 167, endPoint x: 438, endPoint y: 233, distance: 66.1
click at [438, 233] on div "Instructions: The text boxes in the left panel have been placed in a random ord…" at bounding box center [344, 114] width 647 height 325
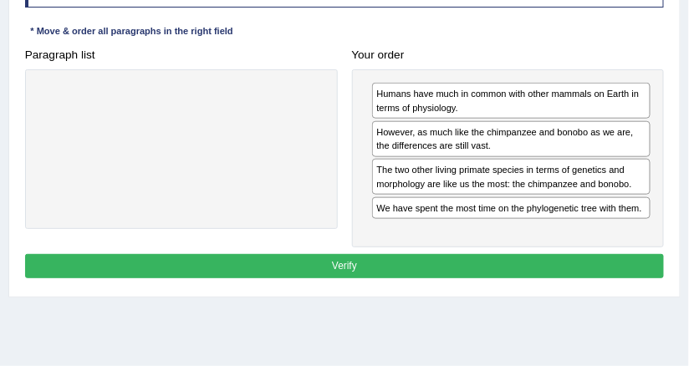
click at [346, 156] on div "Your order Humans have much in common with other mammals on Earth in terms of p…" at bounding box center [508, 145] width 327 height 205
click at [359, 263] on button "Verify" at bounding box center [345, 266] width 640 height 24
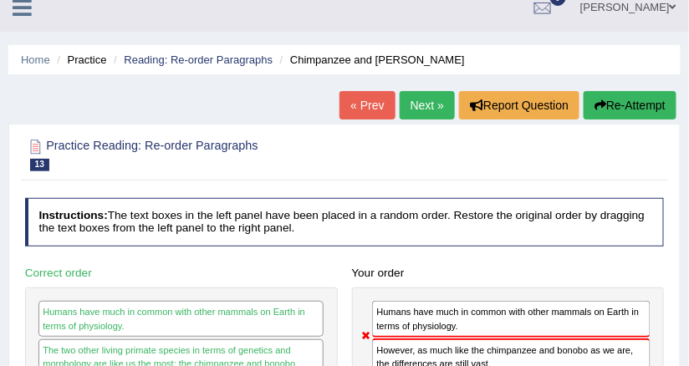
scroll to position [0, 0]
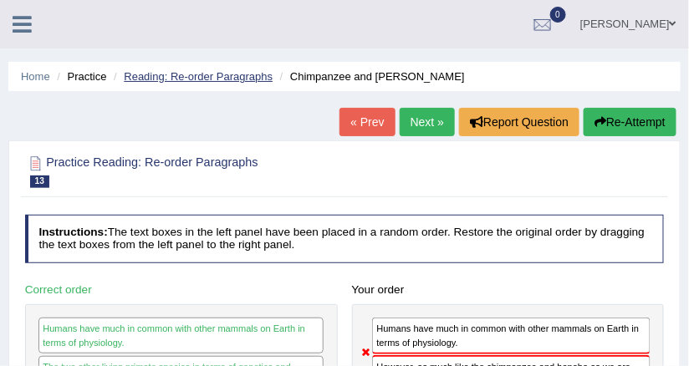
click at [243, 77] on link "Reading: Re-order Paragraphs" at bounding box center [198, 76] width 149 height 13
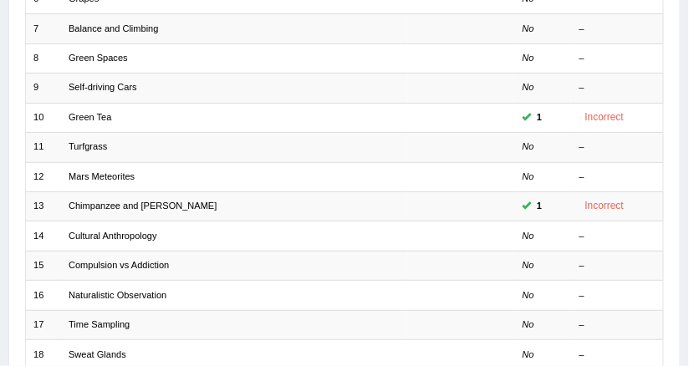
scroll to position [597, 0]
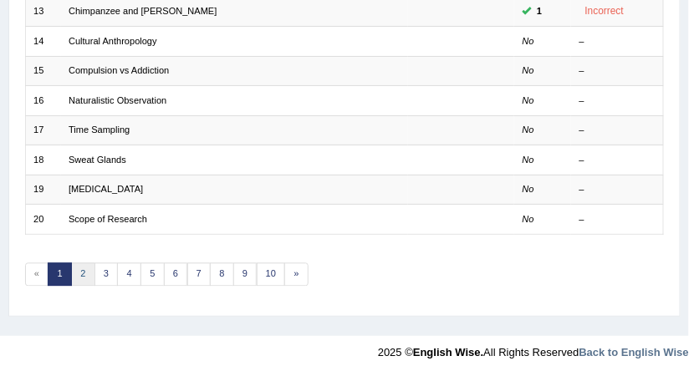
click at [79, 264] on link "2" at bounding box center [83, 275] width 24 height 23
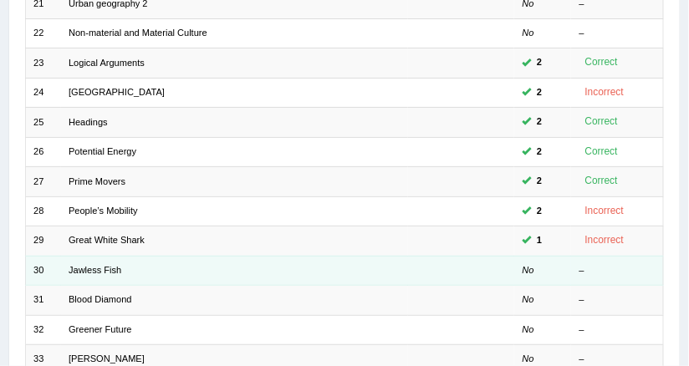
scroll to position [201, 0]
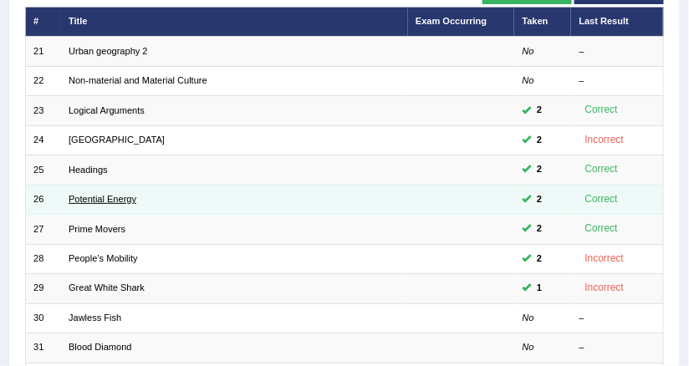
click at [90, 194] on link "Potential Energy" at bounding box center [103, 199] width 68 height 10
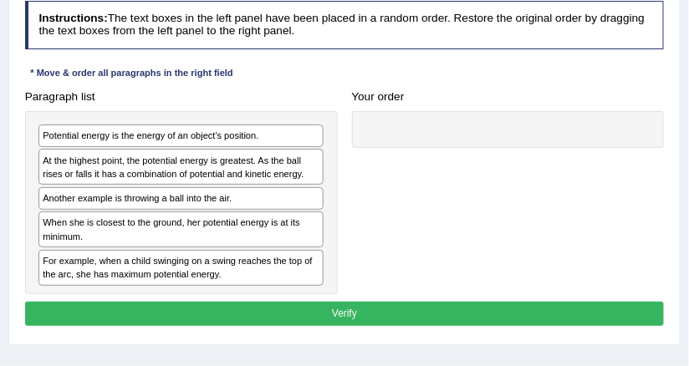
scroll to position [335, 0]
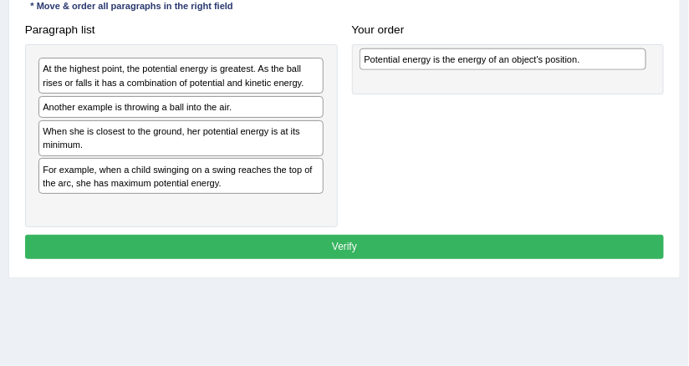
drag, startPoint x: 389, startPoint y: 64, endPoint x: 665, endPoint y: 59, distance: 276.1
click at [665, 59] on div "Paragraph list Potential energy is the energy of an object's position. At the h…" at bounding box center [345, 123] width 654 height 211
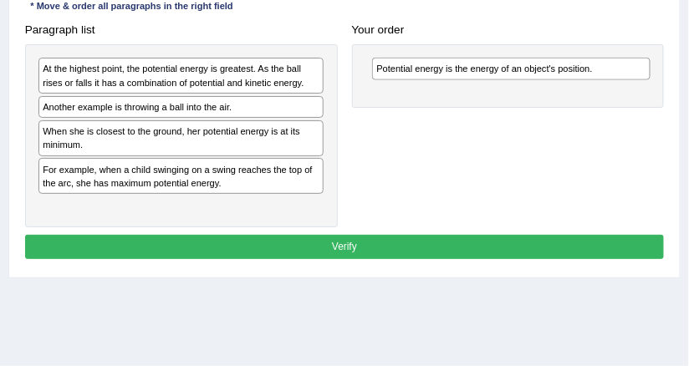
click at [435, 36] on div "Your order Potential energy is the energy of an object's position." at bounding box center [508, 63] width 327 height 90
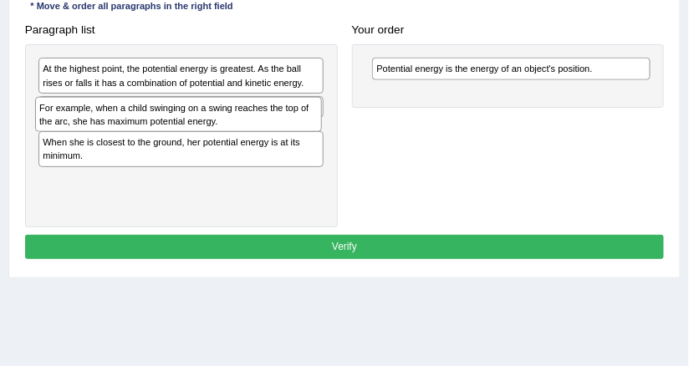
drag, startPoint x: 132, startPoint y: 173, endPoint x: 133, endPoint y: 127, distance: 46.0
click at [132, 127] on div "For example, when a child swinging on a swing reaches the top of the arc, she h…" at bounding box center [178, 114] width 287 height 35
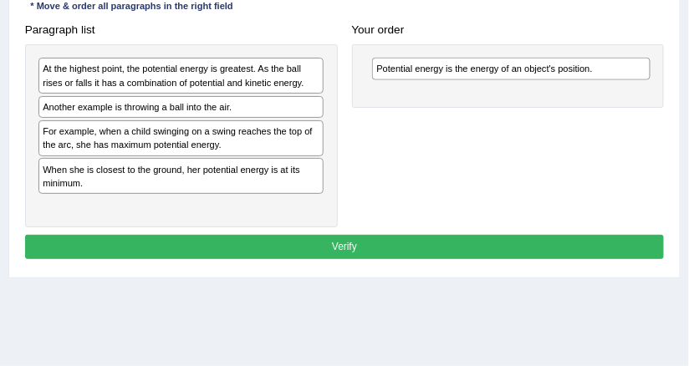
drag, startPoint x: 530, startPoint y: 139, endPoint x: 566, endPoint y: 157, distance: 40.4
click at [566, 157] on div "Paragraph list At the highest point, the potential energy is greatest. As the b…" at bounding box center [345, 123] width 654 height 211
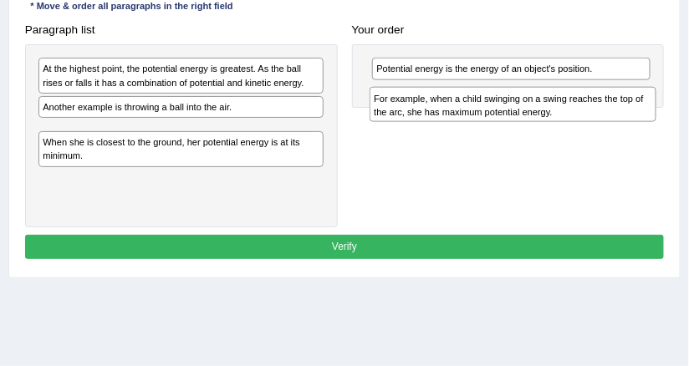
drag, startPoint x: 148, startPoint y: 131, endPoint x: 541, endPoint y: 112, distance: 393.6
click at [541, 112] on div "For example, when a child swinging on a swing reaches the top of the arc, she h…" at bounding box center [513, 104] width 287 height 35
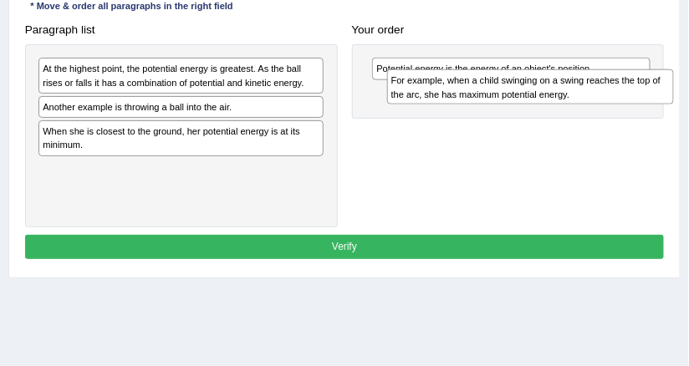
drag, startPoint x: 190, startPoint y: 132, endPoint x: 607, endPoint y: 89, distance: 419.7
click at [607, 89] on div "For example, when a child swinging on a swing reaches the top of the arc, she h…" at bounding box center [530, 86] width 287 height 35
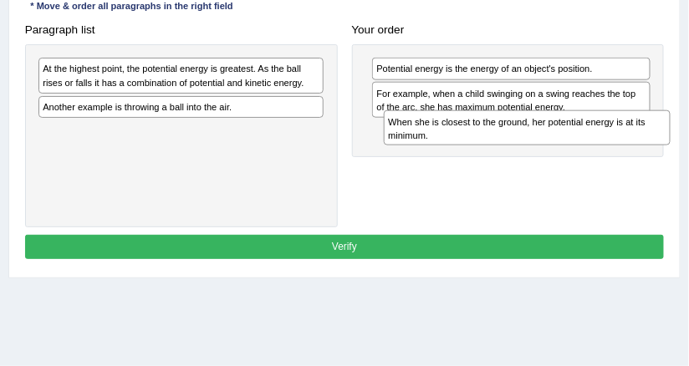
drag, startPoint x: 230, startPoint y: 131, endPoint x: 576, endPoint y: 148, distance: 346.0
click at [576, 148] on div "Paragraph list At the highest point, the potential energy is greatest. As the b…" at bounding box center [345, 123] width 654 height 211
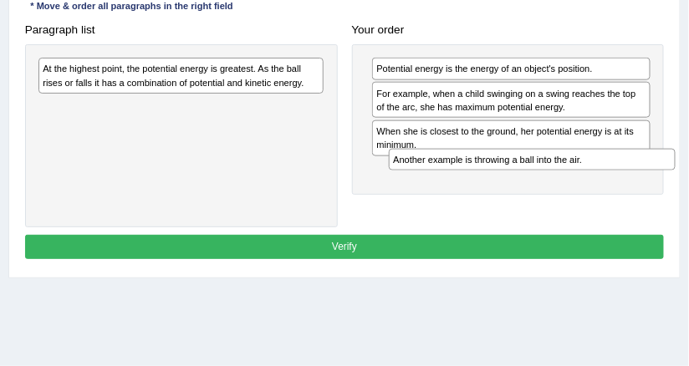
drag, startPoint x: 186, startPoint y: 99, endPoint x: 602, endPoint y: 177, distance: 423.8
click at [602, 177] on div "Paragraph list At the highest point, the potential energy is greatest. As the b…" at bounding box center [345, 123] width 654 height 211
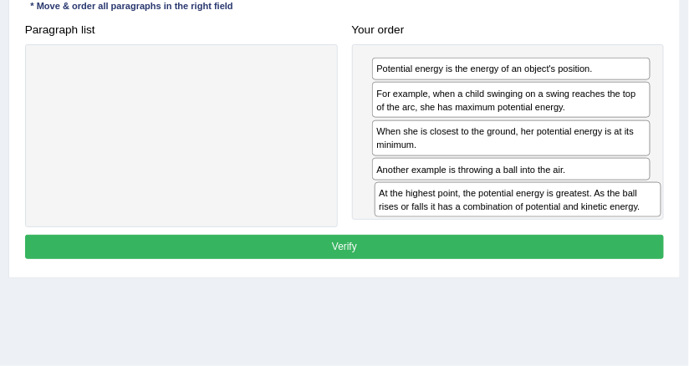
drag, startPoint x: 162, startPoint y: 68, endPoint x: 563, endPoint y: 219, distance: 428.4
click at [563, 220] on div "Paragraph list At the highest point, the potential energy is greatest. As the b…" at bounding box center [345, 123] width 654 height 211
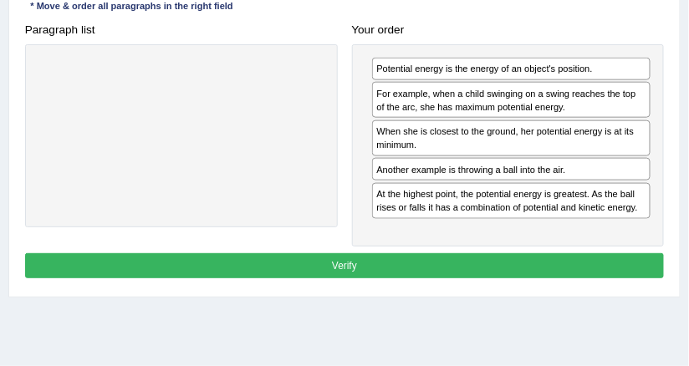
click at [409, 253] on button "Verify" at bounding box center [345, 265] width 640 height 24
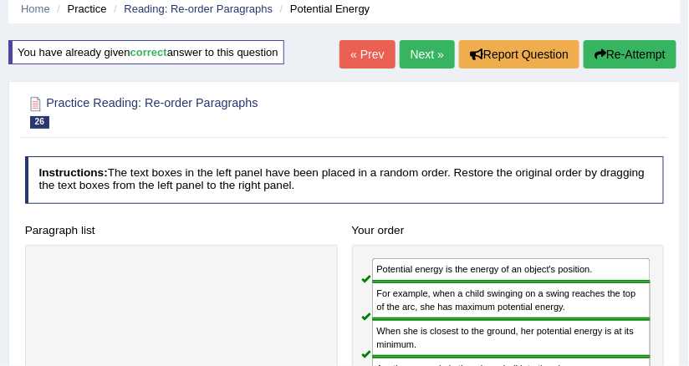
scroll to position [68, 0]
click at [424, 57] on link "Next »" at bounding box center [427, 54] width 55 height 28
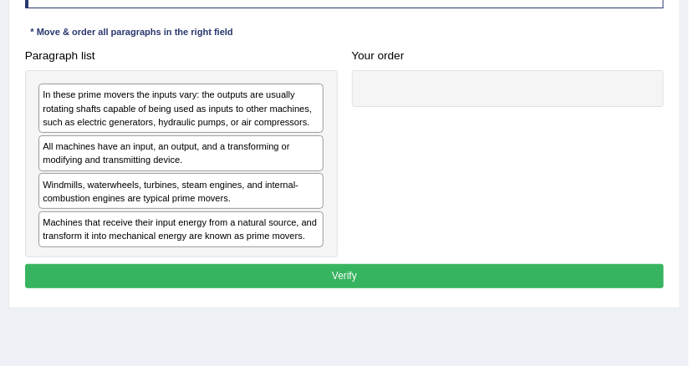
scroll to position [335, 0]
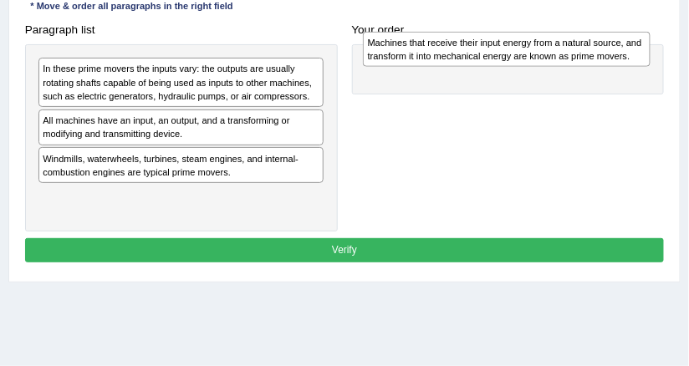
drag, startPoint x: 258, startPoint y: 196, endPoint x: 644, endPoint y: 47, distance: 414.2
click at [644, 47] on div "Machines that receive their input energy from a natural source, and transform i…" at bounding box center [506, 49] width 287 height 35
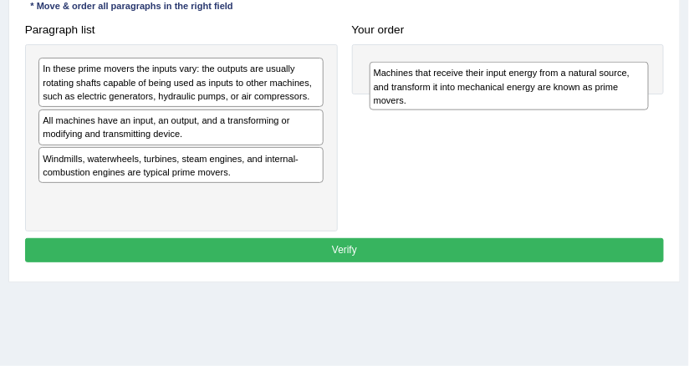
drag, startPoint x: 590, startPoint y: 58, endPoint x: 591, endPoint y: 70, distance: 12.7
click at [591, 70] on div "Machines that receive their input energy from a natural source, and transform i…" at bounding box center [510, 86] width 280 height 49
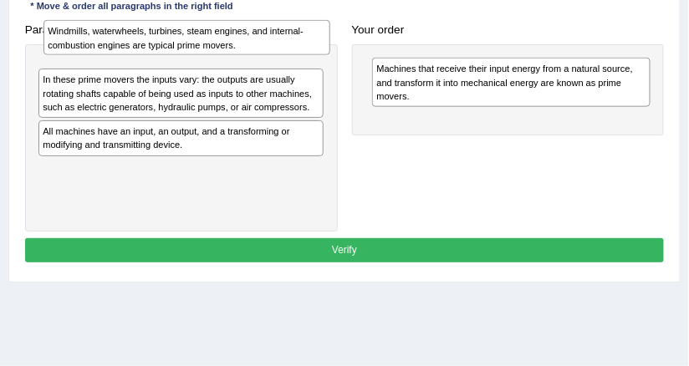
drag, startPoint x: 136, startPoint y: 166, endPoint x: 146, endPoint y: 41, distance: 125.9
click at [146, 41] on div "Windmills, waterwheels, turbines, steam engines, and internal-combustion engine…" at bounding box center [187, 37] width 287 height 35
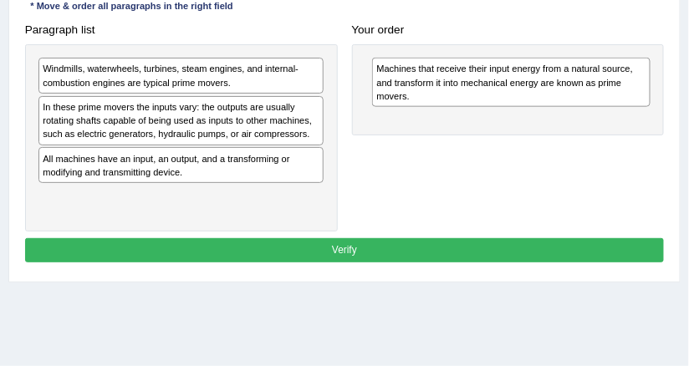
click at [133, 169] on div "All machines have an input, an output, and a transforming or modifying and tran…" at bounding box center [180, 165] width 285 height 36
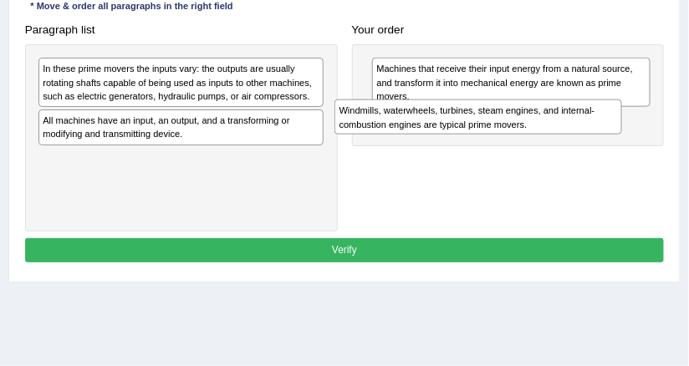
drag, startPoint x: 127, startPoint y: 77, endPoint x: 487, endPoint y: 131, distance: 363.8
click at [487, 131] on div "Paragraph list Windmills, waterwheels, turbines, steam engines, and internal-co…" at bounding box center [345, 125] width 654 height 214
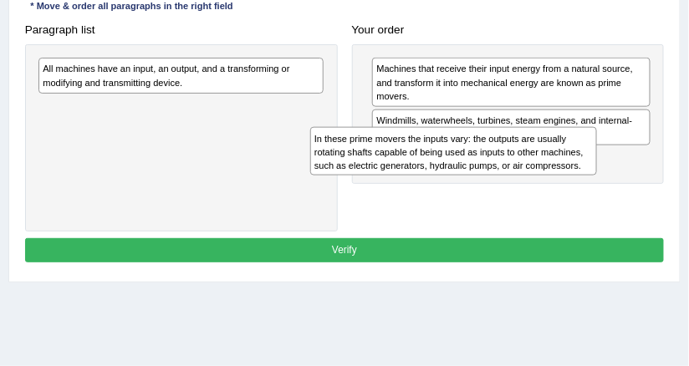
drag, startPoint x: 219, startPoint y: 88, endPoint x: 565, endPoint y: 174, distance: 356.1
click at [564, 175] on div "Paragraph list In these prime movers the inputs vary: the outputs are usually r…" at bounding box center [345, 125] width 654 height 214
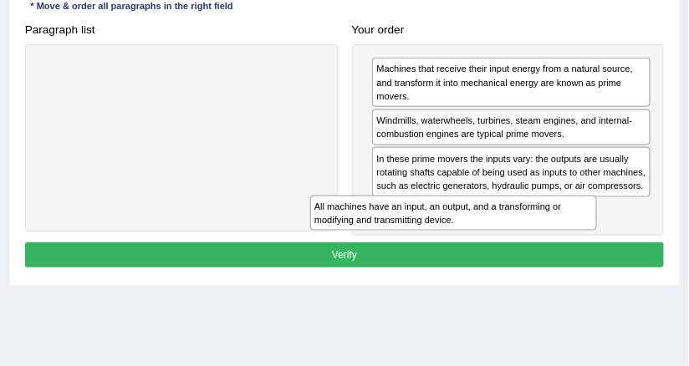
drag, startPoint x: 240, startPoint y: 77, endPoint x: 617, endPoint y: 242, distance: 411.7
click at [617, 242] on div "Instructions: The text boxes in the left panel have been placed in a random ord…" at bounding box center [344, 102] width 647 height 351
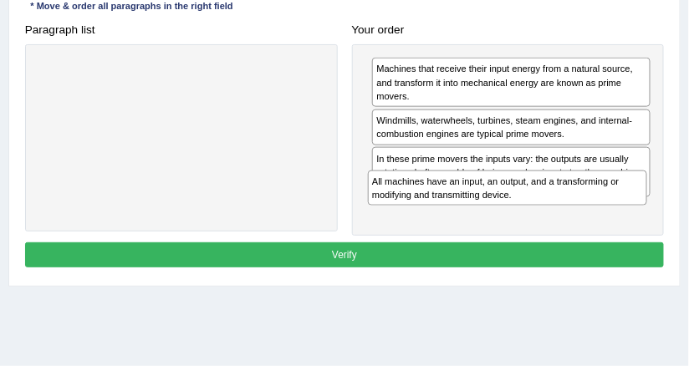
click at [564, 220] on div "Machines that receive their input energy from a natural source, and transform i…" at bounding box center [508, 140] width 313 height 192
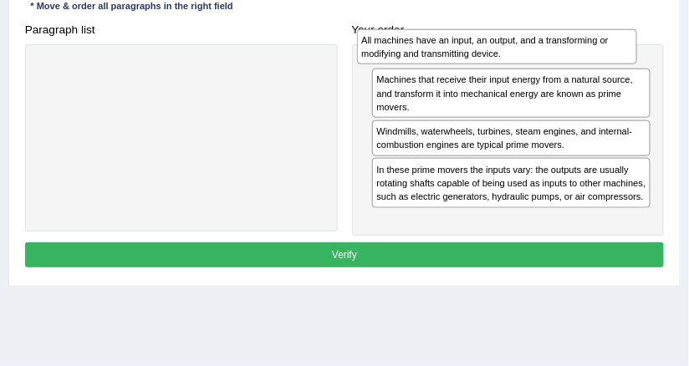
drag, startPoint x: 555, startPoint y: 223, endPoint x: 542, endPoint y: 54, distance: 168.6
click at [542, 54] on div "All machines have an input, an output, and a transforming or modifying and tran…" at bounding box center [497, 46] width 280 height 35
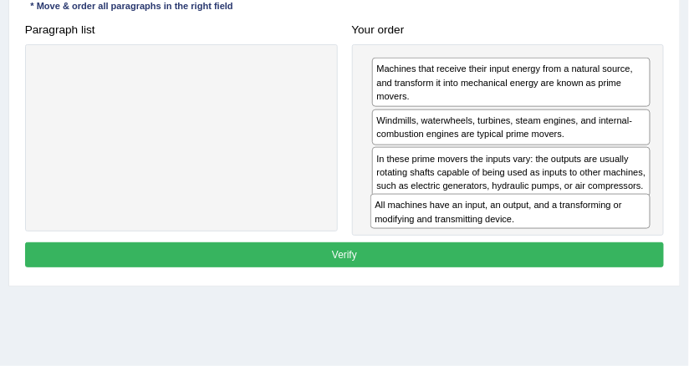
drag, startPoint x: 461, startPoint y: 64, endPoint x: 463, endPoint y: 232, distance: 168.2
click at [463, 232] on div "Instructions: The text boxes in the left panel have been placed in a random ord…" at bounding box center [344, 102] width 647 height 351
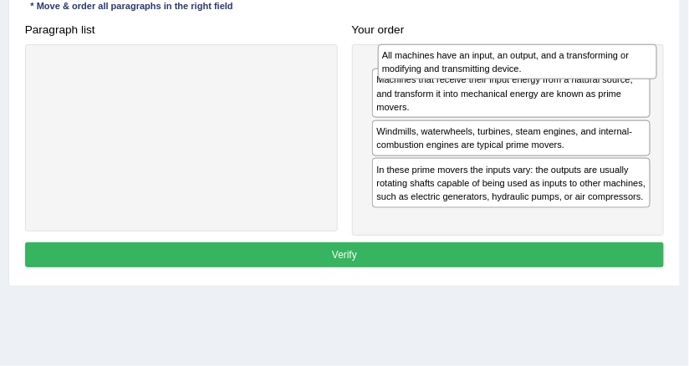
drag, startPoint x: 525, startPoint y: 220, endPoint x: 539, endPoint y: 63, distance: 157.9
click at [539, 63] on div "All machines have an input, an output, and a transforming or modifying and tran…" at bounding box center [518, 61] width 280 height 35
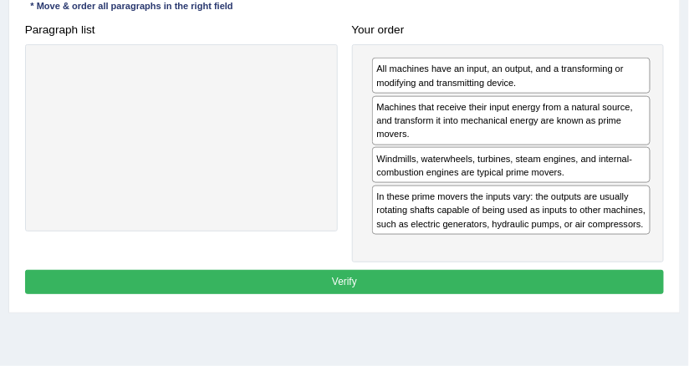
click at [540, 36] on div "Your order All machines have an input, an output, and a transforming or modifyi…" at bounding box center [508, 141] width 327 height 246
click at [445, 273] on button "Verify" at bounding box center [345, 282] width 640 height 24
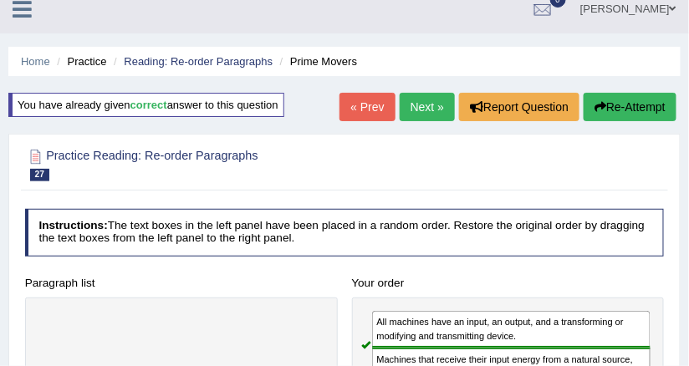
scroll to position [0, 0]
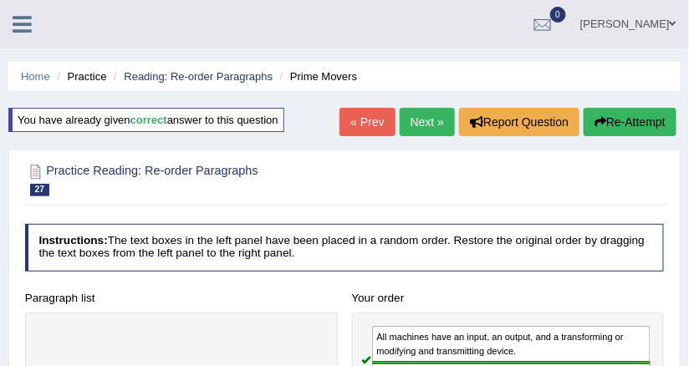
click at [235, 78] on link "Reading: Re-order Paragraphs" at bounding box center [198, 76] width 149 height 13
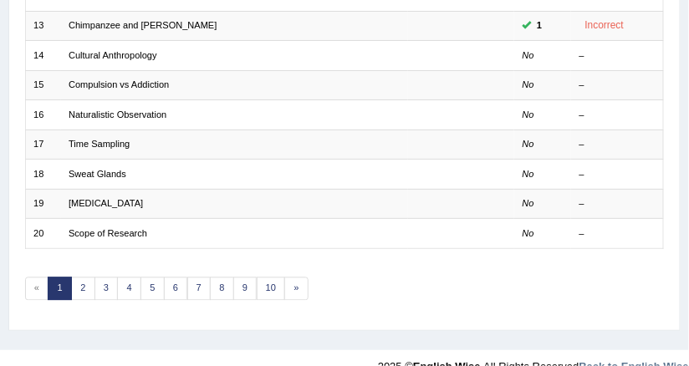
scroll to position [597, 0]
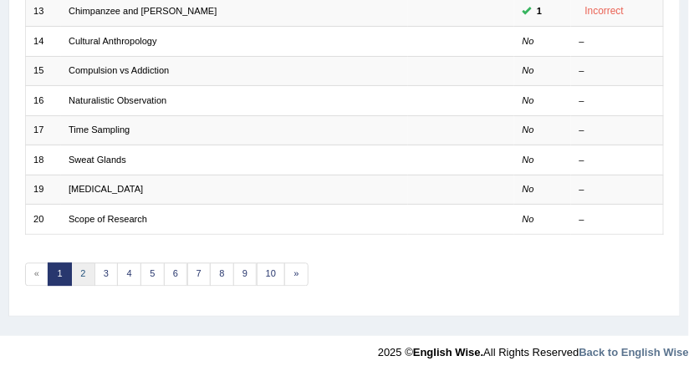
click at [79, 264] on link "2" at bounding box center [83, 275] width 24 height 23
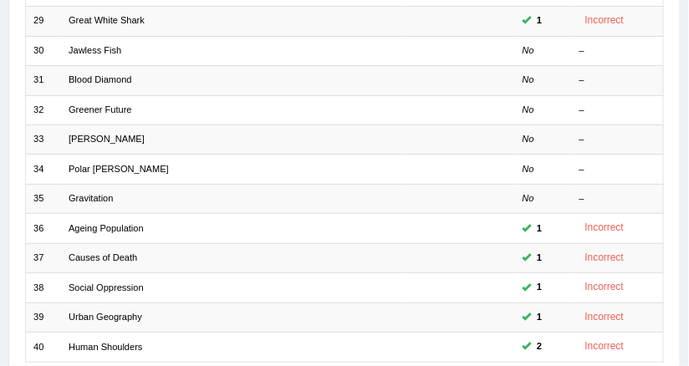
scroll to position [597, 0]
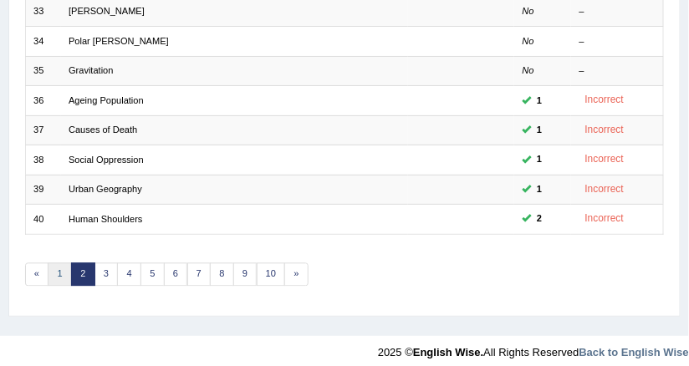
click at [52, 264] on link "1" at bounding box center [60, 275] width 24 height 23
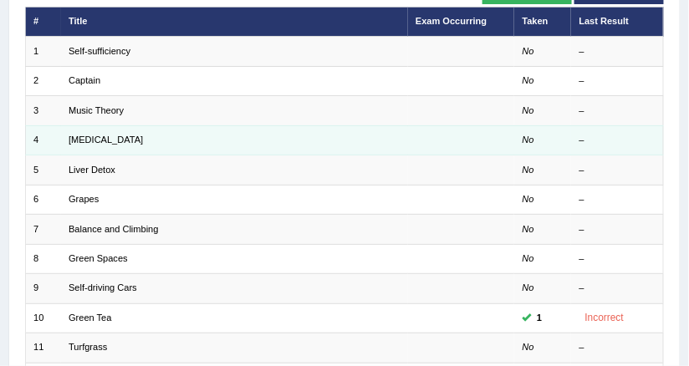
scroll to position [268, 0]
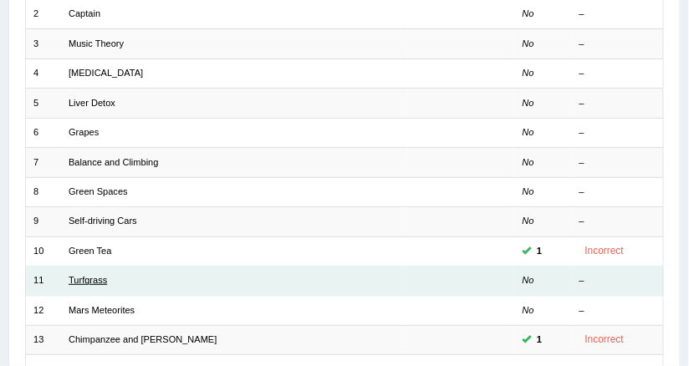
click at [97, 275] on link "Turfgrass" at bounding box center [88, 280] width 38 height 10
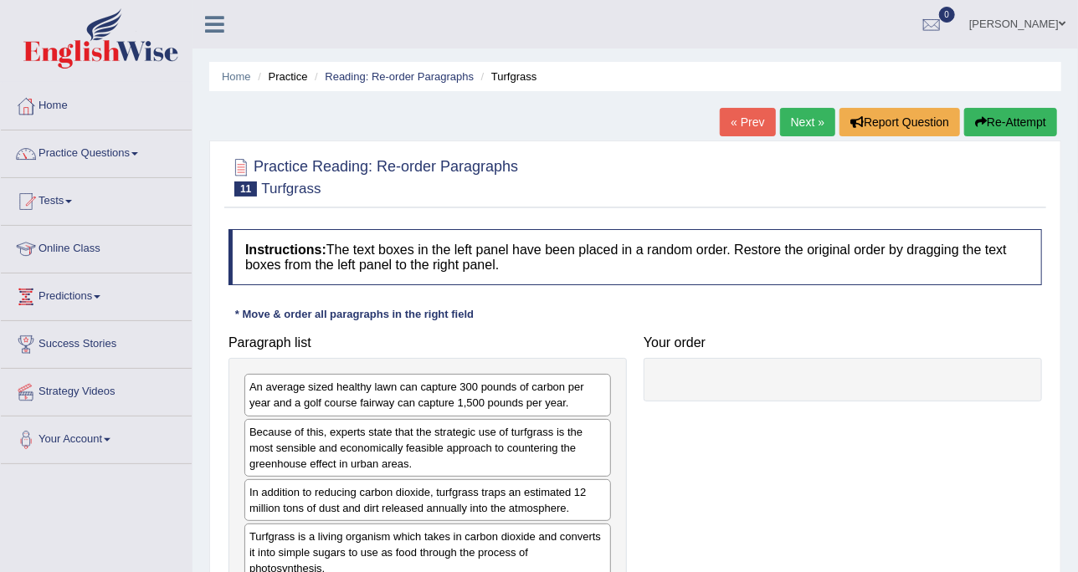
drag, startPoint x: 594, startPoint y: 1, endPoint x: 63, endPoint y: 146, distance: 550.8
click at [61, 146] on link "Practice Questions" at bounding box center [96, 152] width 191 height 42
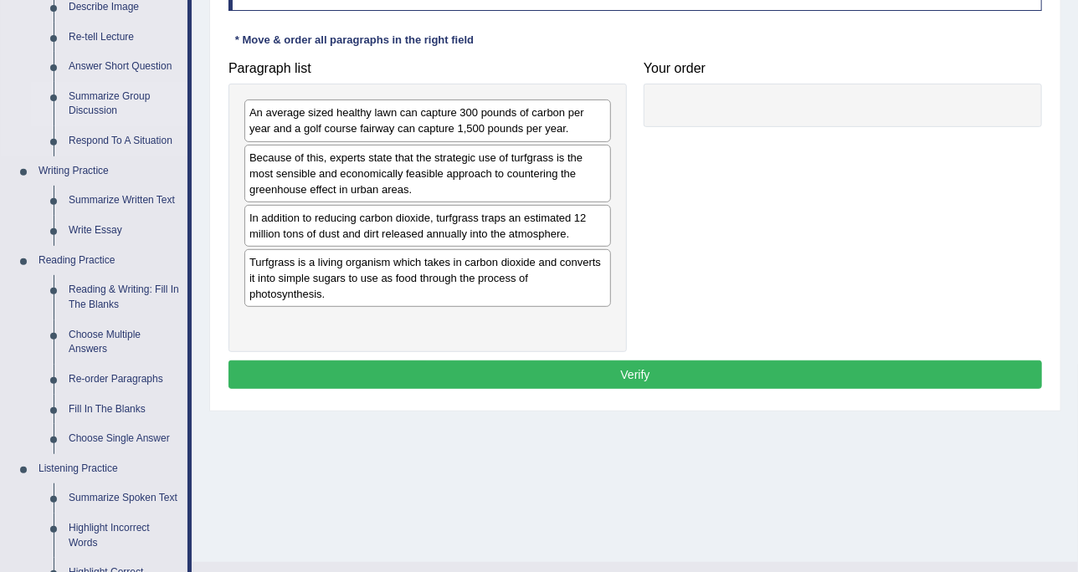
scroll to position [523, 0]
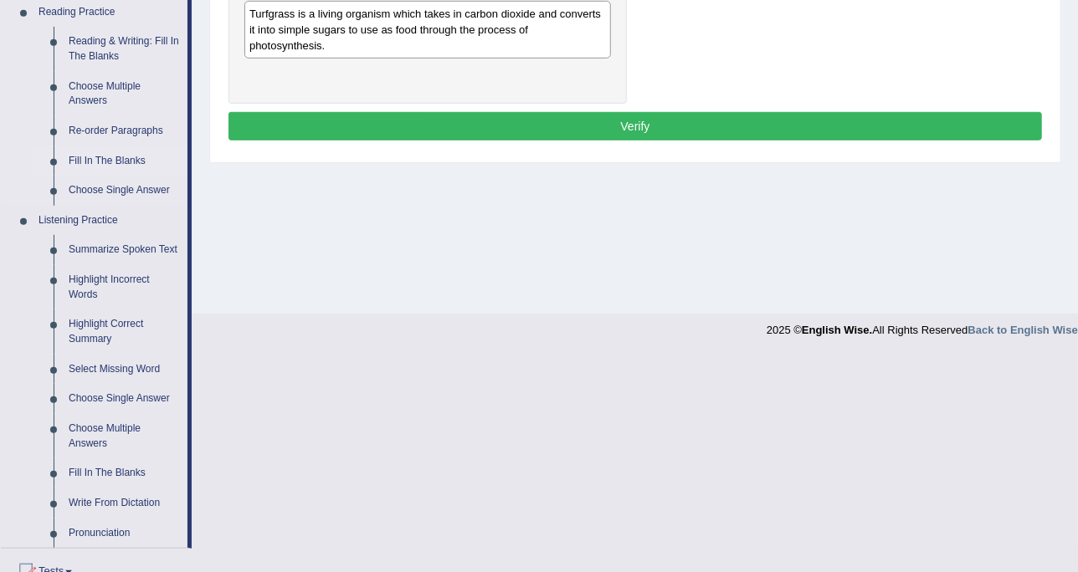
click at [107, 160] on link "Fill In The Blanks" at bounding box center [124, 161] width 126 height 30
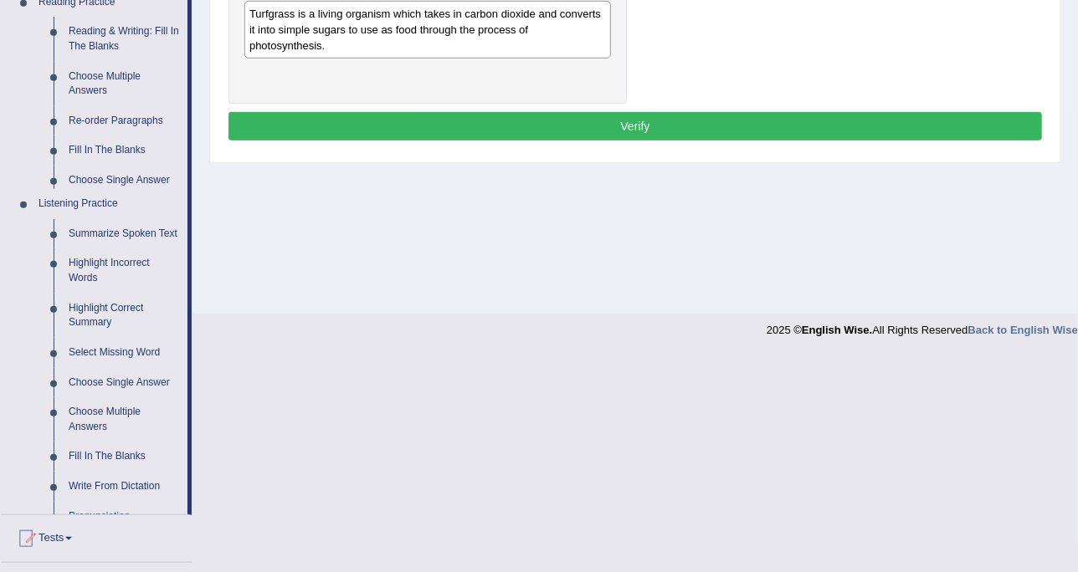
scroll to position [305, 0]
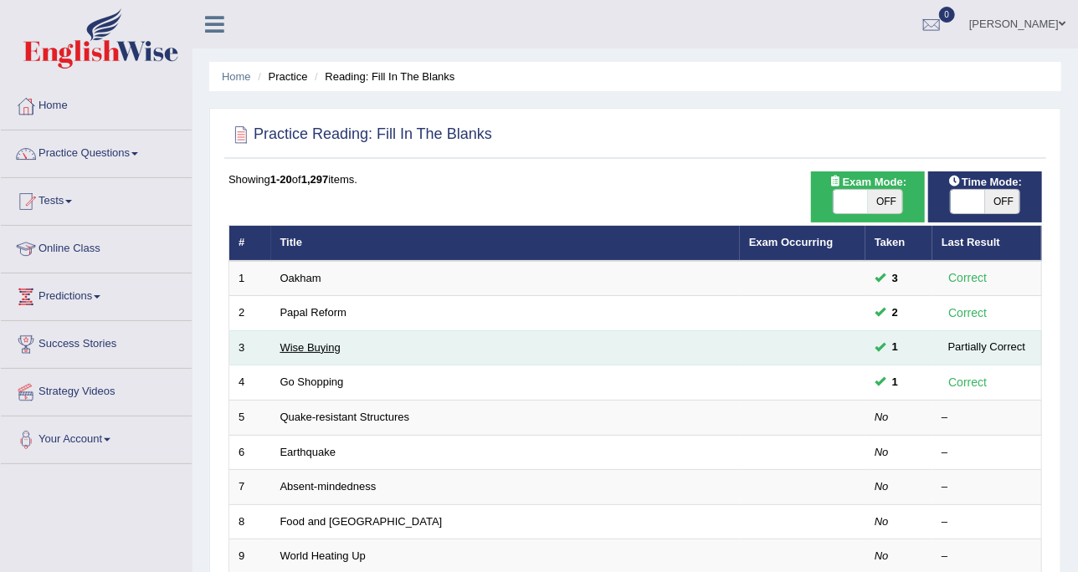
click at [325, 349] on link "Wise Buying" at bounding box center [310, 347] width 60 height 13
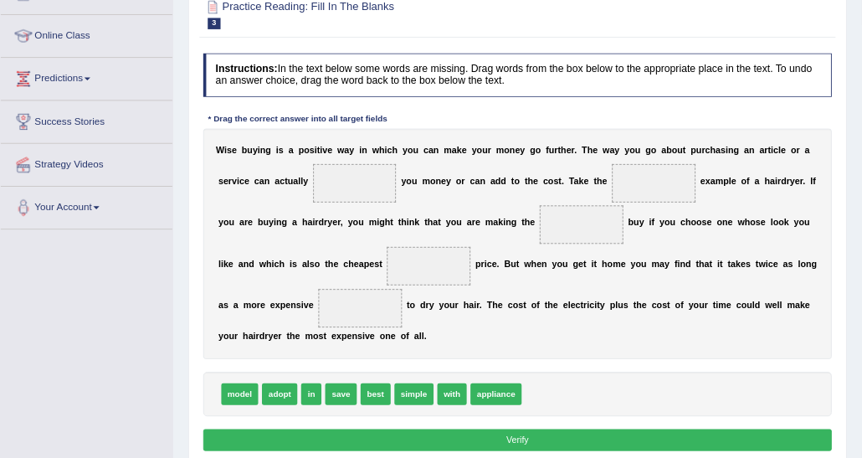
scroll to position [209, 0]
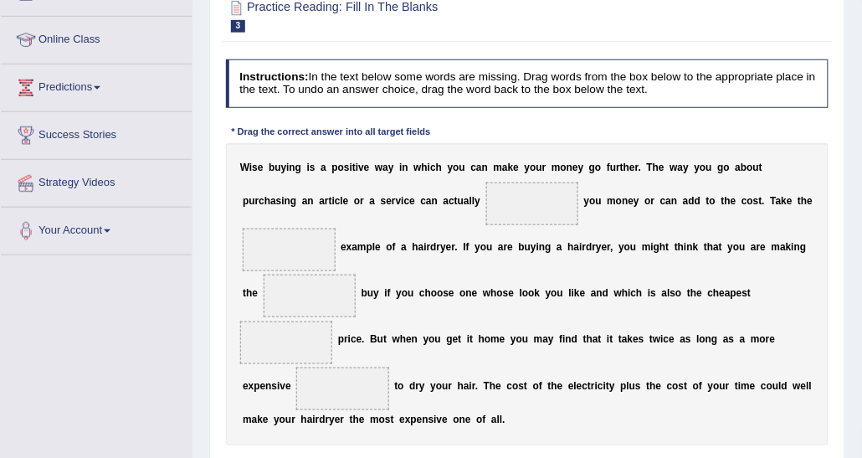
drag, startPoint x: 1028, startPoint y: 3, endPoint x: 324, endPoint y: 185, distance: 727.5
click at [324, 185] on div "W i s e b u y i n g i s a p o s i t i v e w a y i n w h i c h y o u c a n m a k…" at bounding box center [527, 294] width 603 height 303
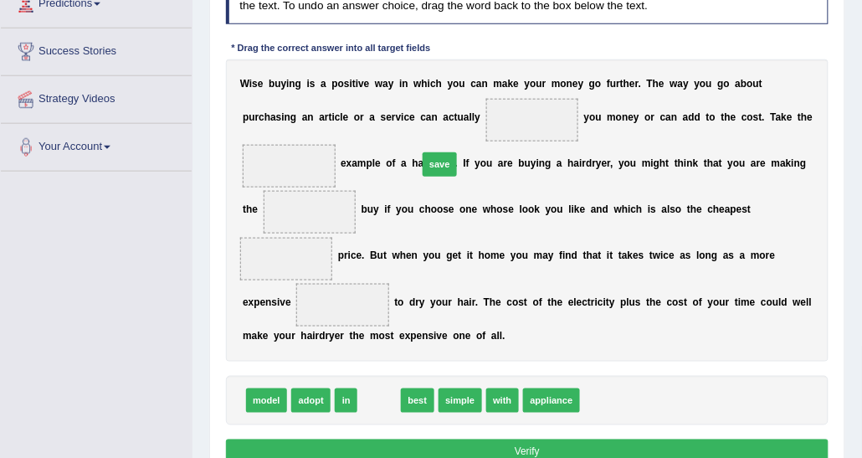
drag, startPoint x: 386, startPoint y: 351, endPoint x: 457, endPoint y: 74, distance: 285.9
click at [457, 74] on div "Instructions: In the text below some words are missing. Drag words from the box…" at bounding box center [527, 222] width 610 height 506
drag, startPoint x: 375, startPoint y: 350, endPoint x: 463, endPoint y: 72, distance: 291.6
click at [463, 72] on div "Instructions: In the text below some words are missing. Drag words from the box…" at bounding box center [527, 222] width 610 height 506
drag, startPoint x: 440, startPoint y: 325, endPoint x: 689, endPoint y: 228, distance: 266.8
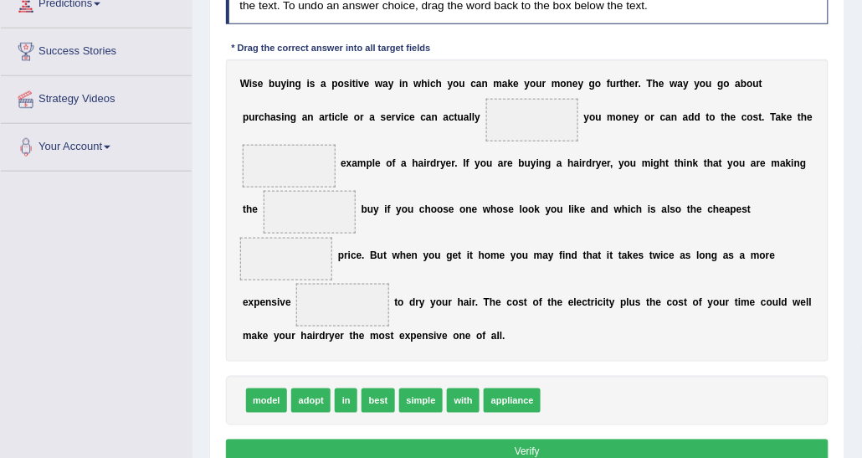
drag, startPoint x: 625, startPoint y: 254, endPoint x: 402, endPoint y: 79, distance: 283.7
drag, startPoint x: 419, startPoint y: 343, endPoint x: 826, endPoint y: 69, distance: 490.1
click at [826, 69] on div "Instructions: In the text below some words are missing. Drag words from the box…" at bounding box center [527, 222] width 610 height 506
drag, startPoint x: 416, startPoint y: 356, endPoint x: 783, endPoint y: 143, distance: 424.7
drag, startPoint x: 747, startPoint y: 172, endPoint x: 752, endPoint y: 156, distance: 16.7
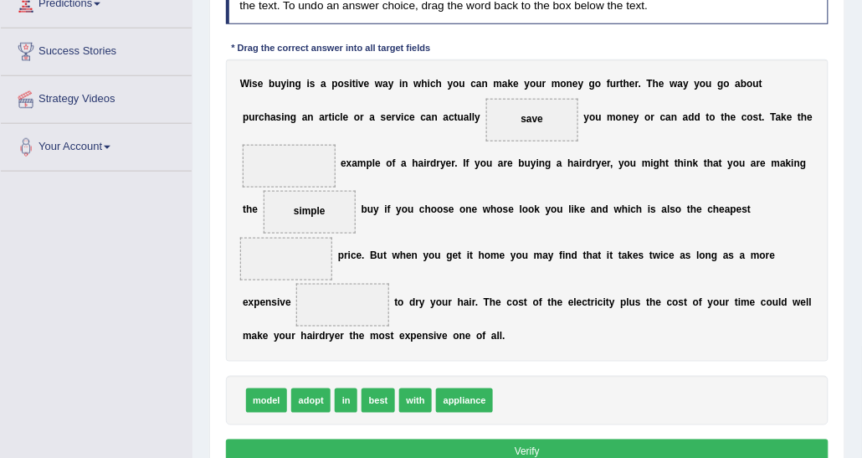
click at [356, 191] on span "simple" at bounding box center [310, 212] width 93 height 43
drag, startPoint x: 752, startPoint y: 159, endPoint x: 772, endPoint y: 100, distance: 61.9
drag, startPoint x: 372, startPoint y: 350, endPoint x: 826, endPoint y: 123, distance: 507.0
drag, startPoint x: 758, startPoint y: 118, endPoint x: 755, endPoint y: 189, distance: 71.2
drag, startPoint x: 459, startPoint y: 352, endPoint x: 784, endPoint y: 73, distance: 428.3
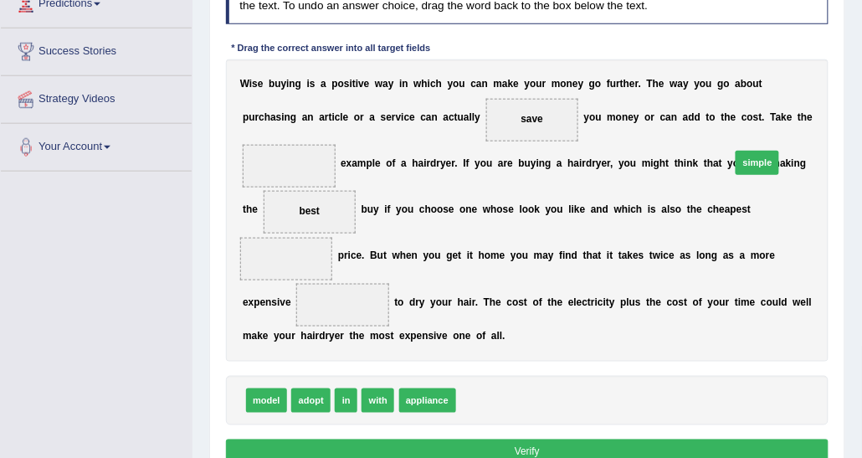
click at [784, 73] on div "Instructions: In the text below some words are missing. Drag words from the box…" at bounding box center [527, 222] width 610 height 506
drag, startPoint x: 470, startPoint y: 347, endPoint x: 653, endPoint y: 185, distance: 244.8
drag, startPoint x: 643, startPoint y: 212, endPoint x: 781, endPoint y: 97, distance: 180.1
click at [781, 97] on div "W i s e b u y i n g i s a p o s i t i v e w a y i n w h i c h y o u c a n m a k…" at bounding box center [527, 210] width 603 height 303
drag, startPoint x: 636, startPoint y: 213, endPoint x: 769, endPoint y: 98, distance: 175.6
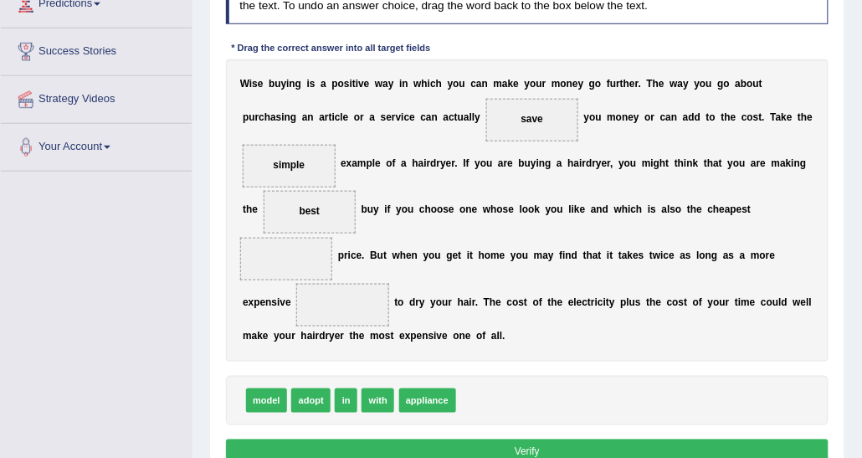
click at [389, 284] on span at bounding box center [342, 305] width 93 height 43
drag, startPoint x: 266, startPoint y: 355, endPoint x: 670, endPoint y: 245, distance: 418.7
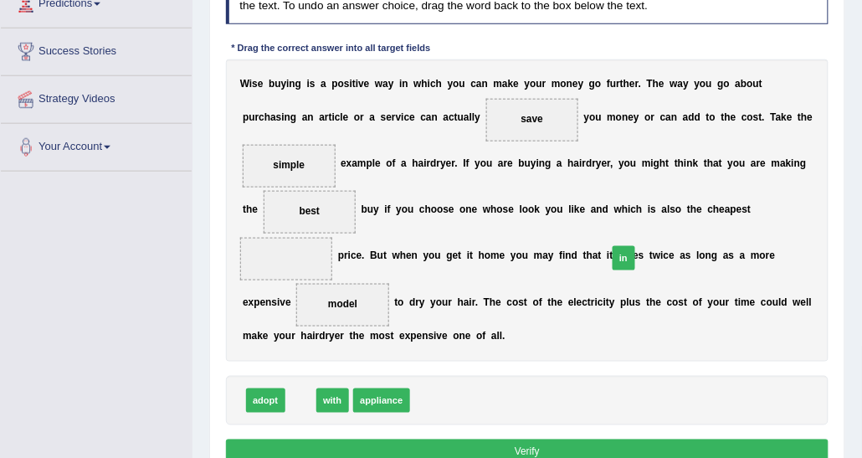
drag, startPoint x: 296, startPoint y: 350, endPoint x: 669, endPoint y: 182, distance: 408.9
click at [633, 439] on button "Verify" at bounding box center [527, 451] width 603 height 24
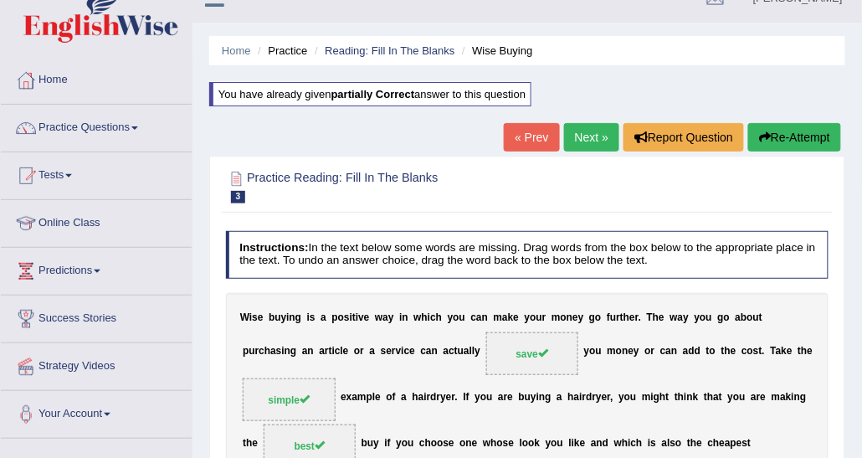
scroll to position [0, 0]
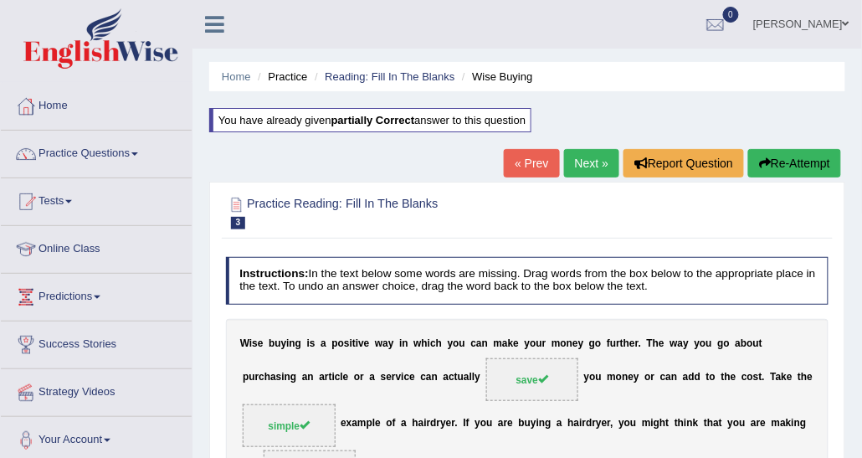
click at [591, 160] on link "Next »" at bounding box center [591, 163] width 55 height 28
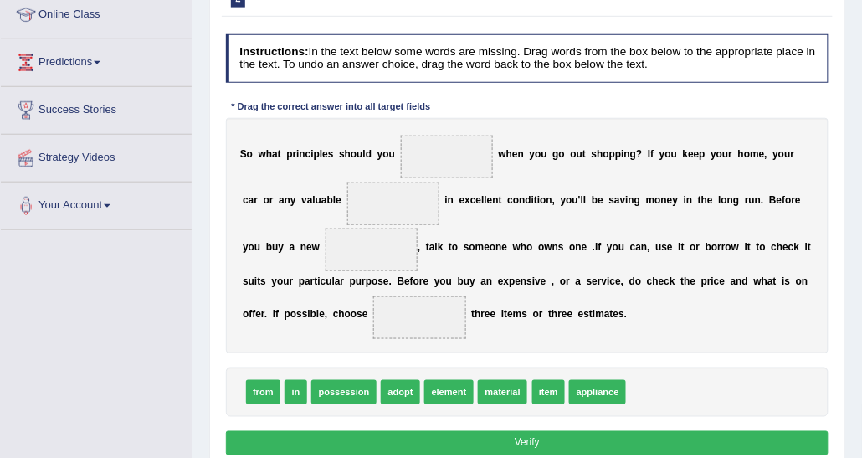
scroll to position [251, 0]
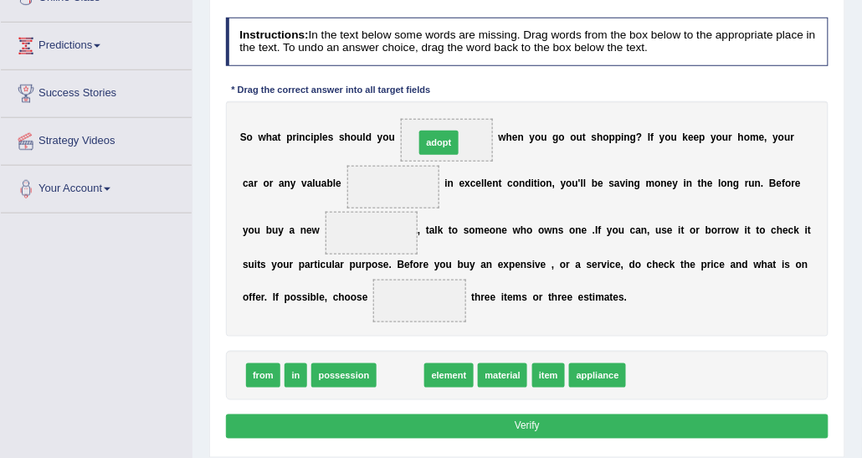
drag, startPoint x: 402, startPoint y: 372, endPoint x: 448, endPoint y: 98, distance: 278.1
click at [448, 98] on div "Instructions: In the text below some words are missing. Drag words from the box…" at bounding box center [527, 230] width 610 height 439
drag, startPoint x: 385, startPoint y: 367, endPoint x: 318, endPoint y: 147, distance: 230.0
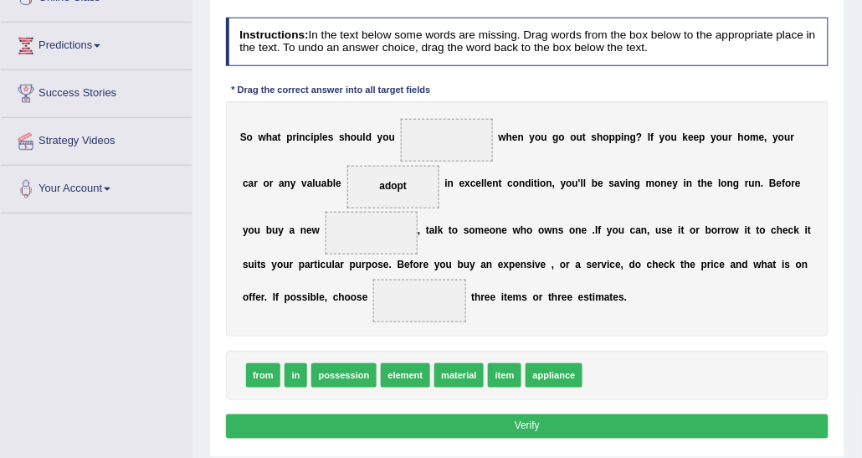
drag, startPoint x: 327, startPoint y: 190, endPoint x: 436, endPoint y: 140, distance: 119.8
click at [436, 140] on div "S o w h a t p r i n c i p l e s s h o u l d y o u w h e n y o u g o o u t s h o…" at bounding box center [527, 218] width 603 height 235
drag, startPoint x: 337, startPoint y: 181, endPoint x: 459, endPoint y: 131, distance: 132.1
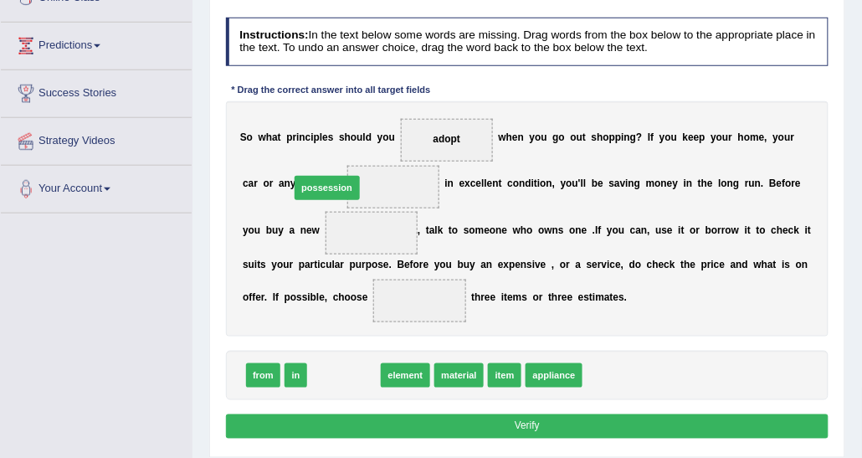
drag, startPoint x: 351, startPoint y: 371, endPoint x: 330, endPoint y: 151, distance: 220.9
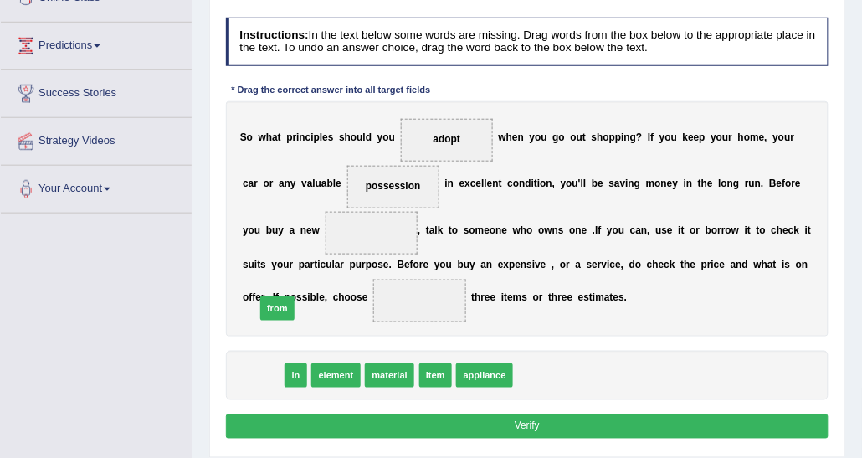
drag, startPoint x: 262, startPoint y: 369, endPoint x: 279, endPoint y: 291, distance: 79.6
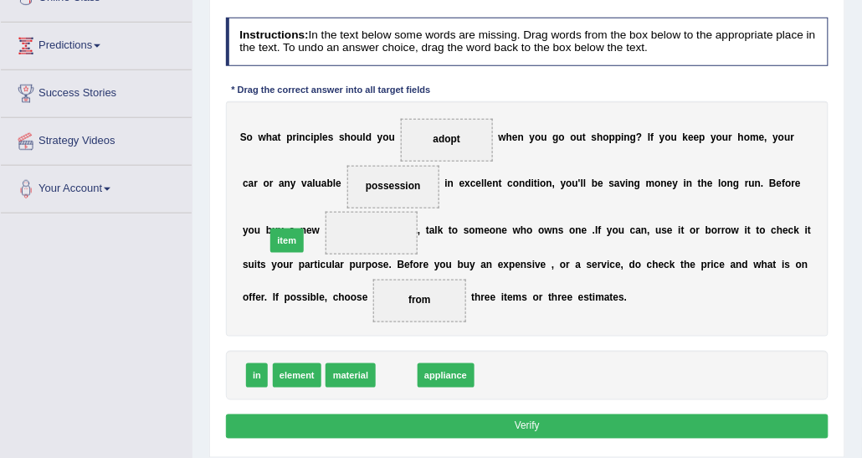
drag, startPoint x: 390, startPoint y: 371, endPoint x: 261, endPoint y: 213, distance: 203.3
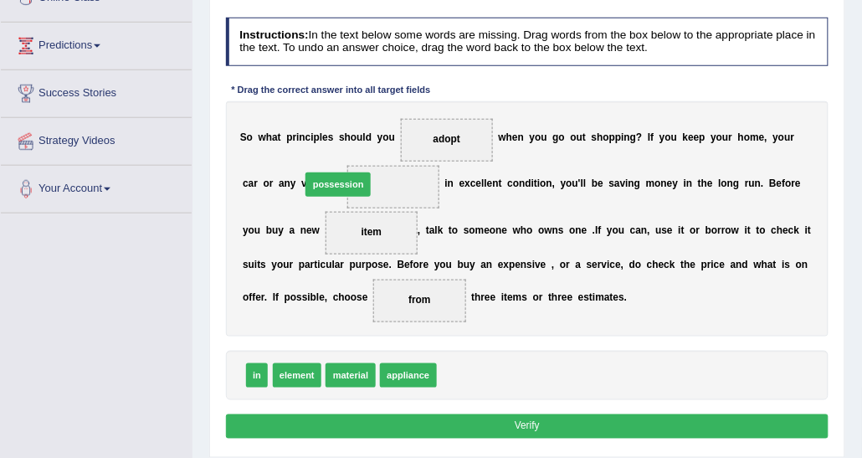
drag, startPoint x: 453, startPoint y: 366, endPoint x: 294, endPoint y: 141, distance: 275.5
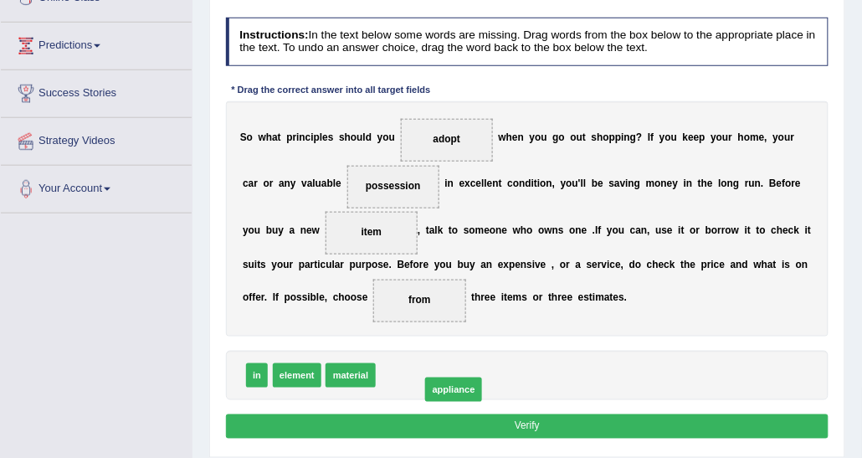
drag, startPoint x: 404, startPoint y: 371, endPoint x: 442, endPoint y: 389, distance: 41.9
click at [562, 389] on div "in element material appliance" at bounding box center [527, 375] width 603 height 49
click at [549, 417] on button "Verify" at bounding box center [527, 426] width 603 height 24
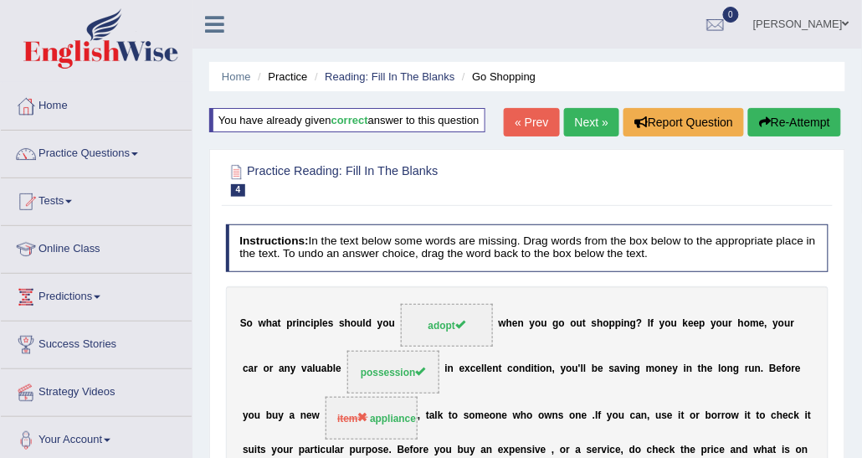
scroll to position [84, 0]
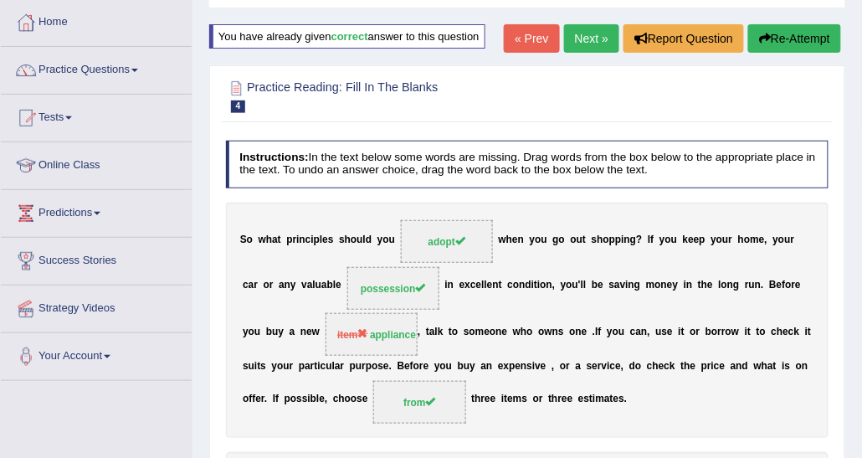
click at [578, 31] on link "Next »" at bounding box center [591, 38] width 55 height 28
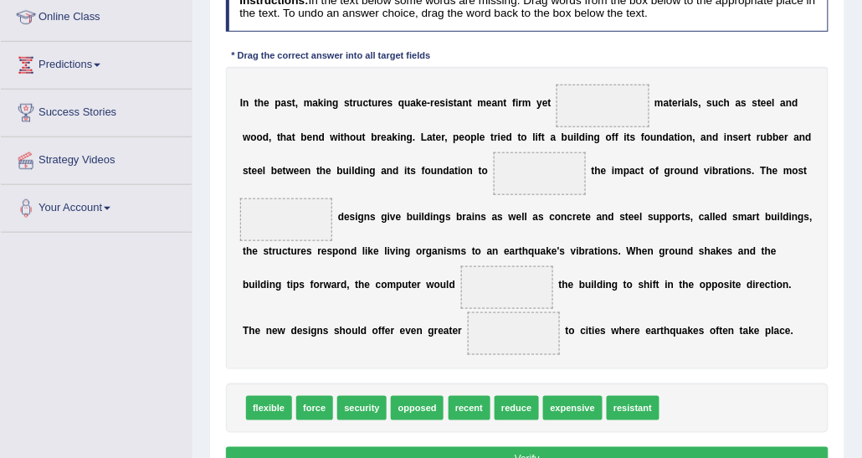
scroll to position [251, 0]
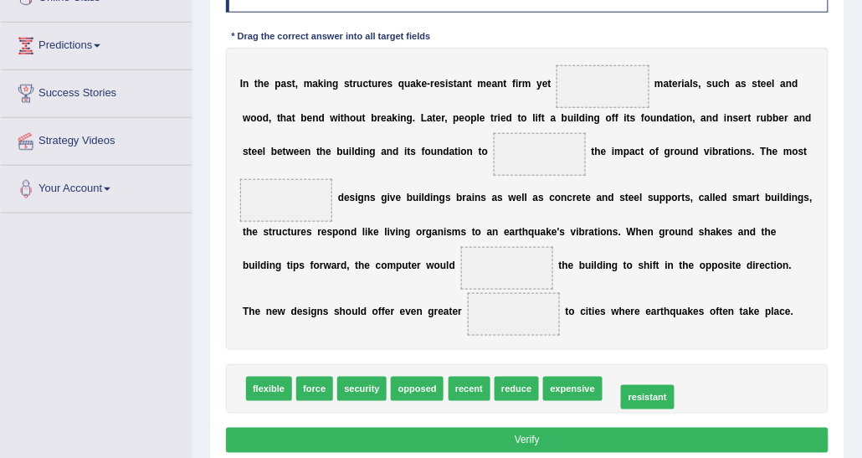
drag, startPoint x: 617, startPoint y: 366, endPoint x: 626, endPoint y: 375, distance: 12.4
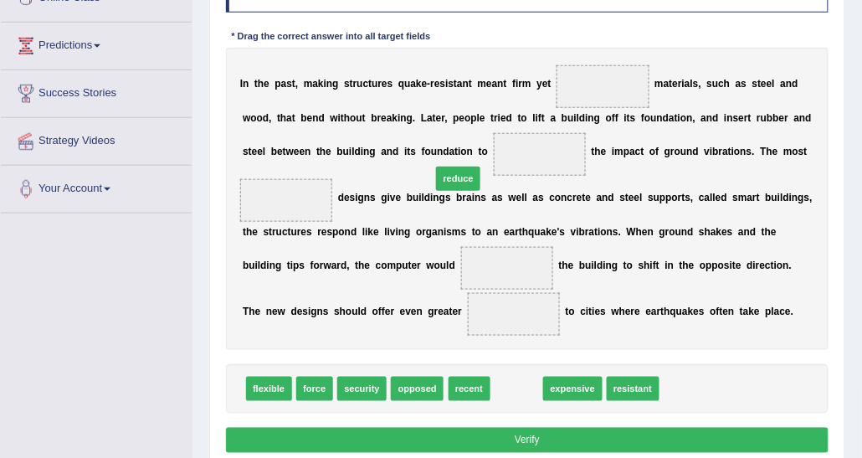
drag, startPoint x: 515, startPoint y: 362, endPoint x: 448, endPoint y: 115, distance: 256.7
click at [448, 115] on div "Instructions: In the text below some words are missing. Drag words from the box…" at bounding box center [527, 210] width 610 height 506
drag, startPoint x: 507, startPoint y: 364, endPoint x: 271, endPoint y: 214, distance: 279.4
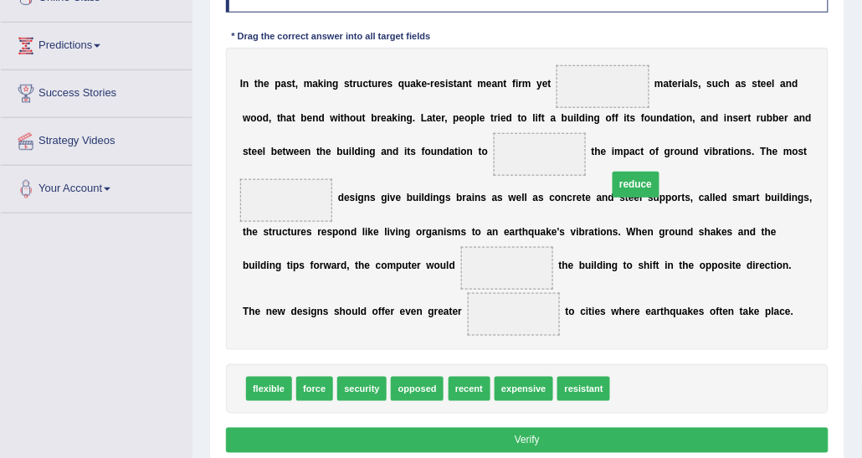
drag, startPoint x: 320, startPoint y: 238, endPoint x: 476, endPoint y: 135, distance: 186.6
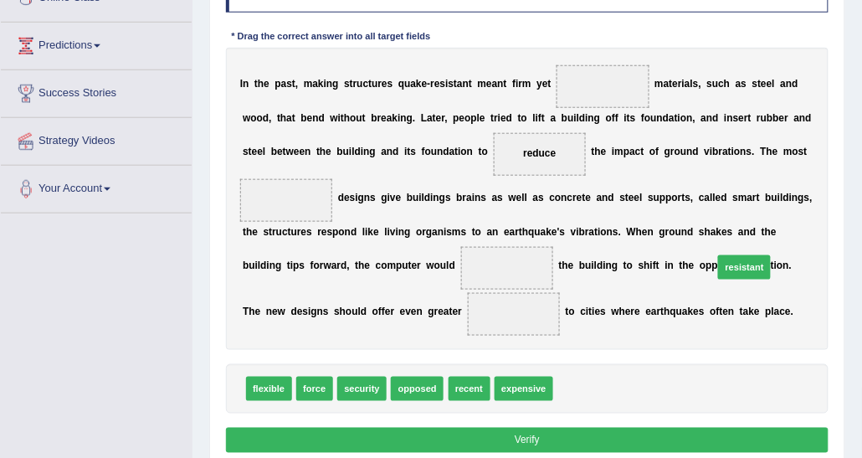
drag, startPoint x: 574, startPoint y: 370, endPoint x: 765, endPoint y: 192, distance: 260.5
click at [765, 209] on div "Instructions: In the text below some words are missing. Drag words from the box…" at bounding box center [527, 210] width 610 height 506
drag, startPoint x: 576, startPoint y: 362, endPoint x: 774, endPoint y: 114, distance: 317.9
click at [774, 114] on div "Instructions: In the text below some words are missing. Drag words from the box…" at bounding box center [527, 210] width 610 height 506
drag, startPoint x: 563, startPoint y: 364, endPoint x: 272, endPoint y: 231, distance: 320.1
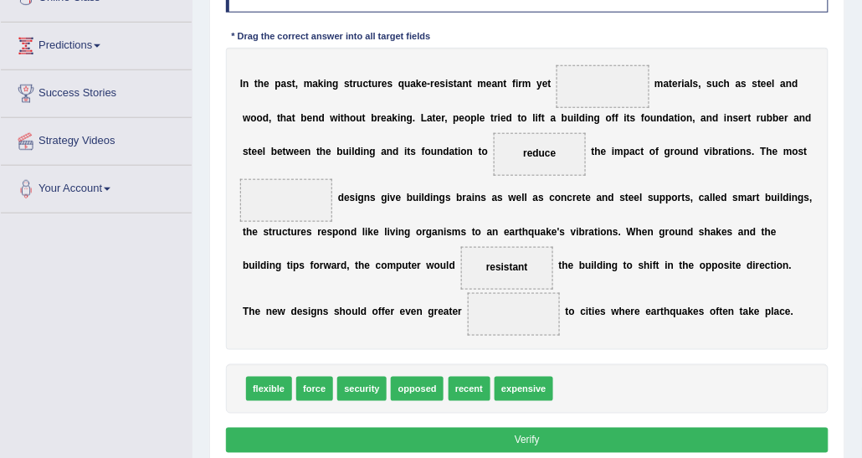
drag, startPoint x: 313, startPoint y: 242, endPoint x: 612, endPoint y: 184, distance: 304.2
click at [630, 179] on div "I n t h e p a s t , m a k i n g s t r u c t u r e s q u a k e - r e s i s t a n…" at bounding box center [527, 199] width 603 height 303
drag, startPoint x: 327, startPoint y: 242, endPoint x: 846, endPoint y: 138, distance: 529.0
drag, startPoint x: 325, startPoint y: 363, endPoint x: 332, endPoint y: 228, distance: 135.7
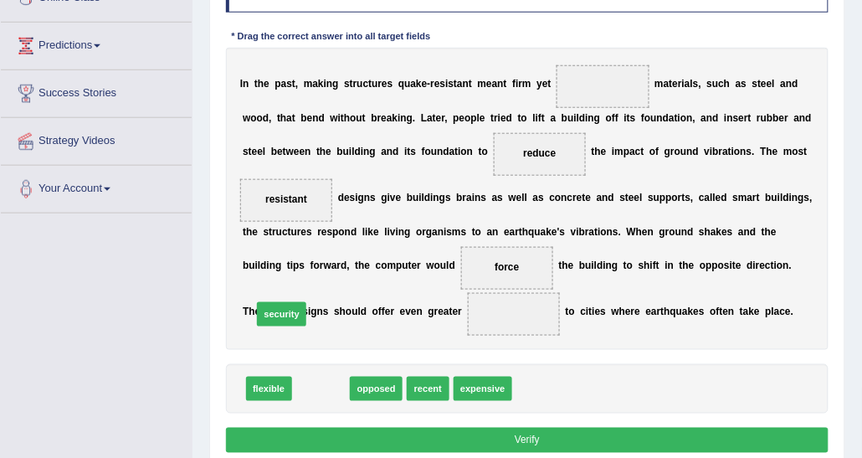
drag, startPoint x: 312, startPoint y: 365, endPoint x: 266, endPoint y: 279, distance: 97.7
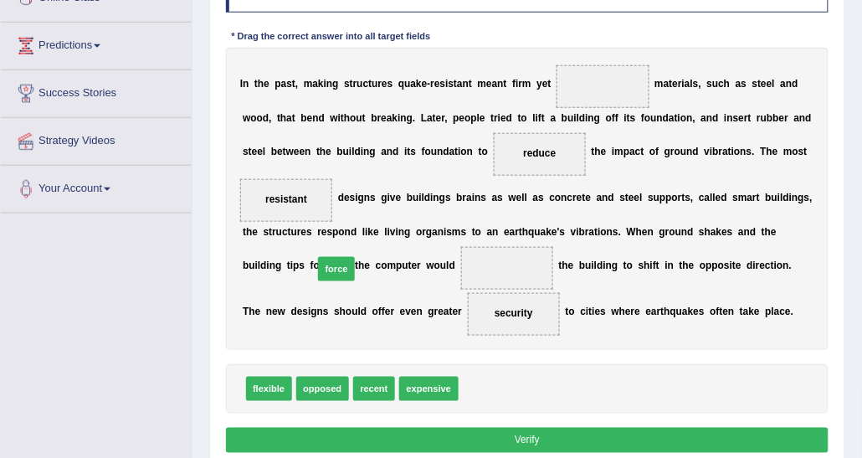
drag, startPoint x: 474, startPoint y: 369, endPoint x: 304, endPoint y: 228, distance: 221.0
click at [760, 306] on b at bounding box center [763, 312] width 6 height 12
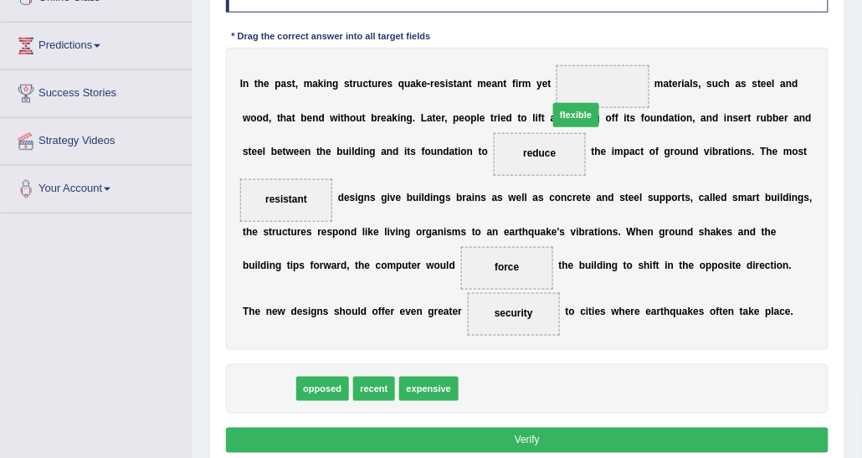
drag, startPoint x: 298, startPoint y: 331, endPoint x: 643, endPoint y: 37, distance: 453.4
click at [643, 37] on div "Instructions: In the text below some words are missing. Drag words from the box…" at bounding box center [527, 210] width 610 height 506
drag, startPoint x: 274, startPoint y: 361, endPoint x: 638, endPoint y: 21, distance: 497.8
click at [638, 21] on div "Instructions: In the text below some words are missing. Drag words from the box…" at bounding box center [527, 210] width 610 height 506
drag, startPoint x: 279, startPoint y: 364, endPoint x: 283, endPoint y: 273, distance: 91.3
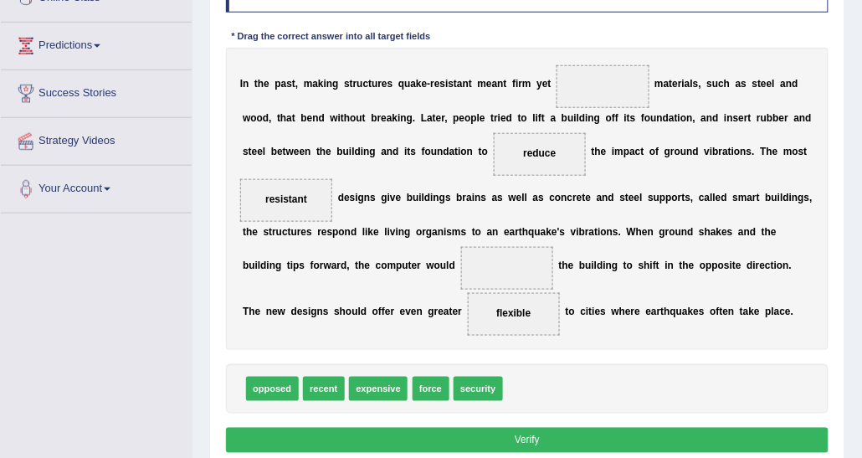
drag, startPoint x: 287, startPoint y: 291, endPoint x: 368, endPoint y: 200, distance: 122.1
click at [407, 178] on div "I n t h e p a s t , m a k i n g s t r u c t u r e s q u a k e - r e s i s t a n…" at bounding box center [527, 199] width 603 height 303
drag, startPoint x: 284, startPoint y: 284, endPoint x: 627, endPoint y: 49, distance: 416.3
drag, startPoint x: 422, startPoint y: 360, endPoint x: 313, endPoint y: 229, distance: 169.9
click at [385, 306] on div "I n t h e p a s t , m a k i n g s t r u c t u r e s q u a k e - r e s i s t a n…" at bounding box center [527, 199] width 603 height 303
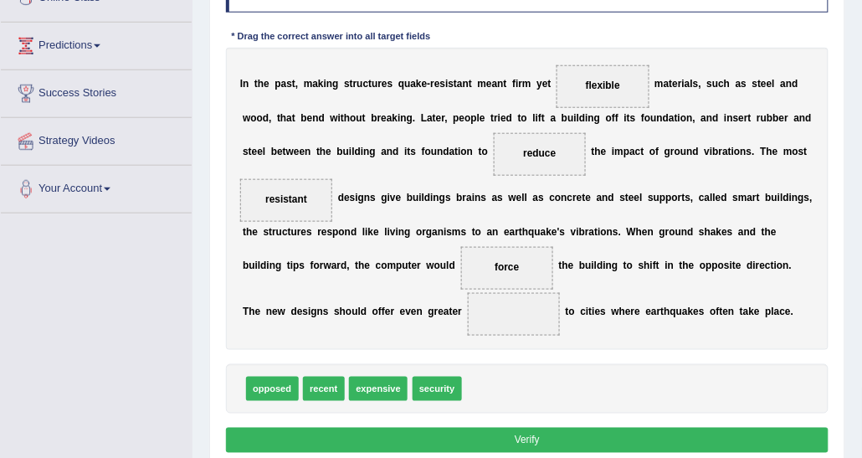
drag, startPoint x: 443, startPoint y: 366, endPoint x: 293, endPoint y: 309, distance: 160.5
click at [293, 309] on div "Instructions: In the text below some words are missing. Drag words from the box…" at bounding box center [527, 210] width 610 height 506
drag, startPoint x: 424, startPoint y: 364, endPoint x: 256, endPoint y: 280, distance: 187.8
drag, startPoint x: 414, startPoint y: 360, endPoint x: 300, endPoint y: 210, distance: 188.1
click at [569, 323] on div "Instructions: In the text below some words are missing. Drag words from the box…" at bounding box center [527, 210] width 610 height 506
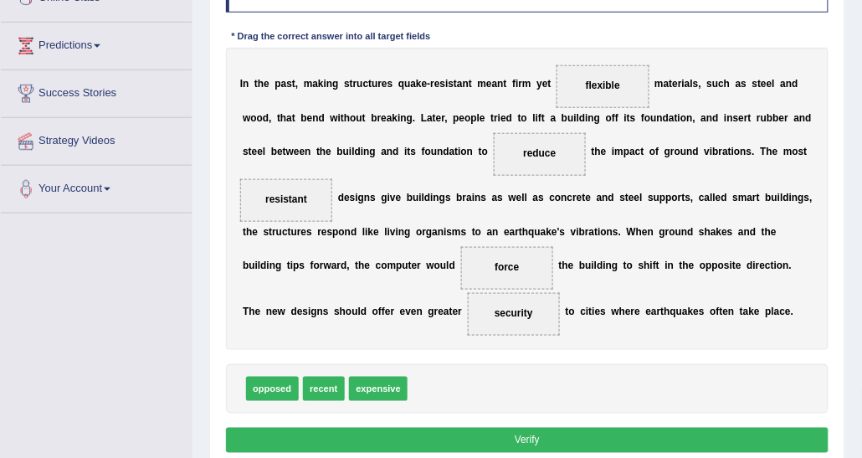
click at [571, 428] on button "Verify" at bounding box center [527, 440] width 603 height 24
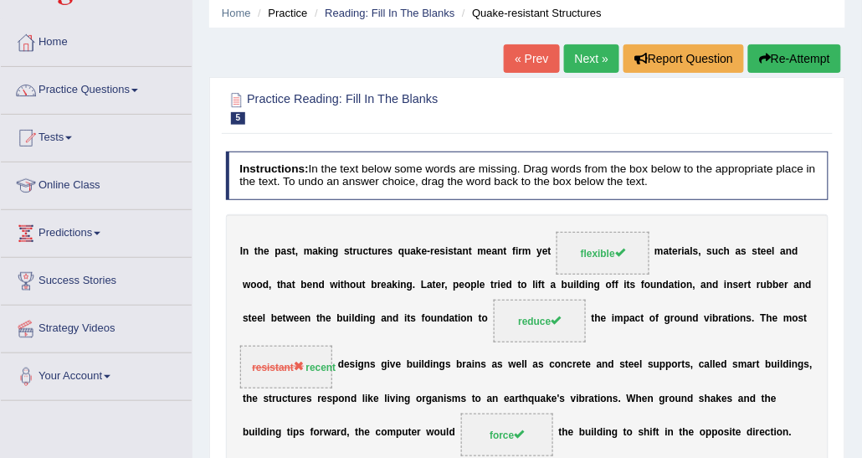
scroll to position [84, 0]
